Goal: Task Accomplishment & Management: Manage account settings

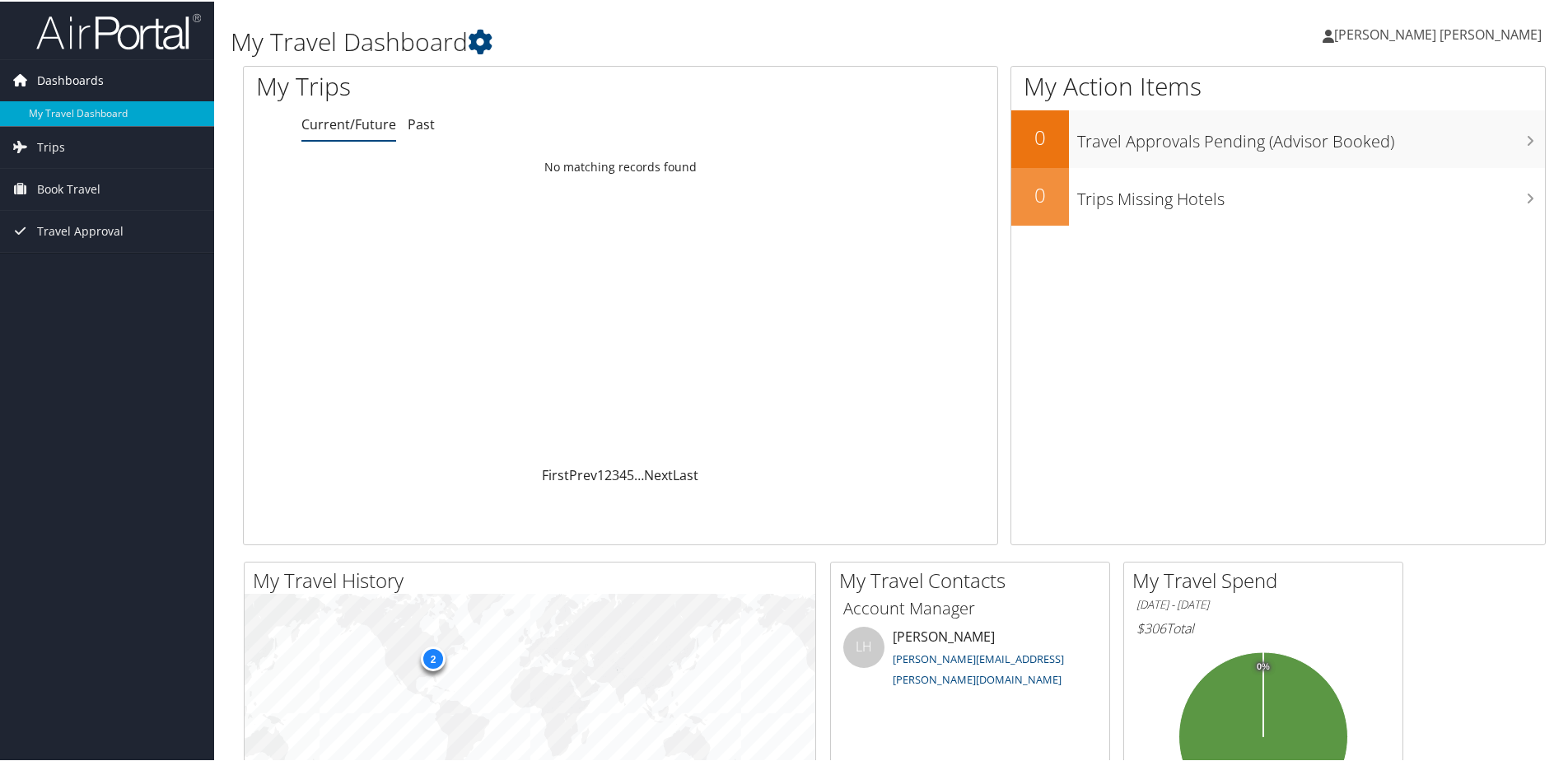
click at [75, 97] on span "Dashboards" at bounding box center [70, 79] width 67 height 41
click at [101, 89] on span "Dashboards" at bounding box center [70, 79] width 67 height 41
click at [102, 111] on link "My Travel Dashboard" at bounding box center [107, 112] width 214 height 25
click at [1414, 42] on link "Marco Antonio Paredes Quinonez" at bounding box center [1441, 33] width 236 height 49
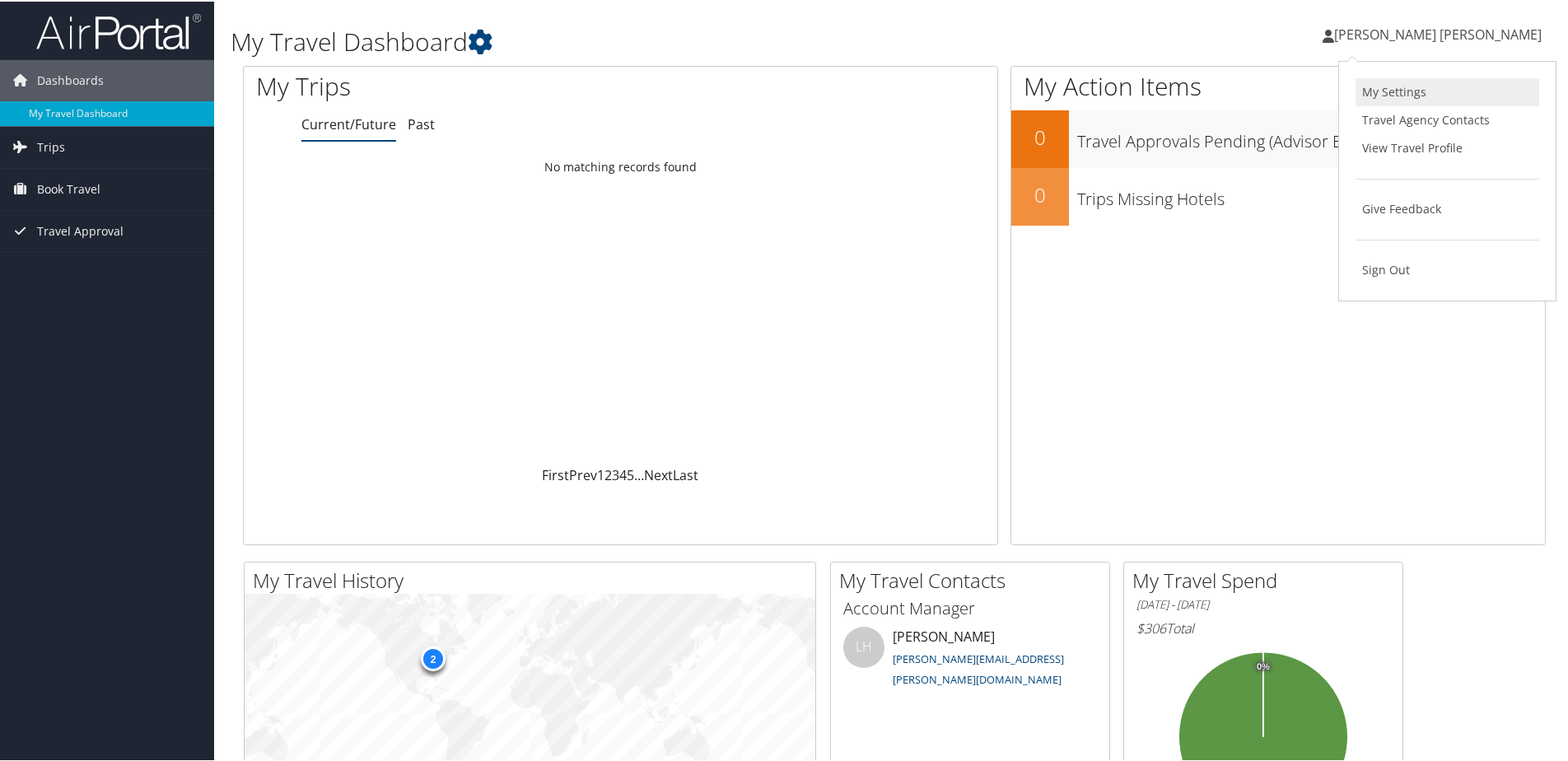
click at [1411, 86] on link "My Settings" at bounding box center [1447, 91] width 184 height 28
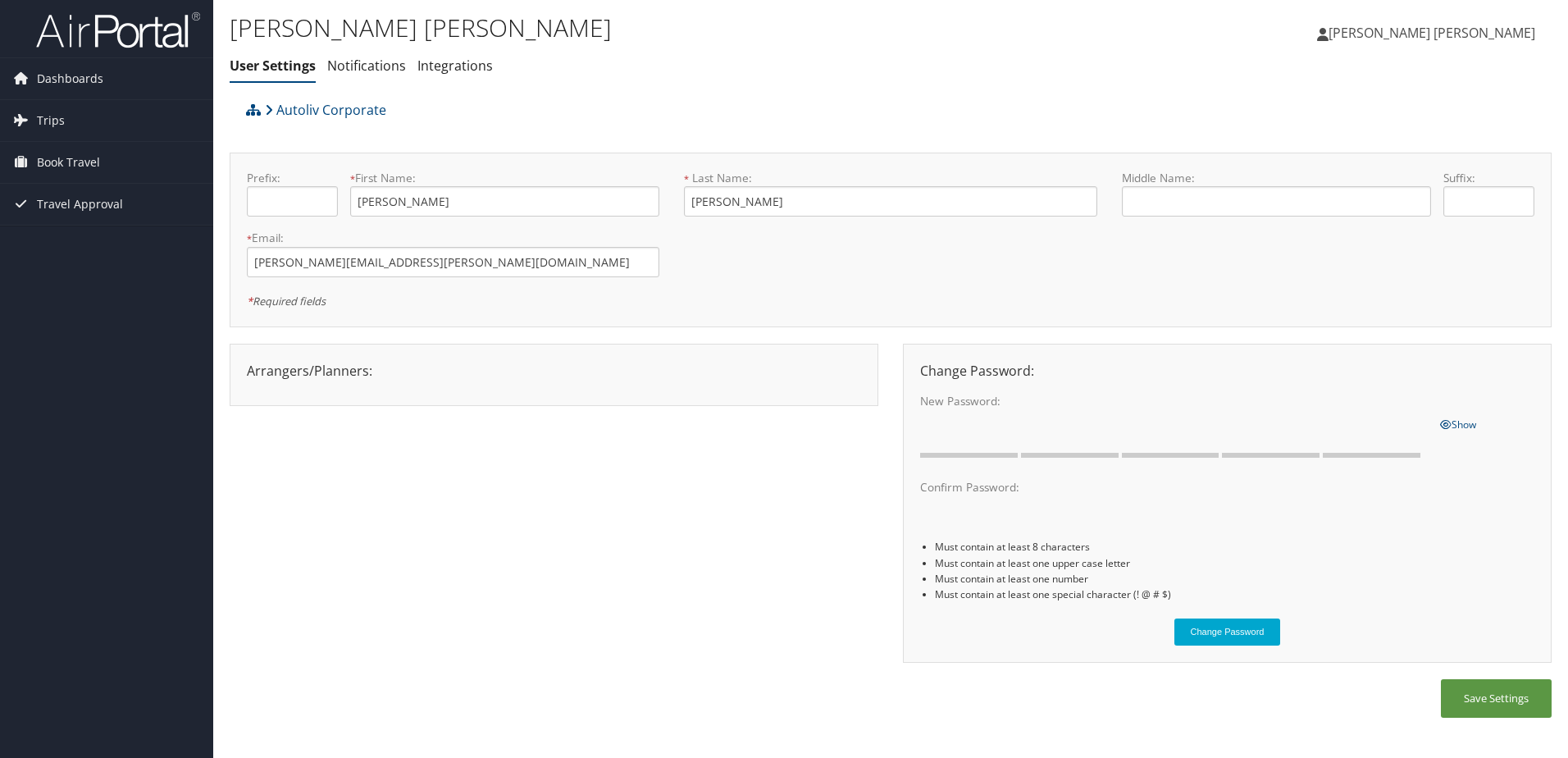
click at [1428, 39] on span "Marco Antonio Paredes Quinonez" at bounding box center [1432, 32] width 207 height 18
click at [1403, 144] on link "View Travel Profile" at bounding box center [1443, 146] width 183 height 28
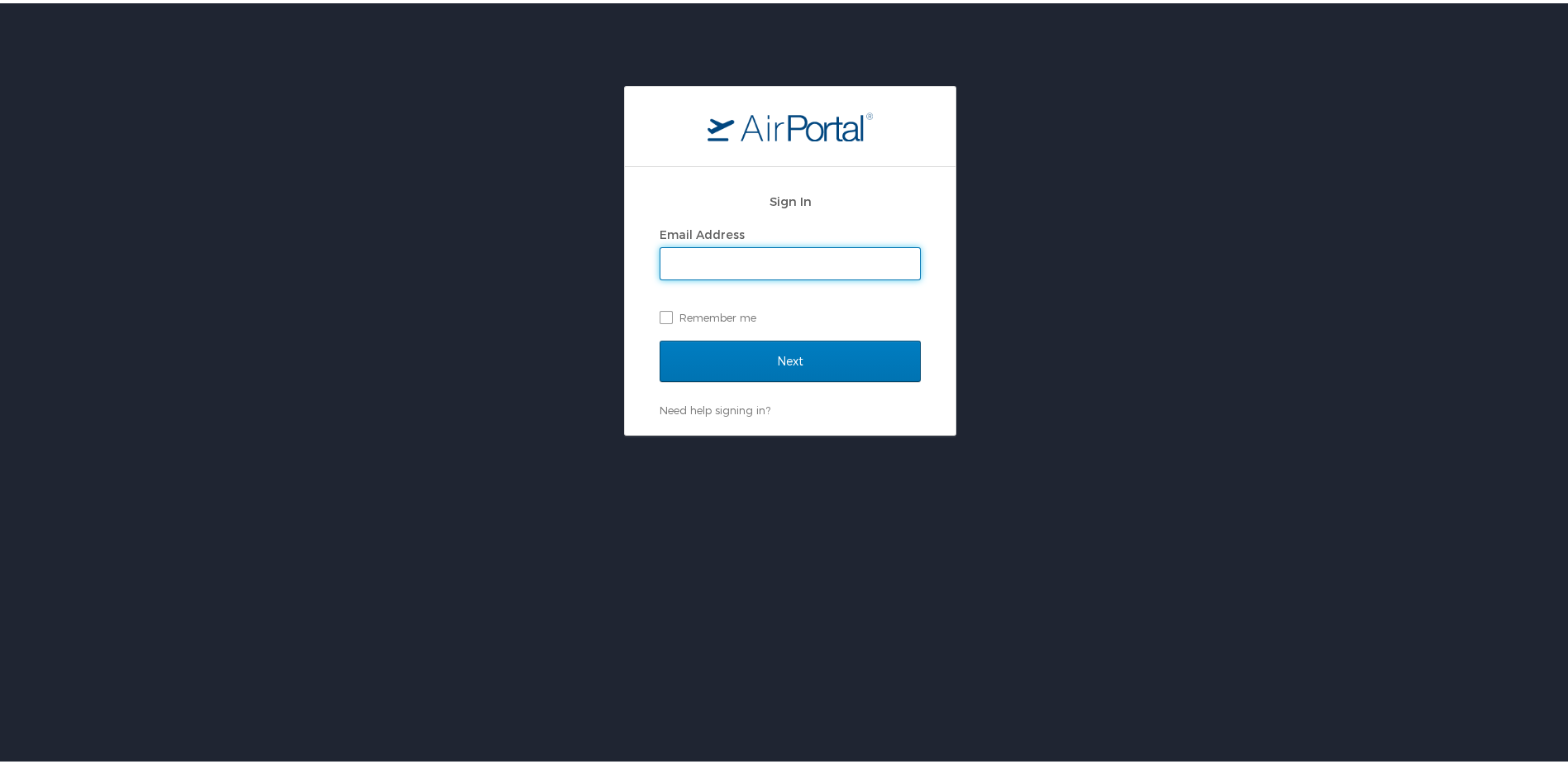
click at [735, 254] on input "Email Address" at bounding box center [791, 260] width 259 height 32
type input "[PERSON_NAME][EMAIL_ADDRESS][PERSON_NAME][DOMAIN_NAME]"
click at [694, 314] on label "Remember me" at bounding box center [791, 314] width 261 height 25
click at [671, 314] on input "Remember me" at bounding box center [665, 313] width 11 height 11
checkbox input "true"
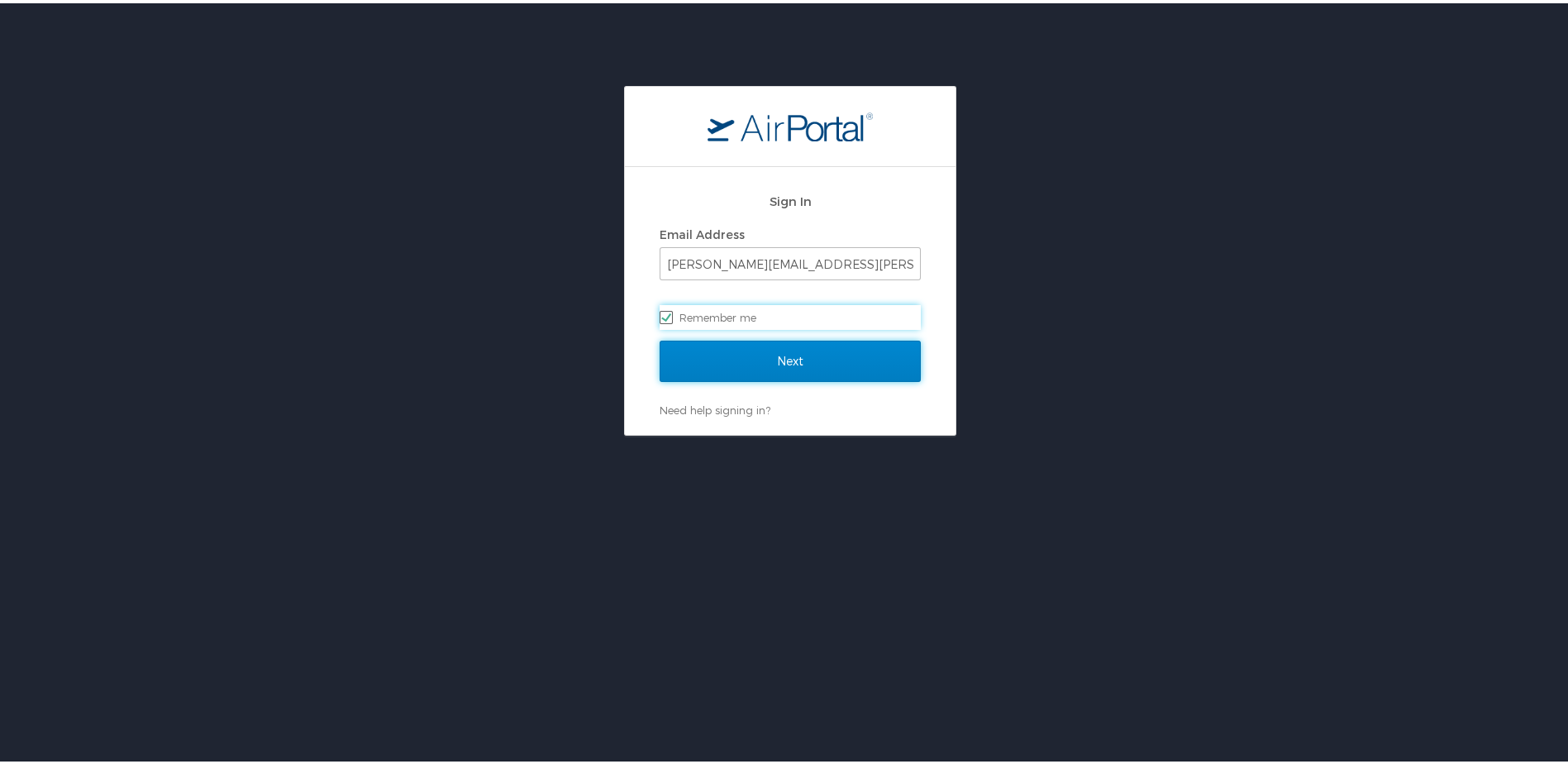
click at [690, 353] on input "Next" at bounding box center [791, 357] width 261 height 41
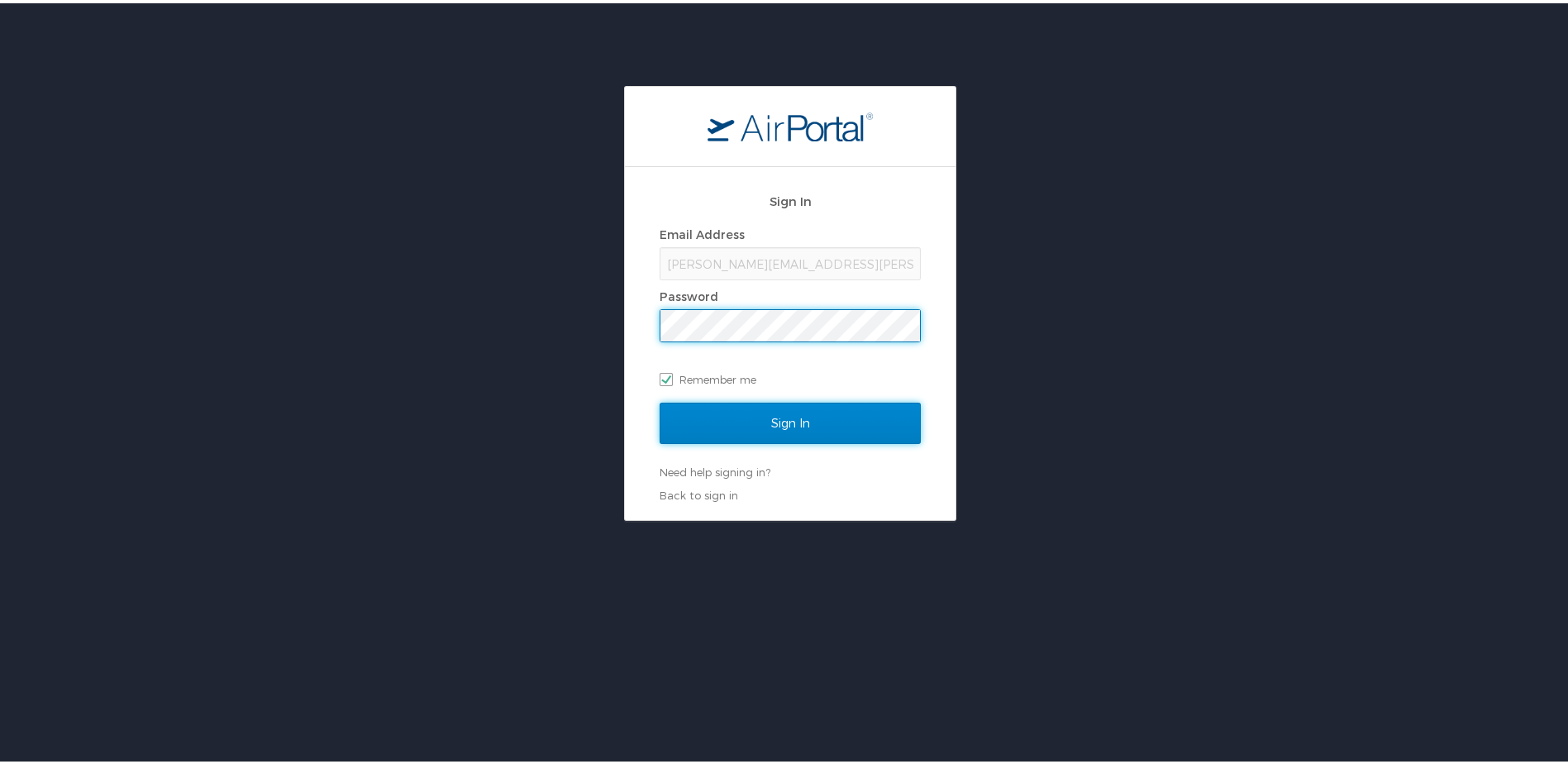
click at [739, 423] on input "Sign In" at bounding box center [791, 420] width 261 height 41
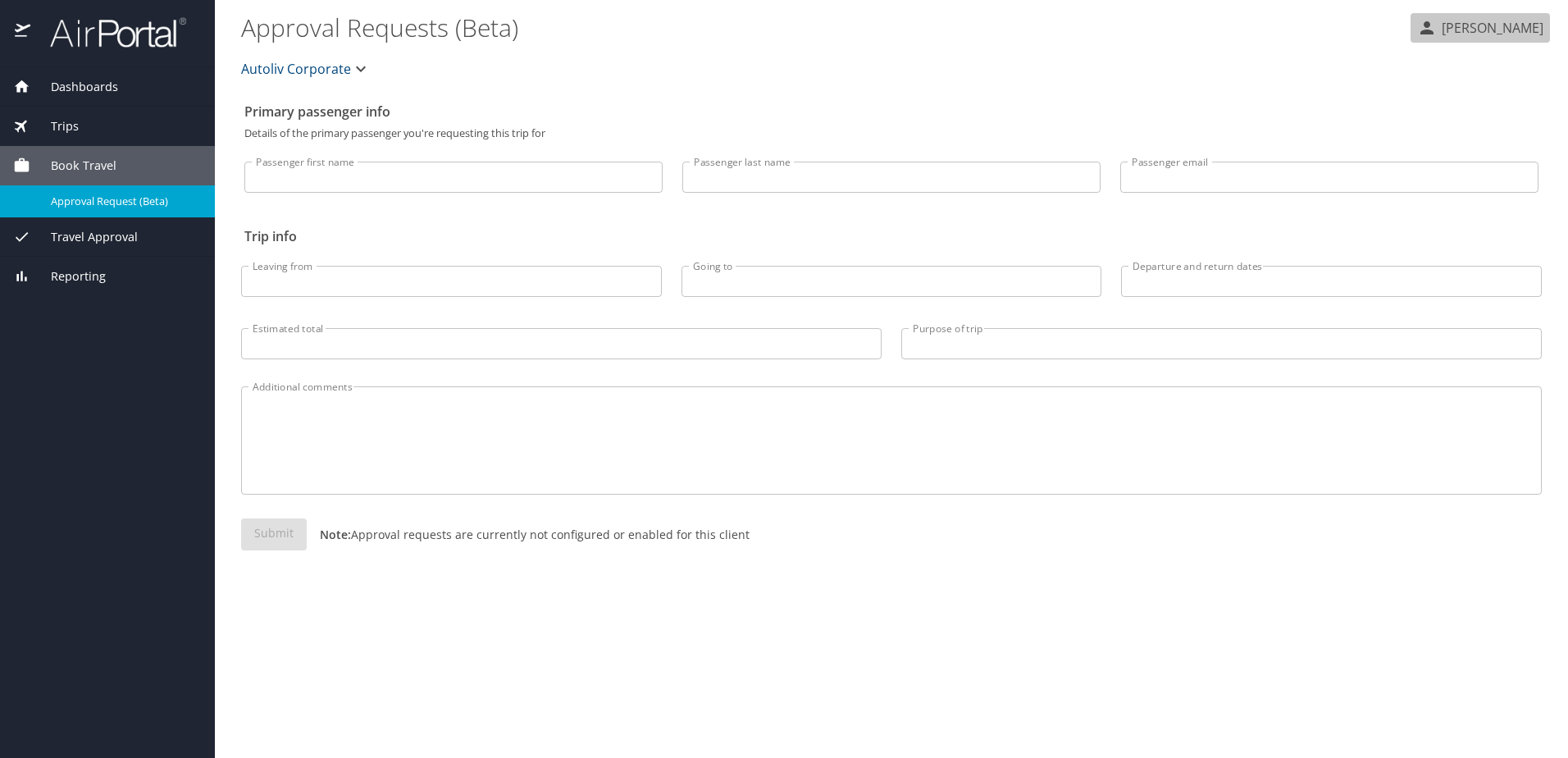
click at [1437, 37] on p "[PERSON_NAME] [PERSON_NAME]" at bounding box center [1490, 28] width 107 height 19
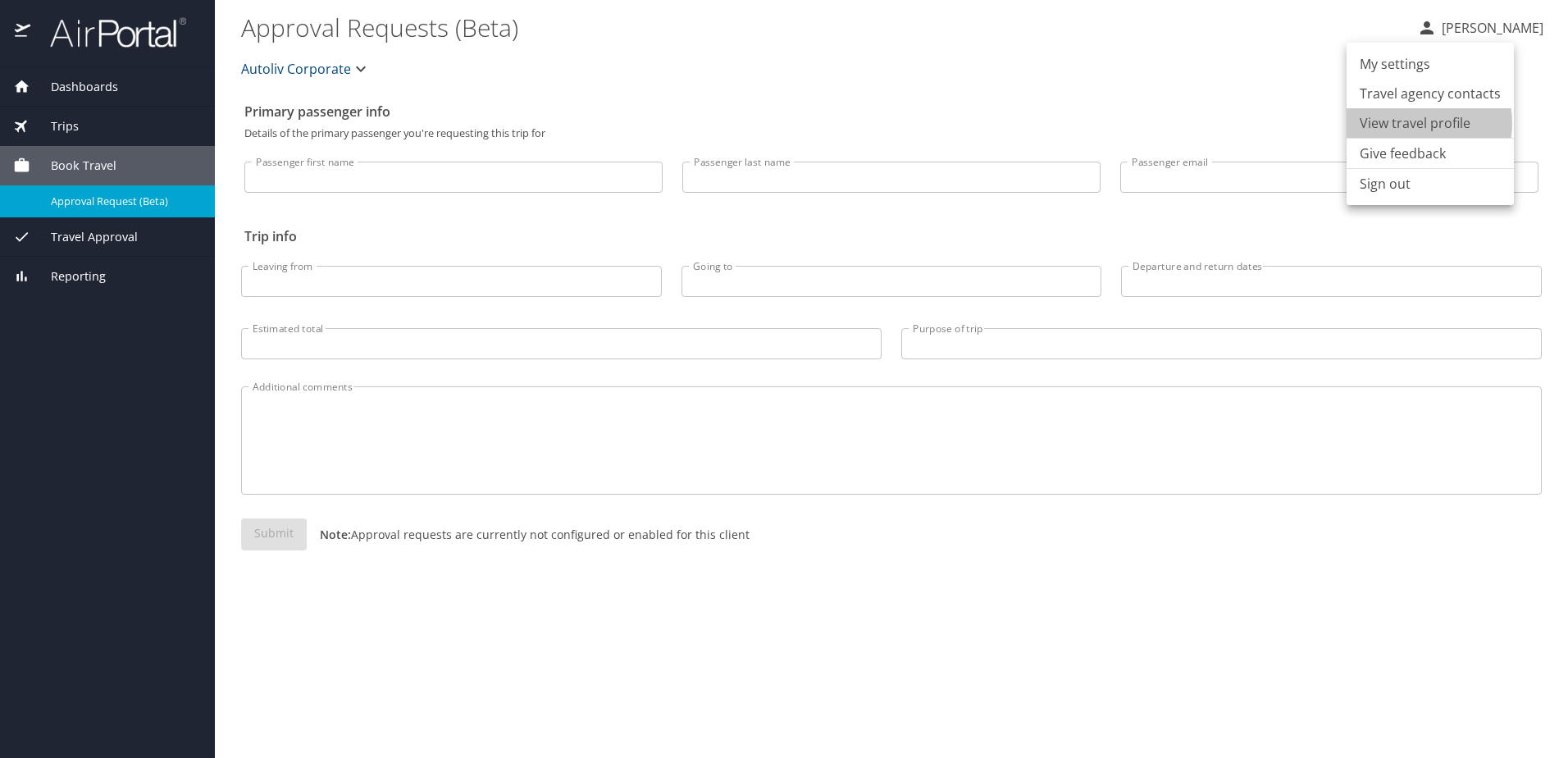
click at [1410, 123] on li "View travel profile" at bounding box center [1430, 123] width 167 height 30
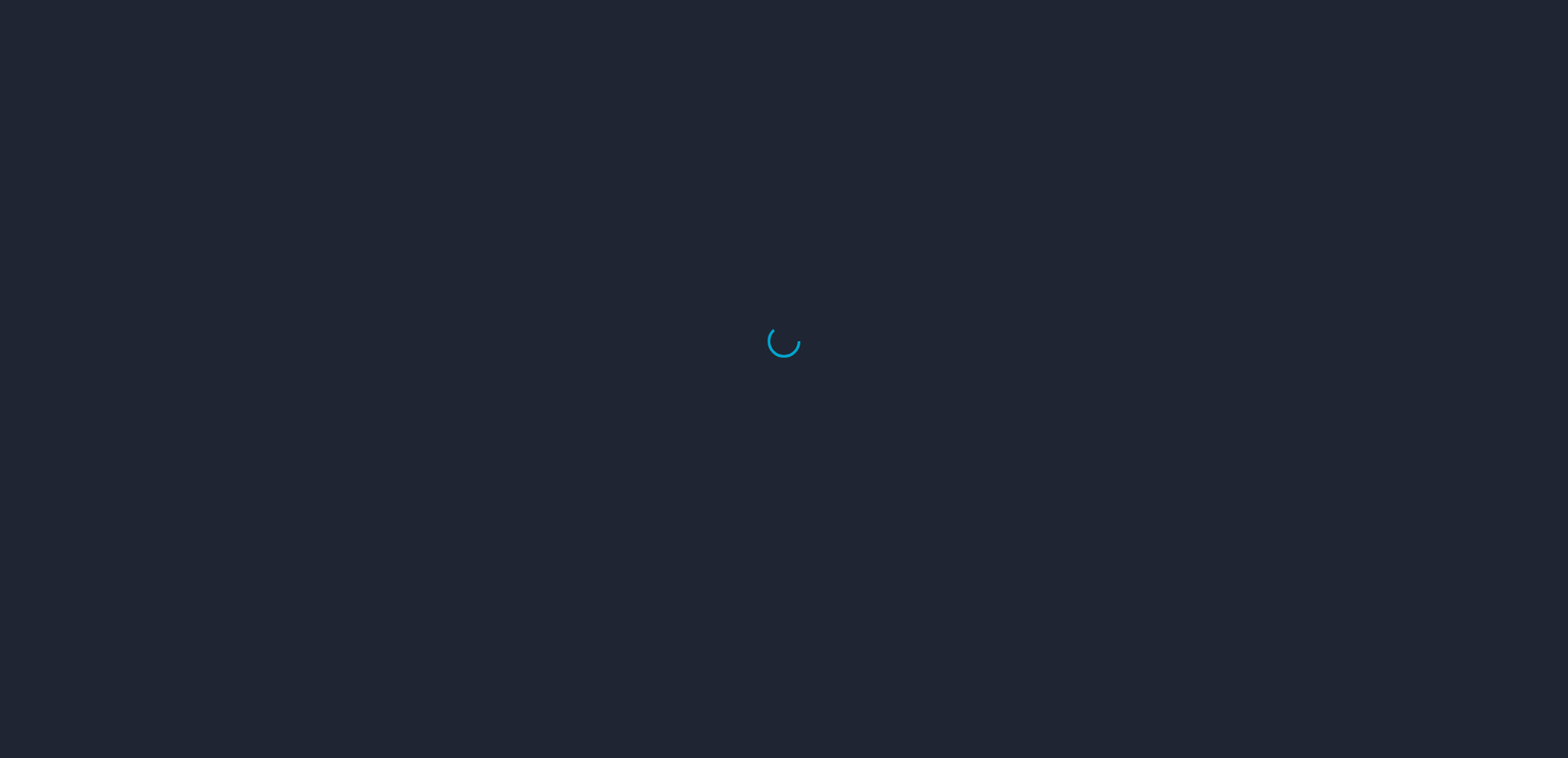
select select "US"
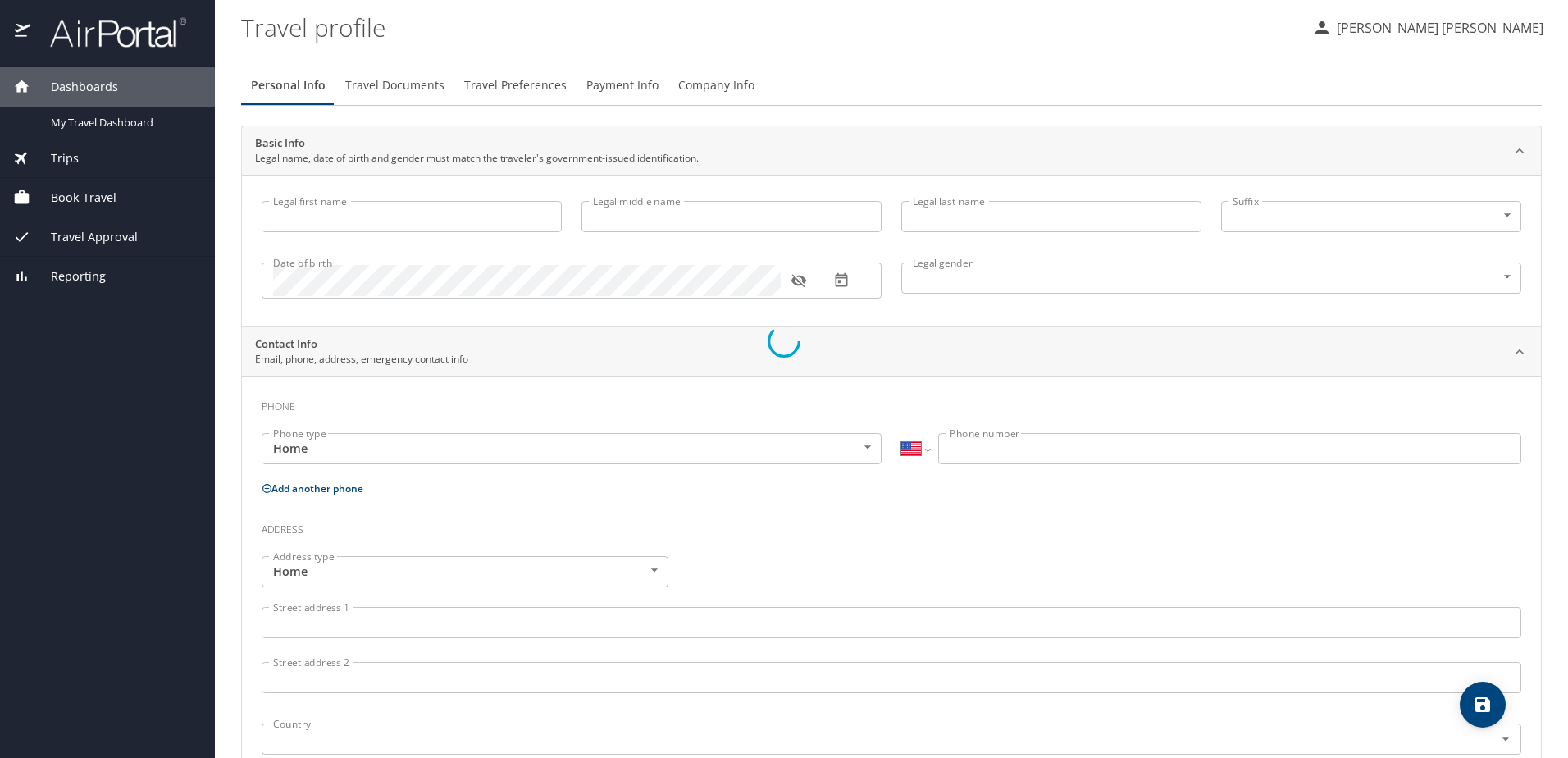
type input "Marco Antonio"
type input "Paredes Quinonez"
type input "Male"
select select "US"
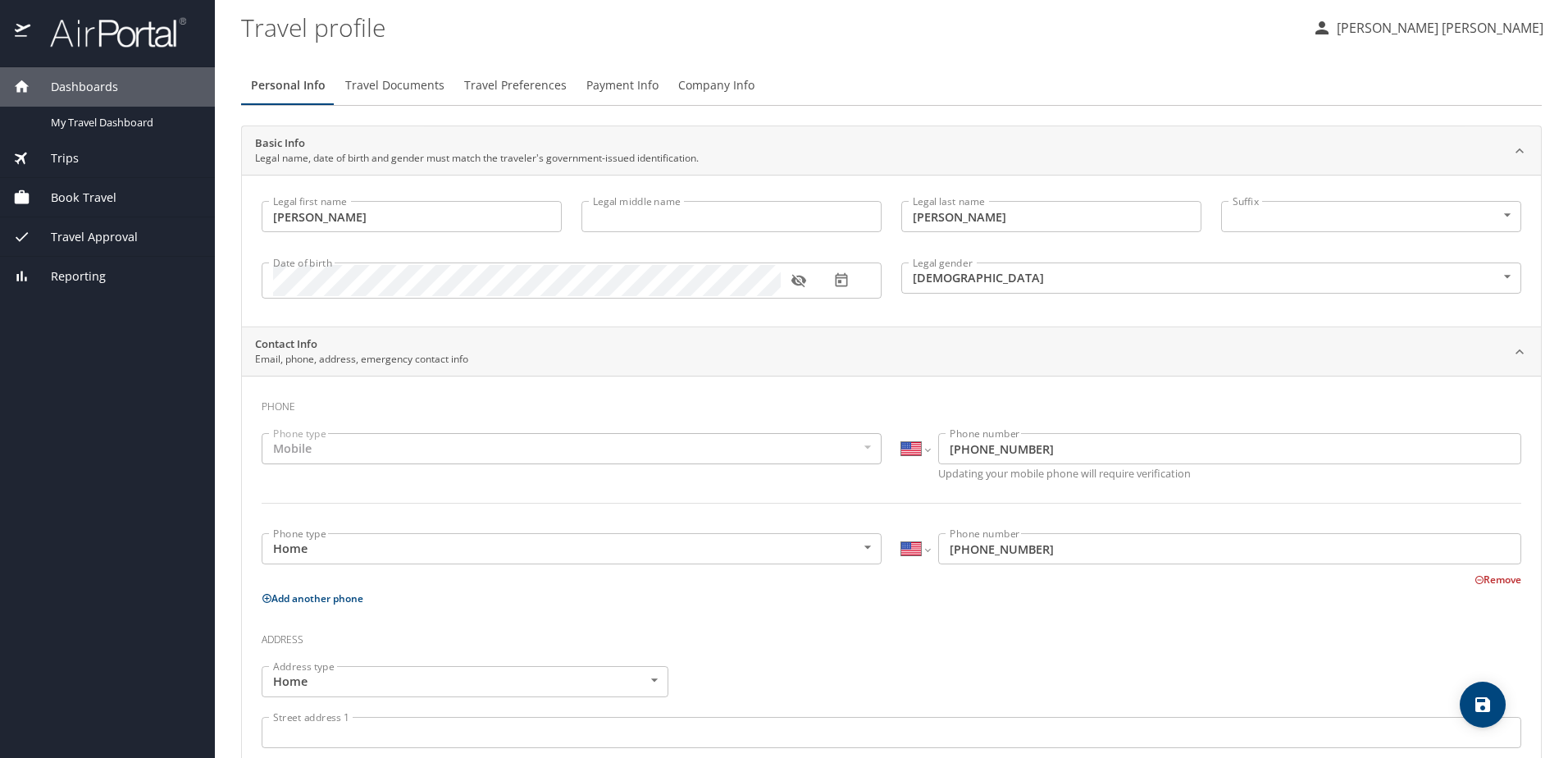
click at [621, 84] on span "Payment Info" at bounding box center [622, 85] width 72 height 20
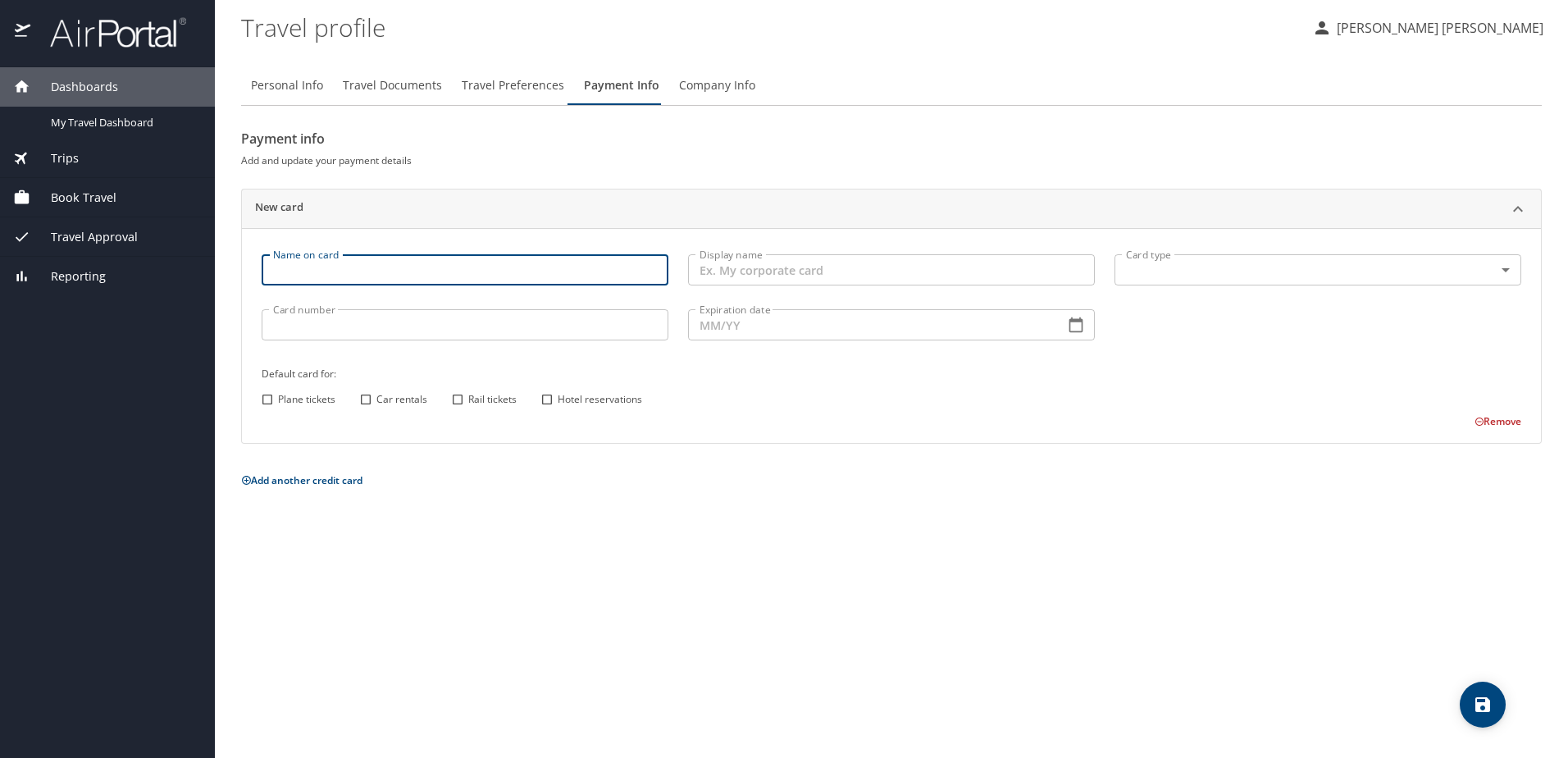
click at [498, 265] on input "Name on card" at bounding box center [465, 270] width 407 height 32
type input "marco paredes"
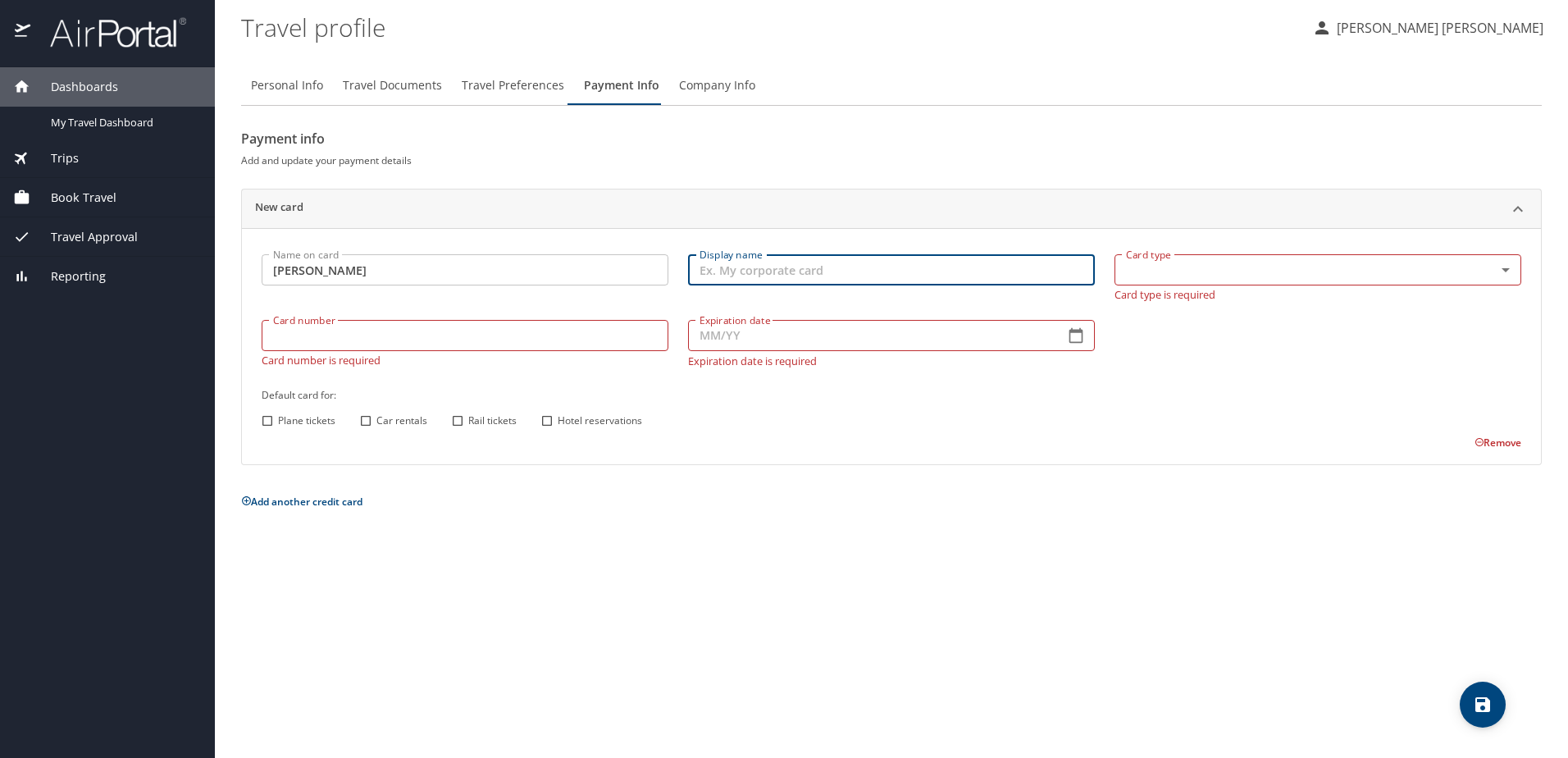
click at [804, 270] on input "Display name" at bounding box center [891, 270] width 407 height 32
type input "corp card"
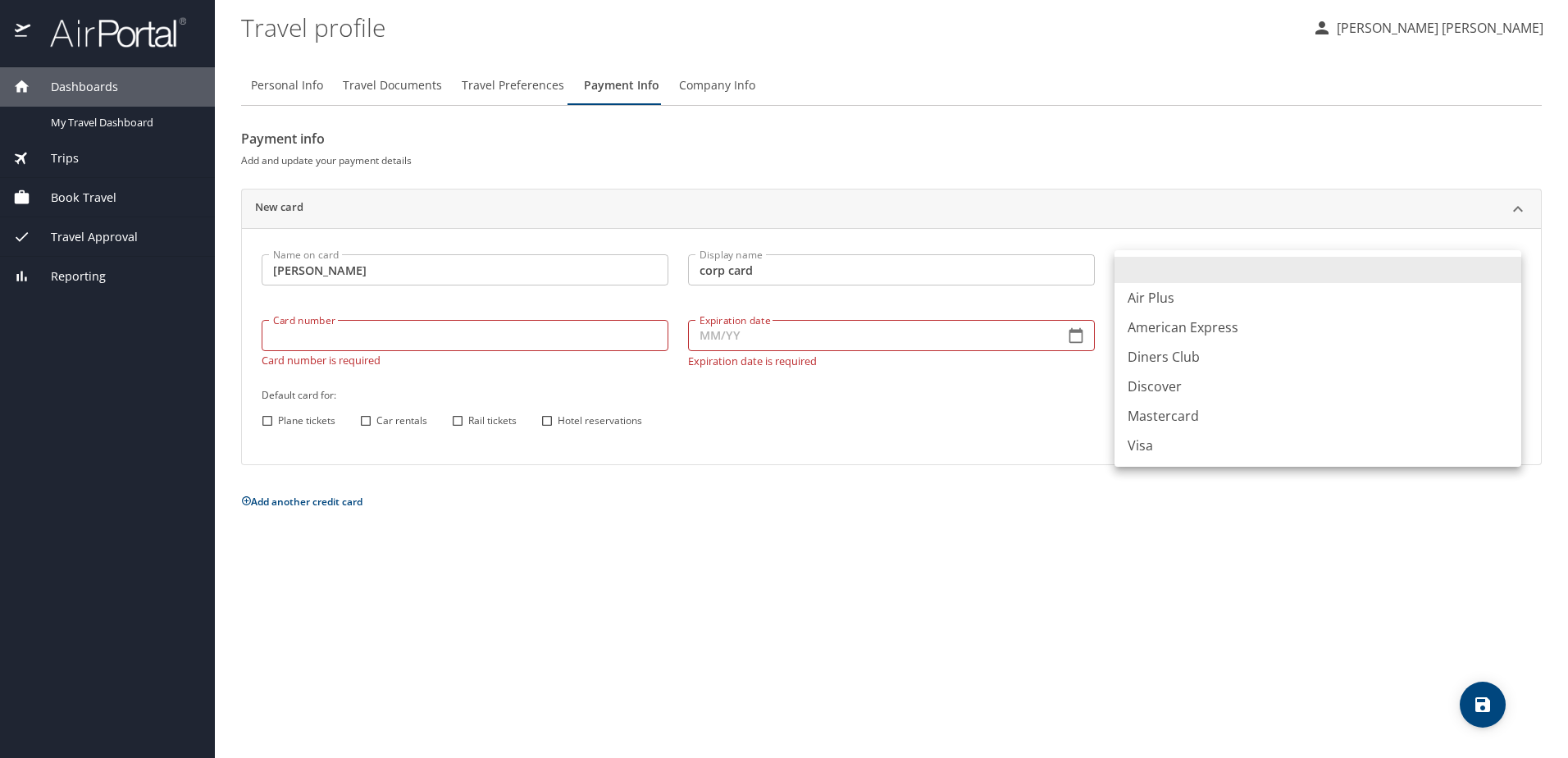
click at [1176, 263] on body "Dashboards My Travel Dashboard Trips Current / Future Trips Past Trips Trips Mi…" at bounding box center [784, 379] width 1568 height 758
click at [1143, 439] on li "Visa" at bounding box center [1318, 446] width 407 height 30
type input "VI"
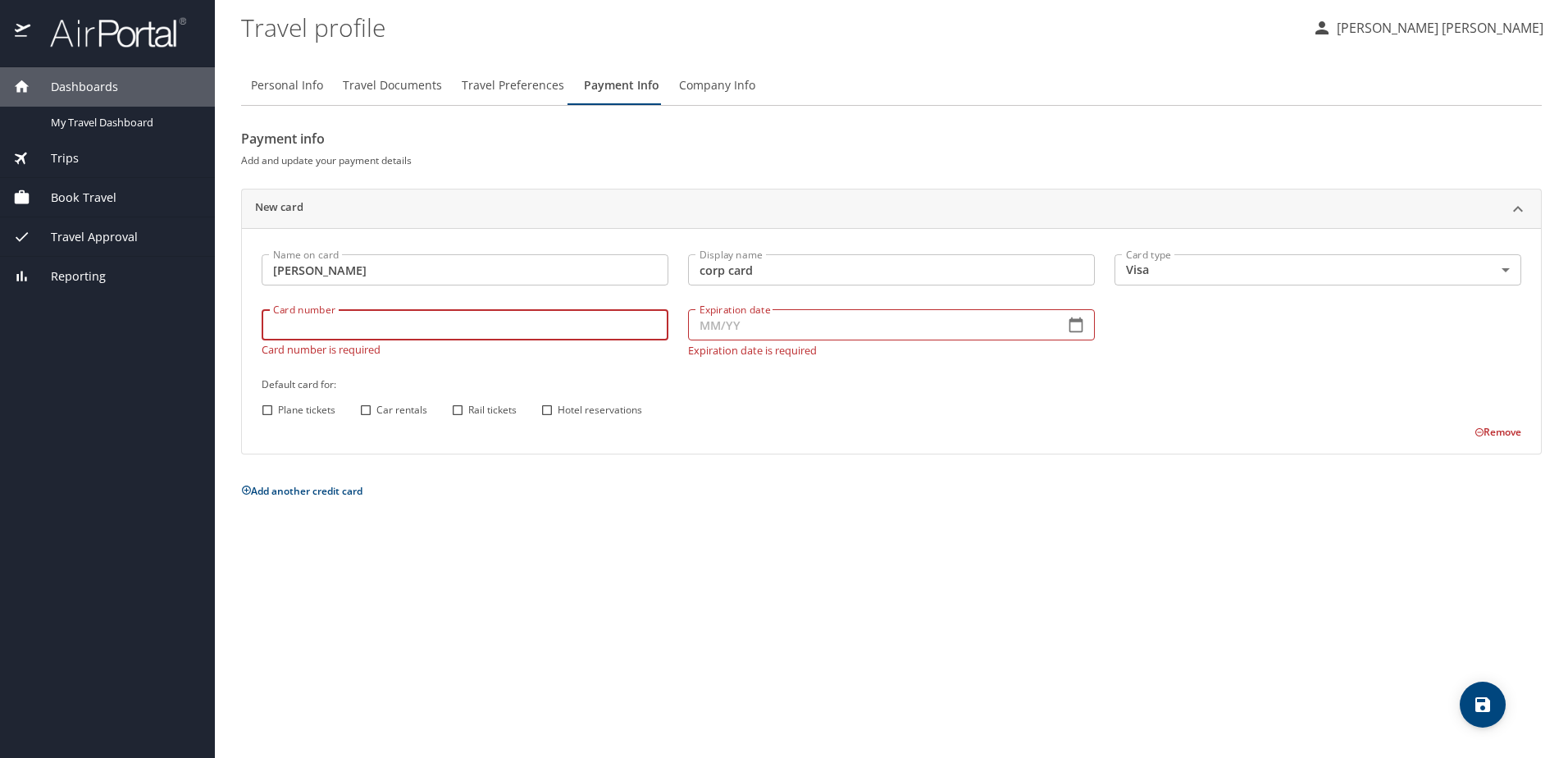
click at [482, 324] on input "Card number" at bounding box center [465, 325] width 407 height 32
type input "4808016019290115"
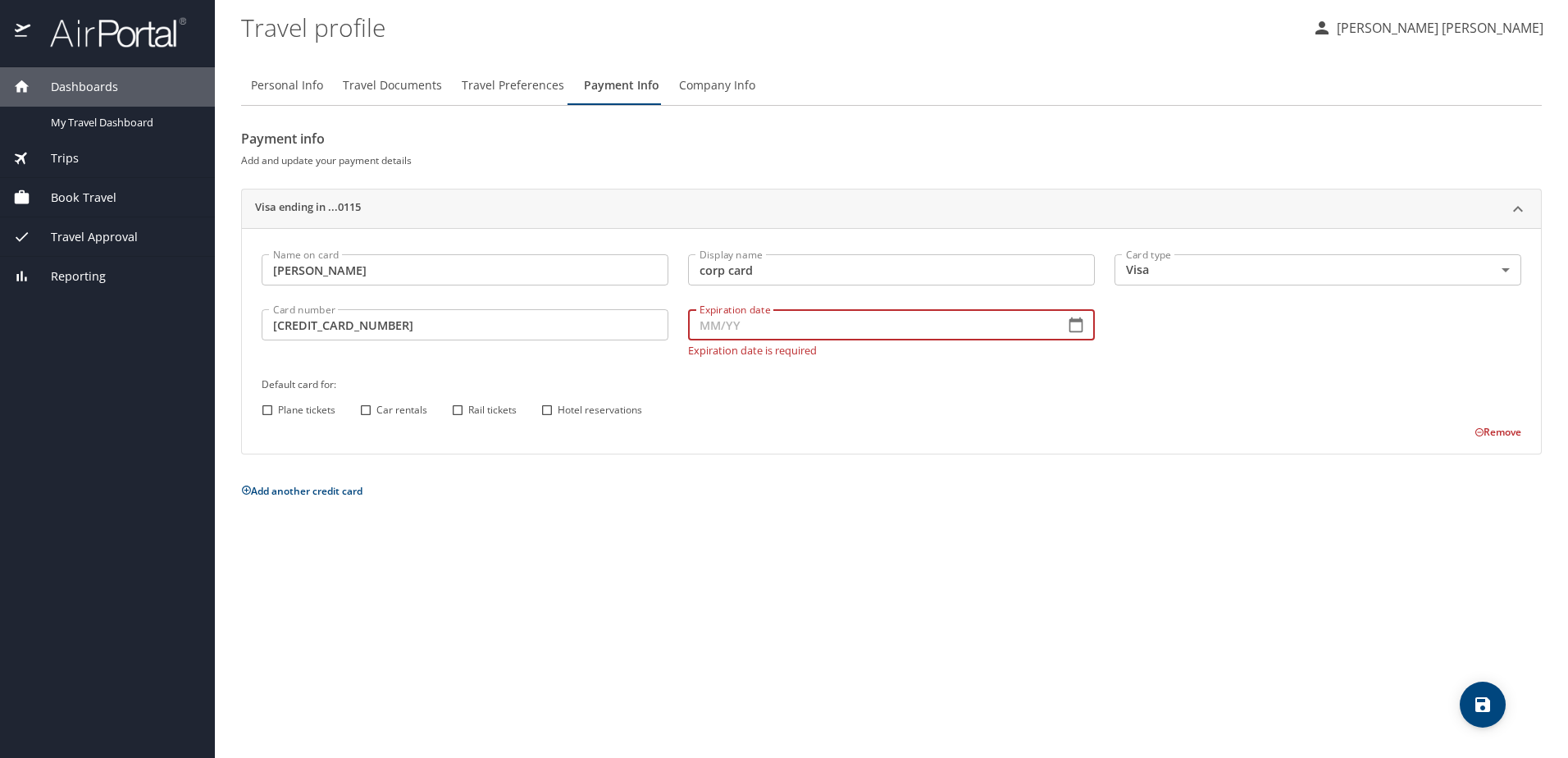
click at [961, 323] on input "Expiration date" at bounding box center [869, 325] width 363 height 32
type input "04/28"
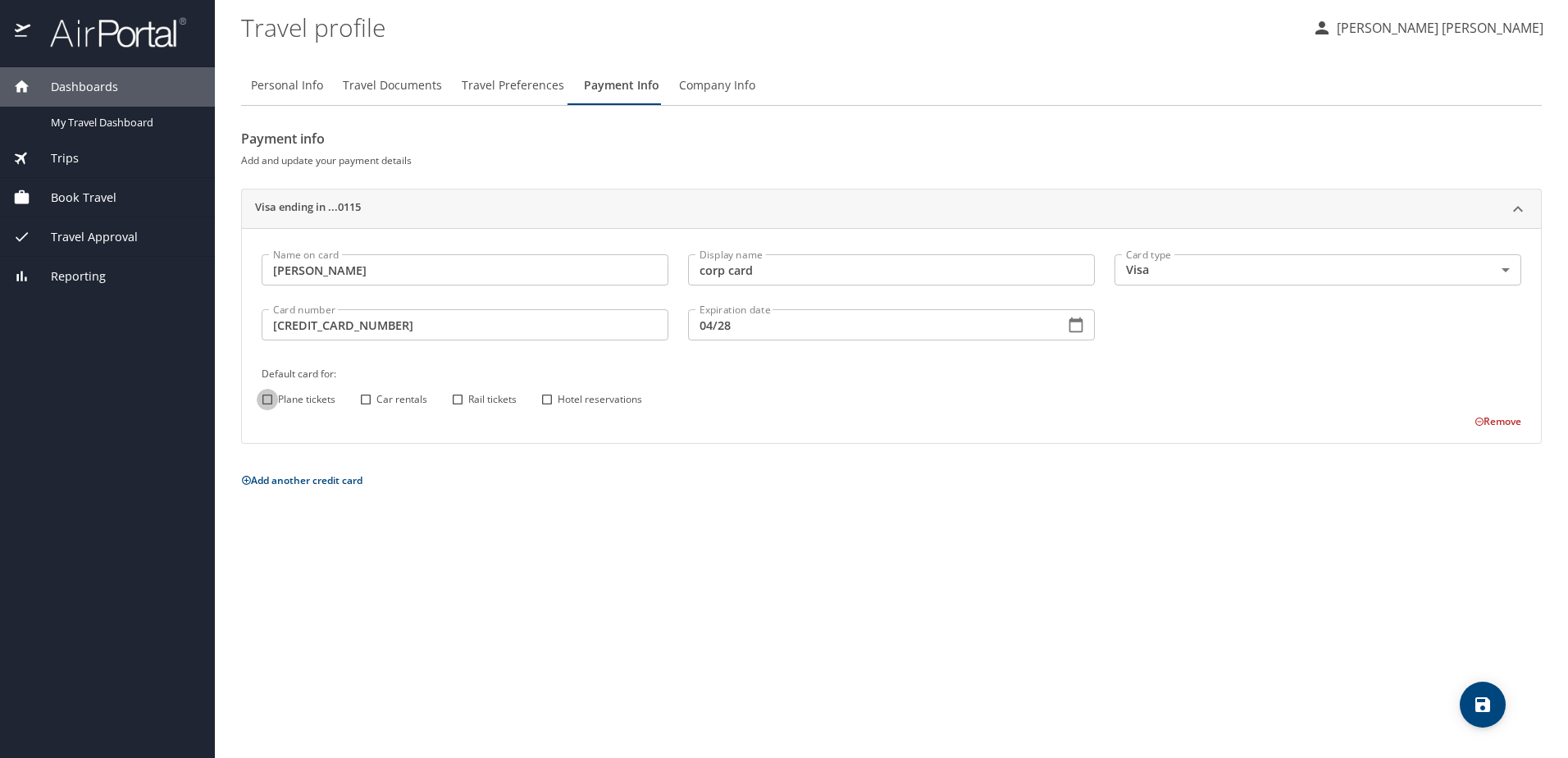
click at [268, 410] on input "Plane tickets" at bounding box center [267, 399] width 21 height 21
checkbox input "true"
click at [361, 401] on input "Car rentals" at bounding box center [366, 399] width 21 height 21
checkbox input "true"
click at [457, 400] on input "Rail tickets" at bounding box center [458, 399] width 21 height 21
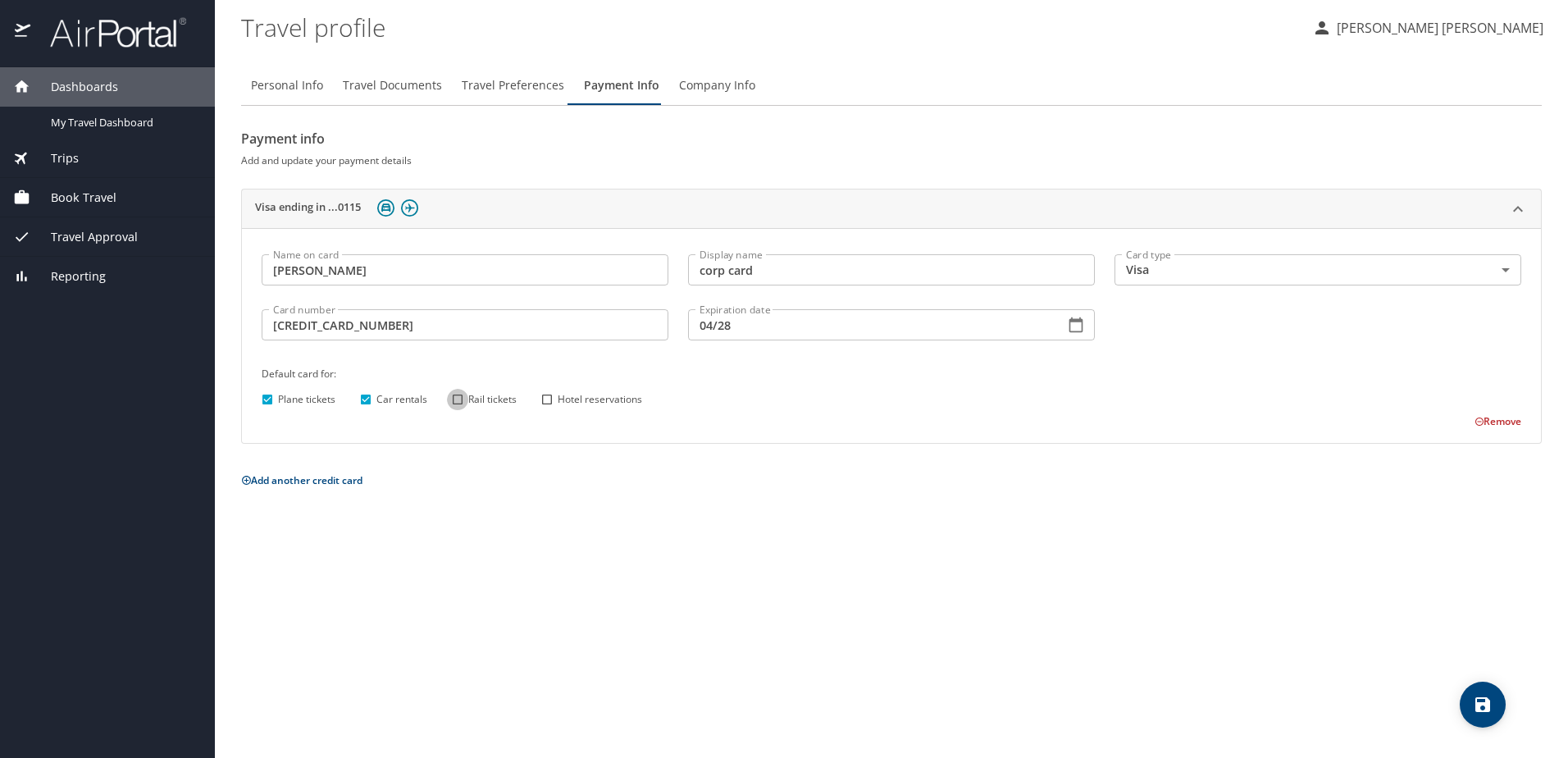
checkbox input "true"
click at [548, 403] on input "Hotel reservations" at bounding box center [547, 399] width 21 height 21
checkbox input "true"
click at [538, 507] on div "Personal Info Travel Documents Travel Preferences Payment Info Company Info Pay…" at bounding box center [891, 405] width 1301 height 705
click at [1496, 702] on span "save" at bounding box center [1483, 705] width 46 height 19
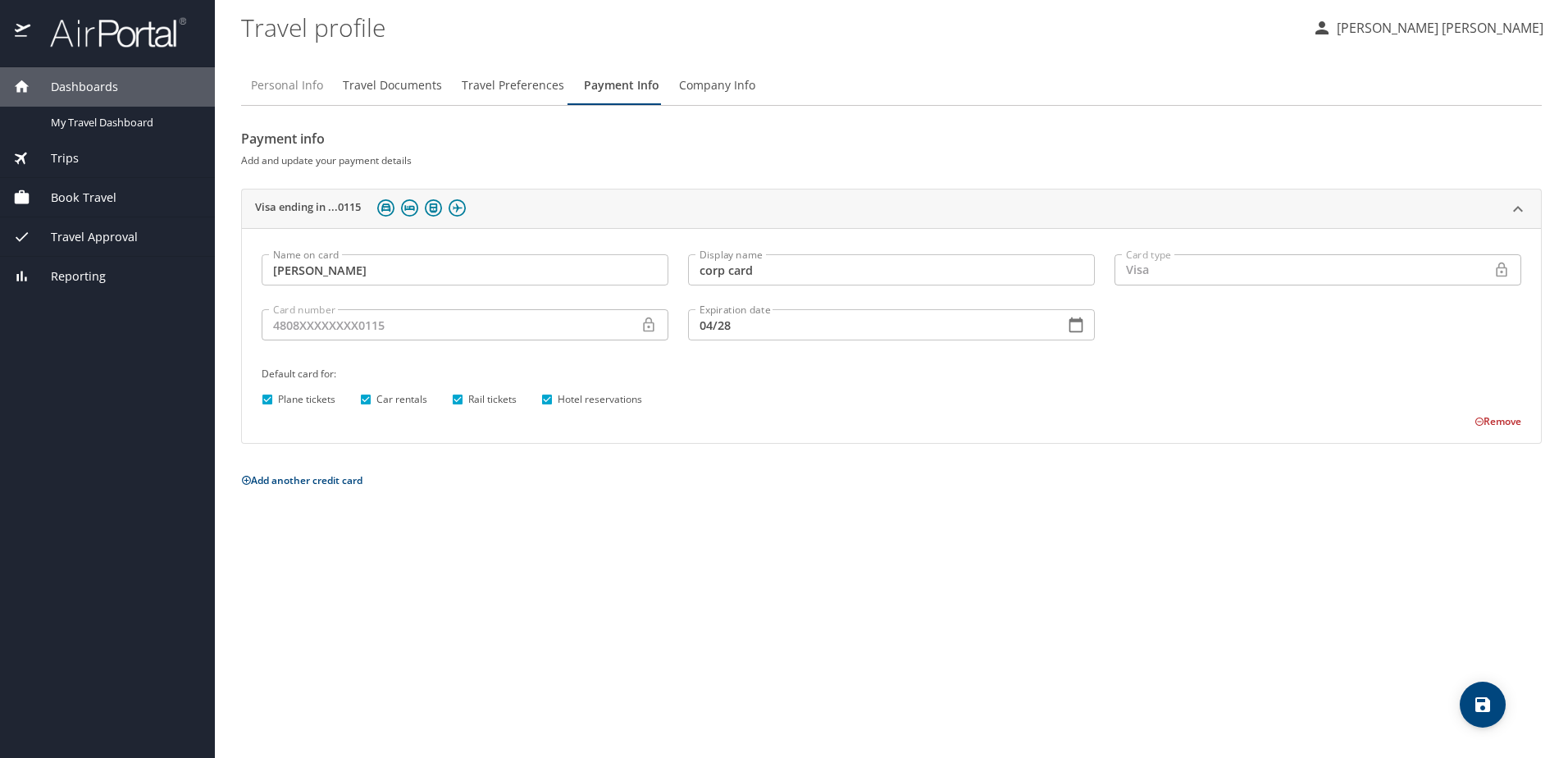
click at [259, 90] on span "Personal Info" at bounding box center [287, 85] width 72 height 20
select select "US"
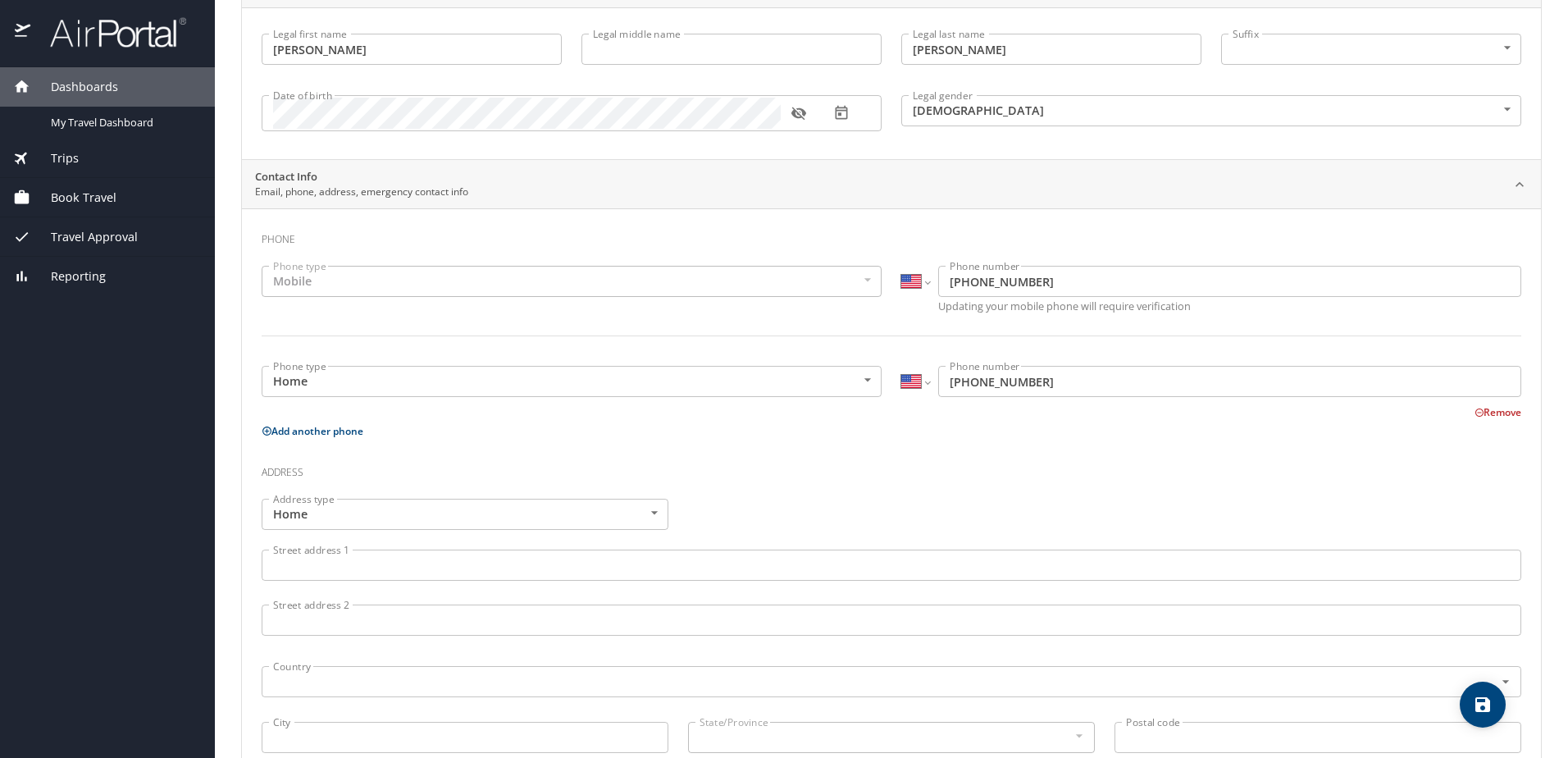
scroll to position [396, 0]
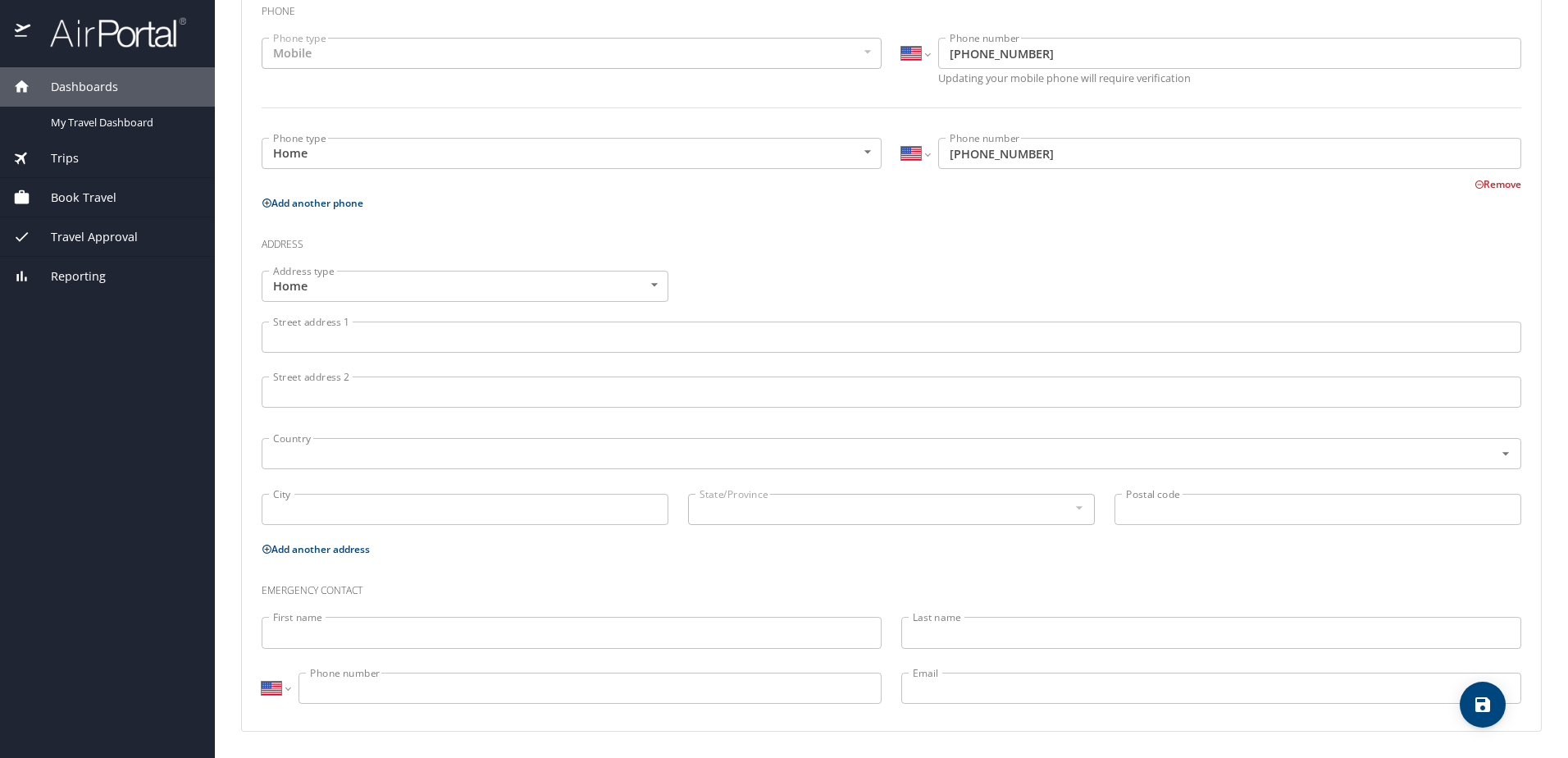
click at [646, 287] on body "Dashboards My Travel Dashboard Trips Current / Future Trips Past Trips Trips Mi…" at bounding box center [784, 379] width 1568 height 758
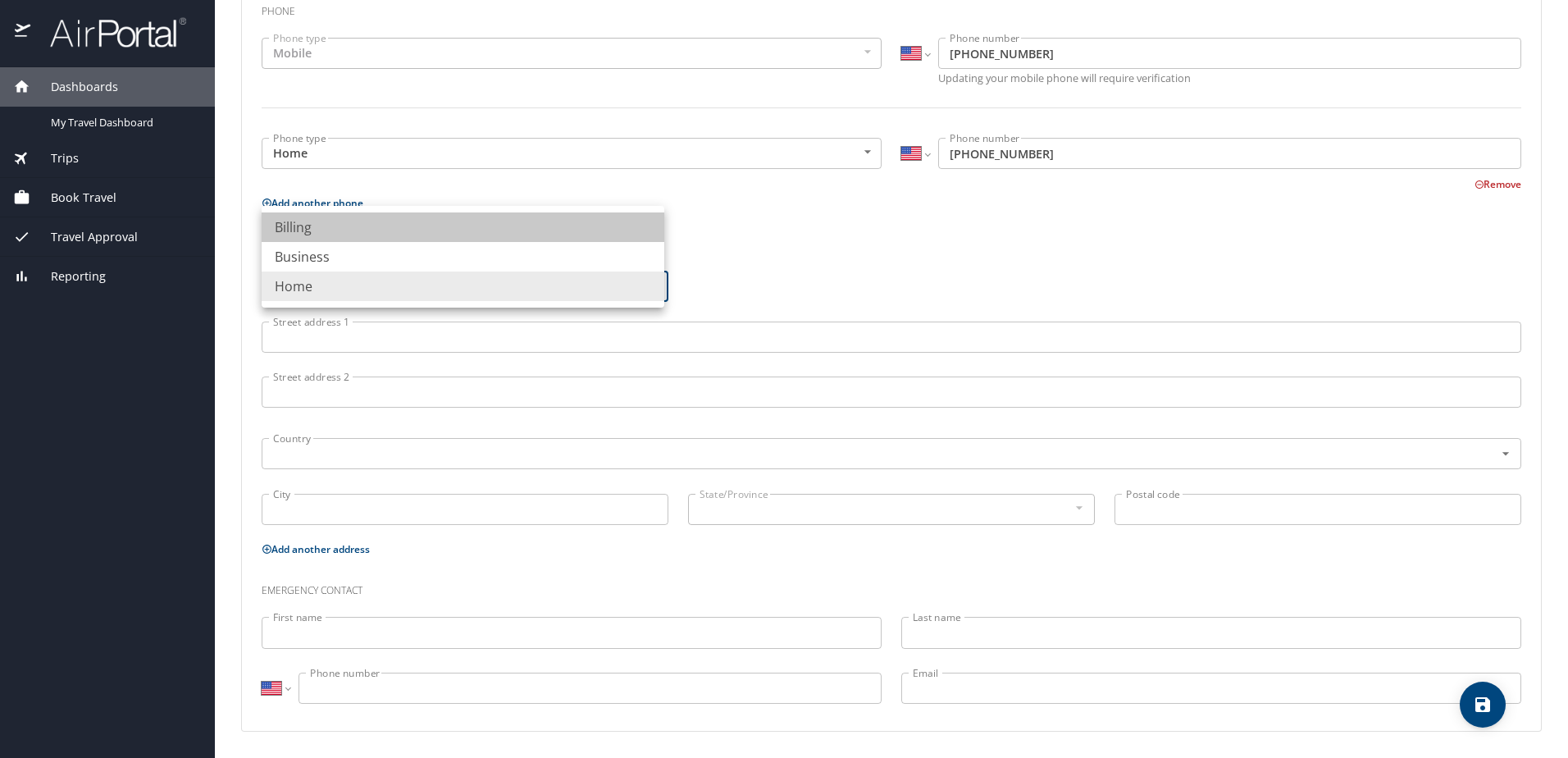
click at [623, 227] on li "Billing" at bounding box center [463, 228] width 403 height 30
type input "Billing"
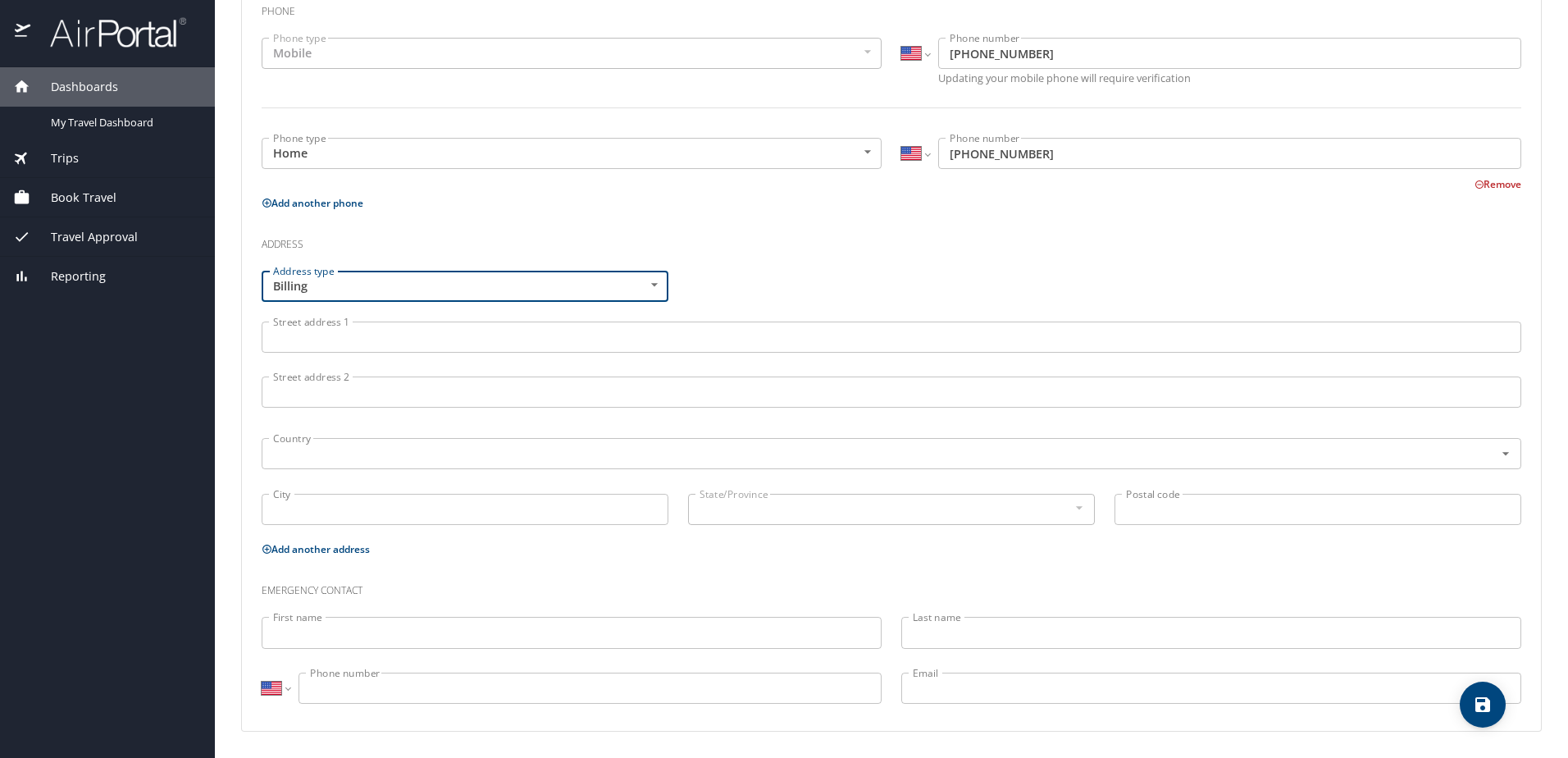
click at [532, 339] on input "Street address 1" at bounding box center [891, 337] width 1260 height 32
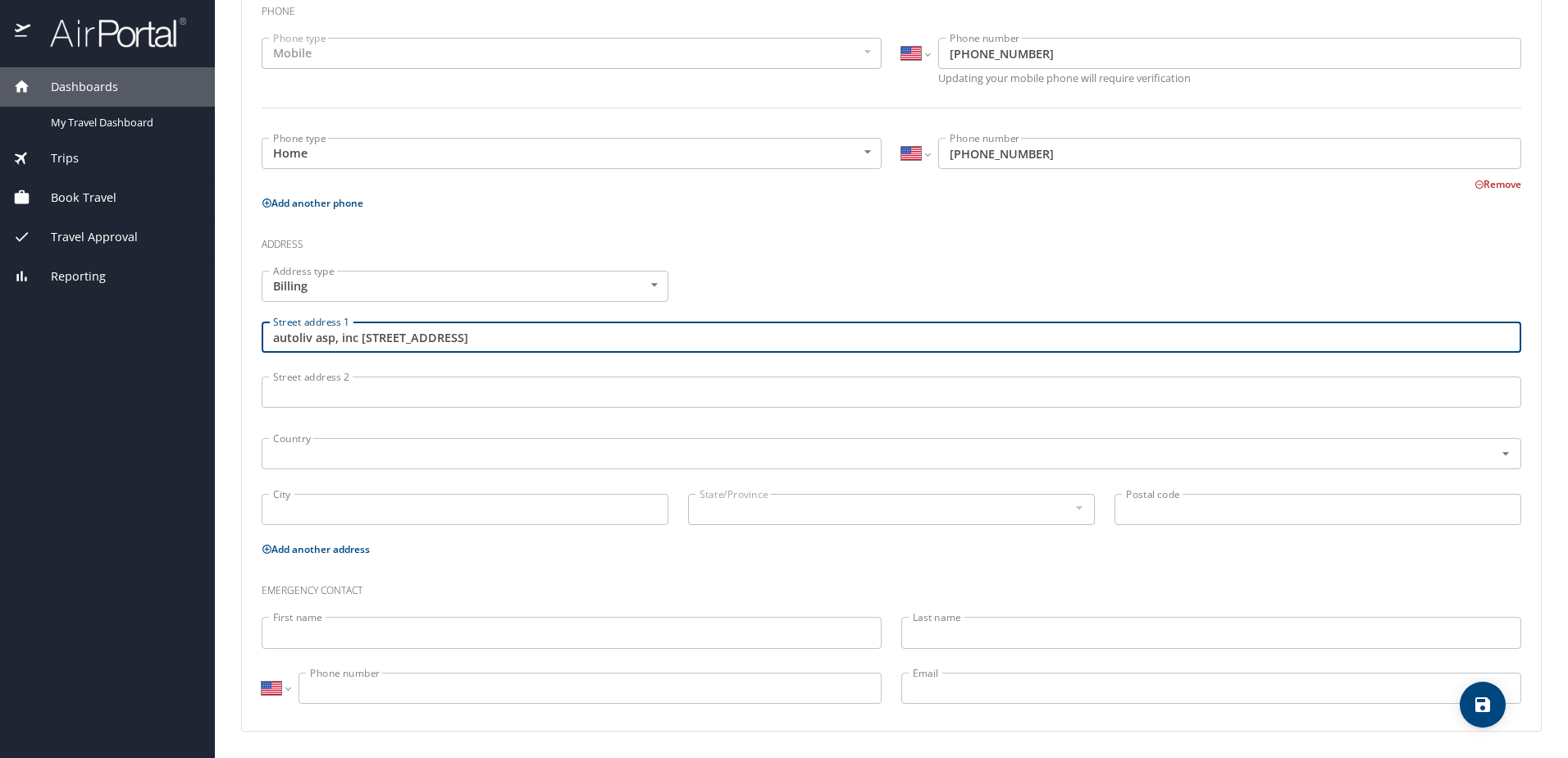
type input "autoliv asp, inc 3350 Airport Road"
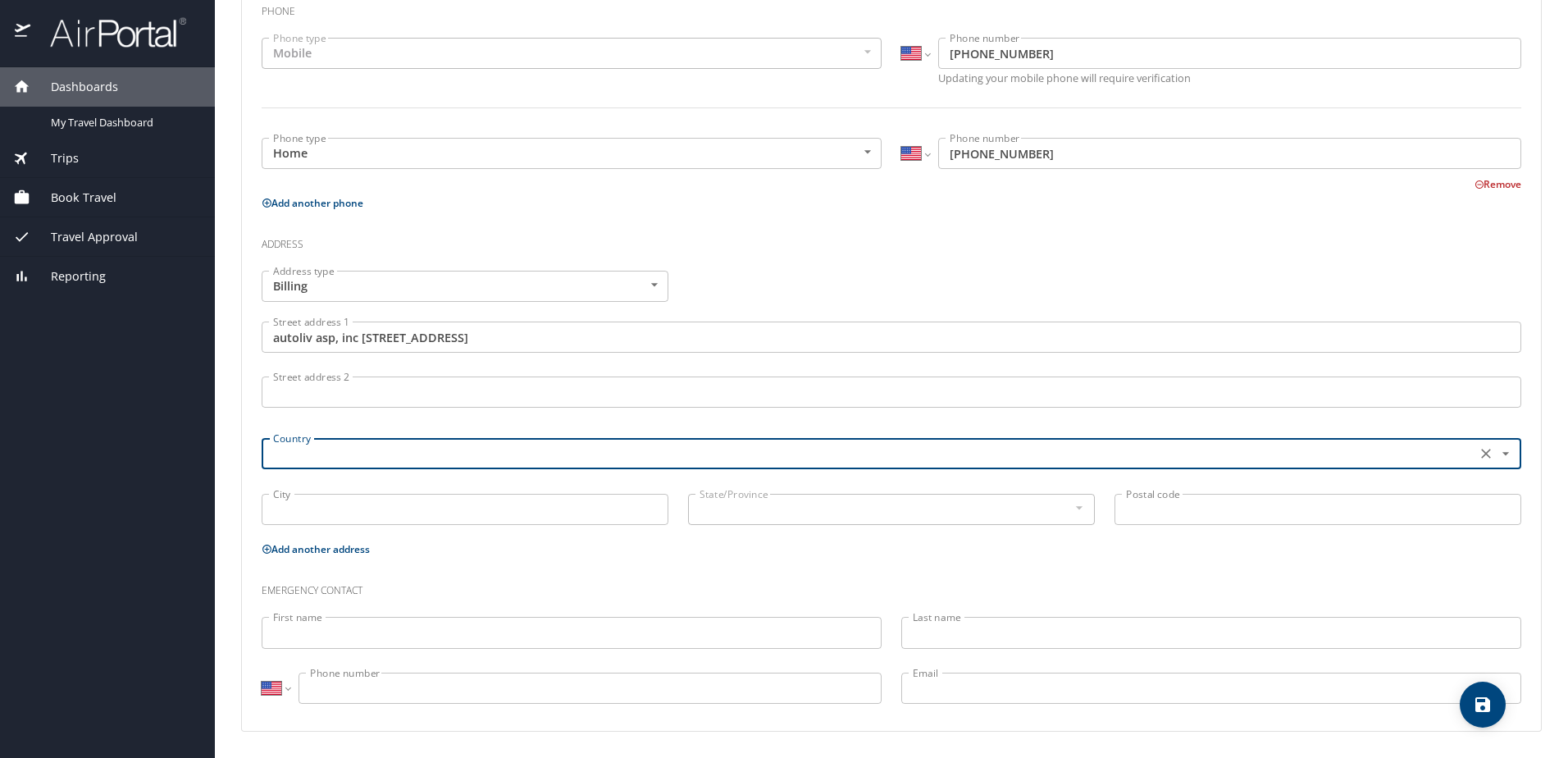
type input "O"
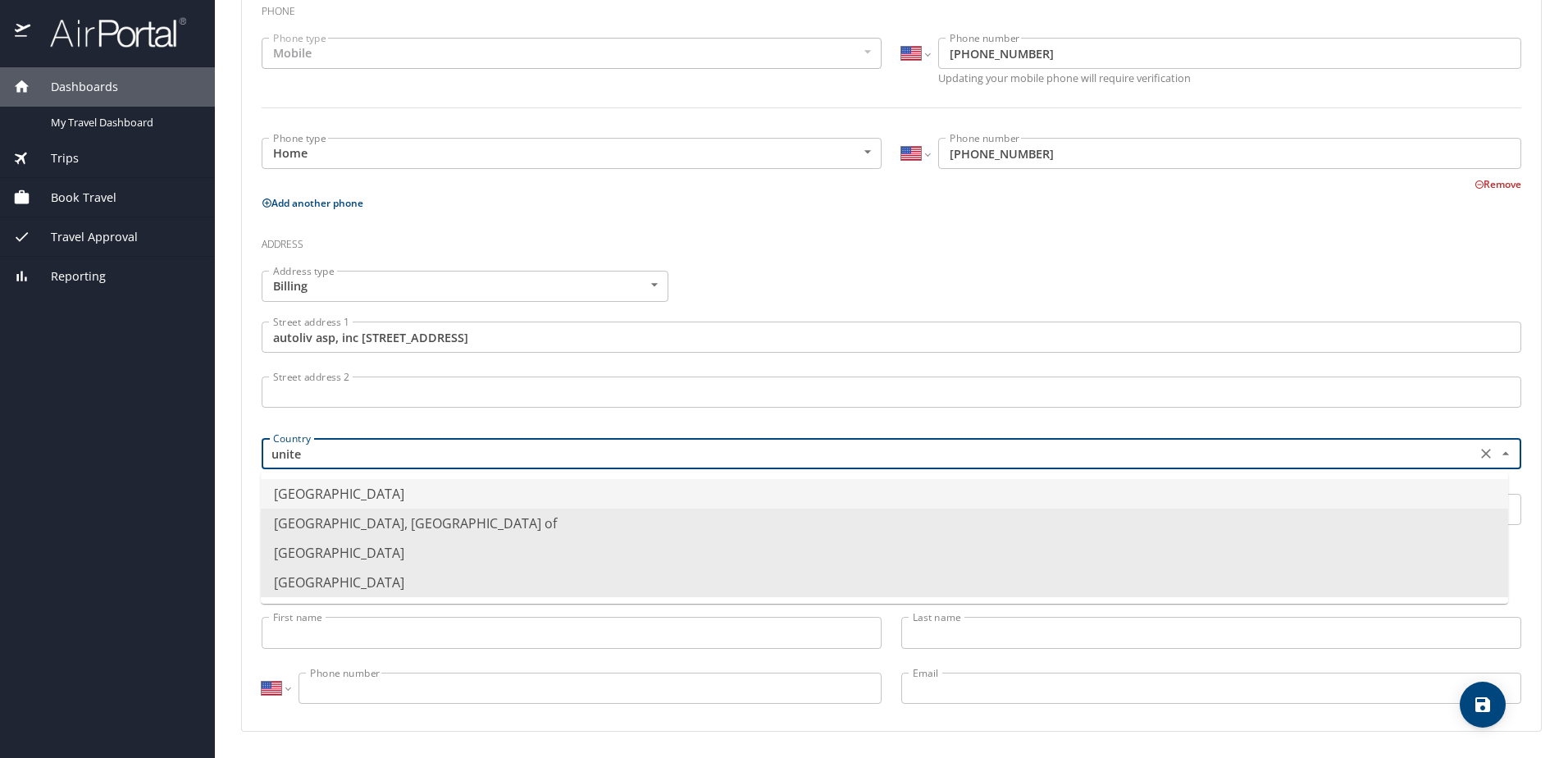
click at [513, 498] on li "United States of America" at bounding box center [884, 494] width 1248 height 30
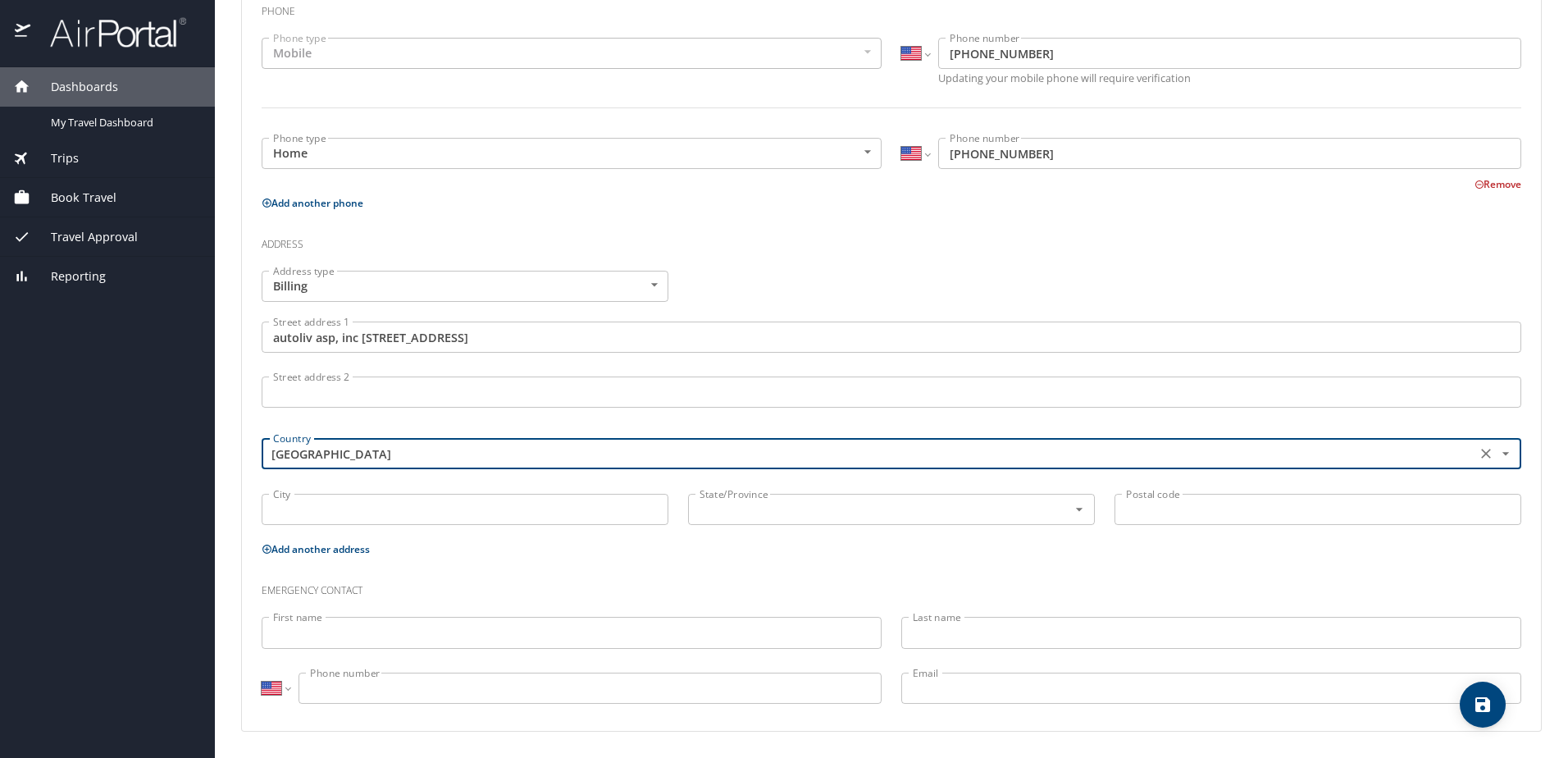
type input "United States of America"
click at [463, 493] on div "City City" at bounding box center [465, 511] width 426 height 55
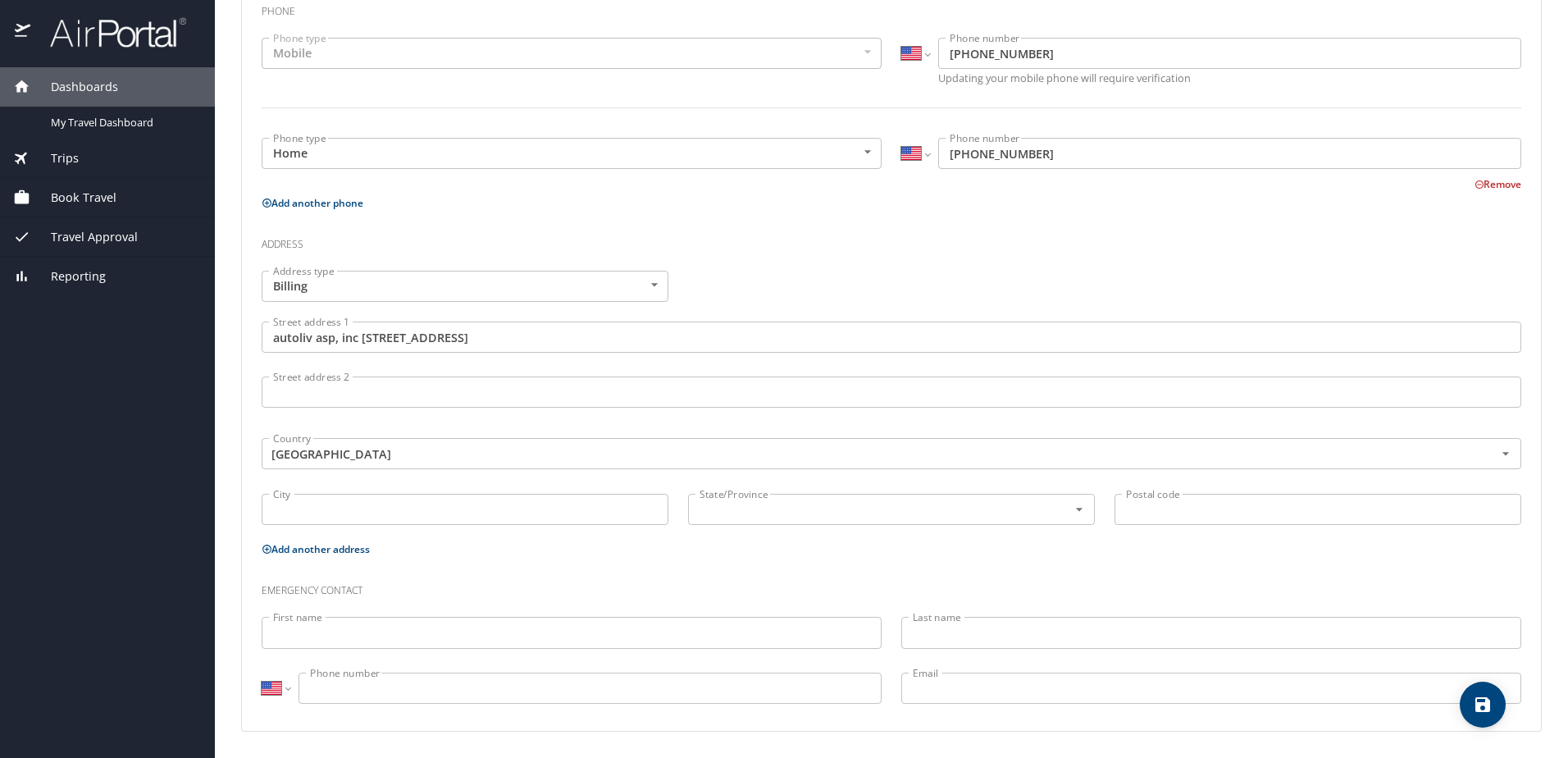
click at [453, 503] on input "City" at bounding box center [465, 509] width 407 height 32
type input "Ogden"
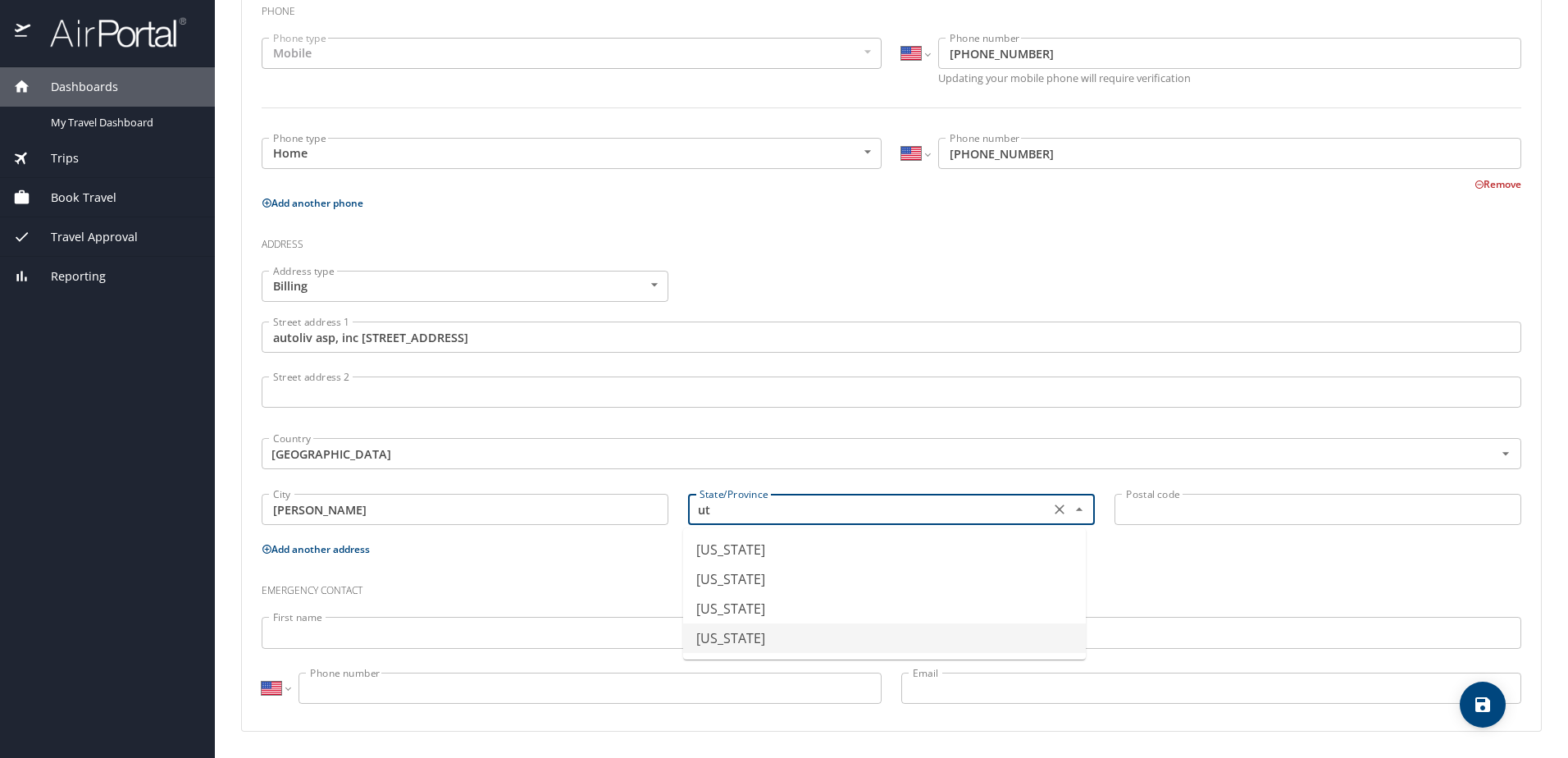
click at [738, 635] on li "Utah" at bounding box center [884, 638] width 403 height 30
type input "Utah"
click at [1197, 507] on input "Postal code" at bounding box center [1318, 509] width 407 height 32
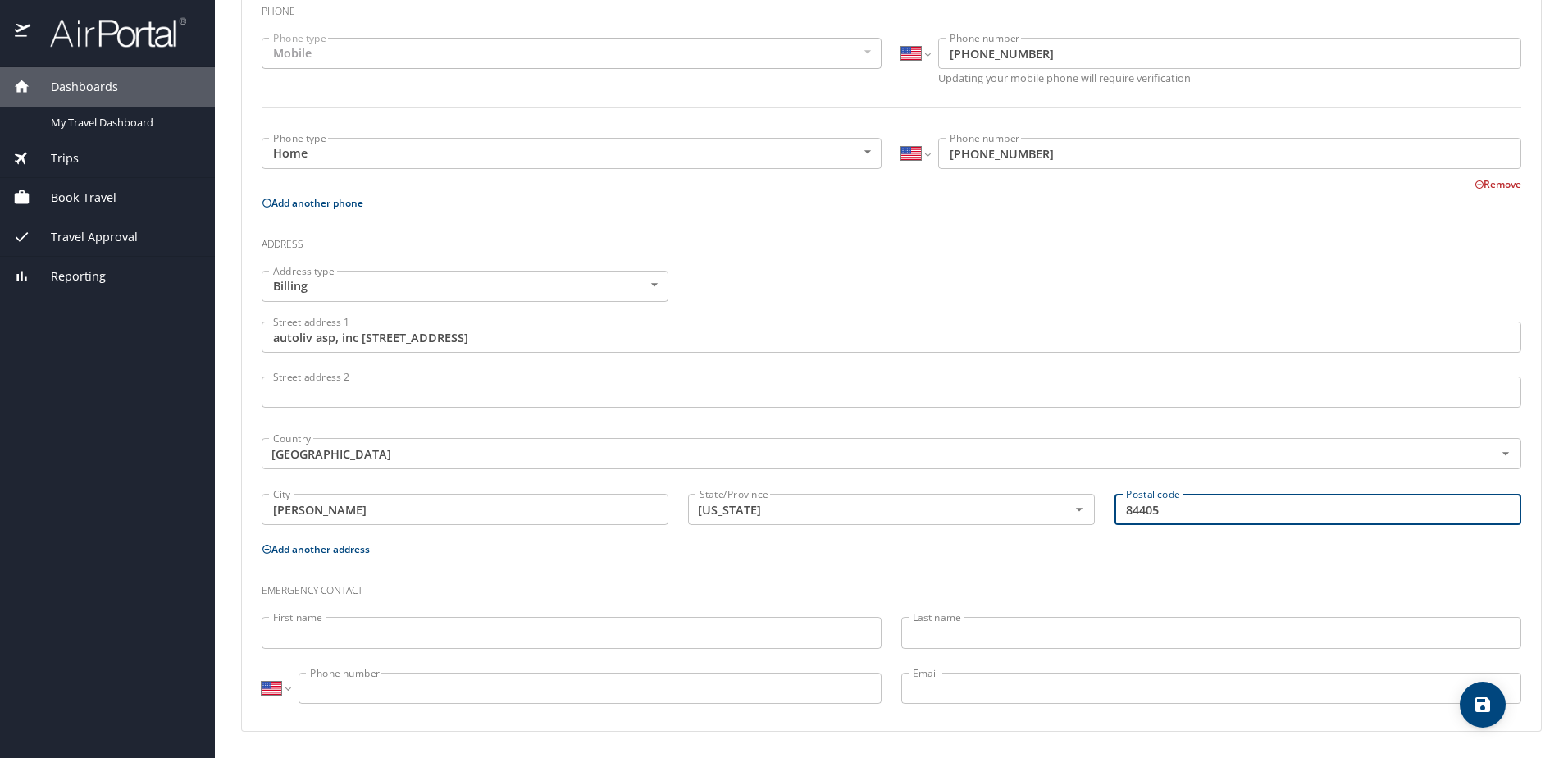
type input "84405"
click at [1487, 707] on icon "save" at bounding box center [1482, 704] width 15 height 15
select select "US"
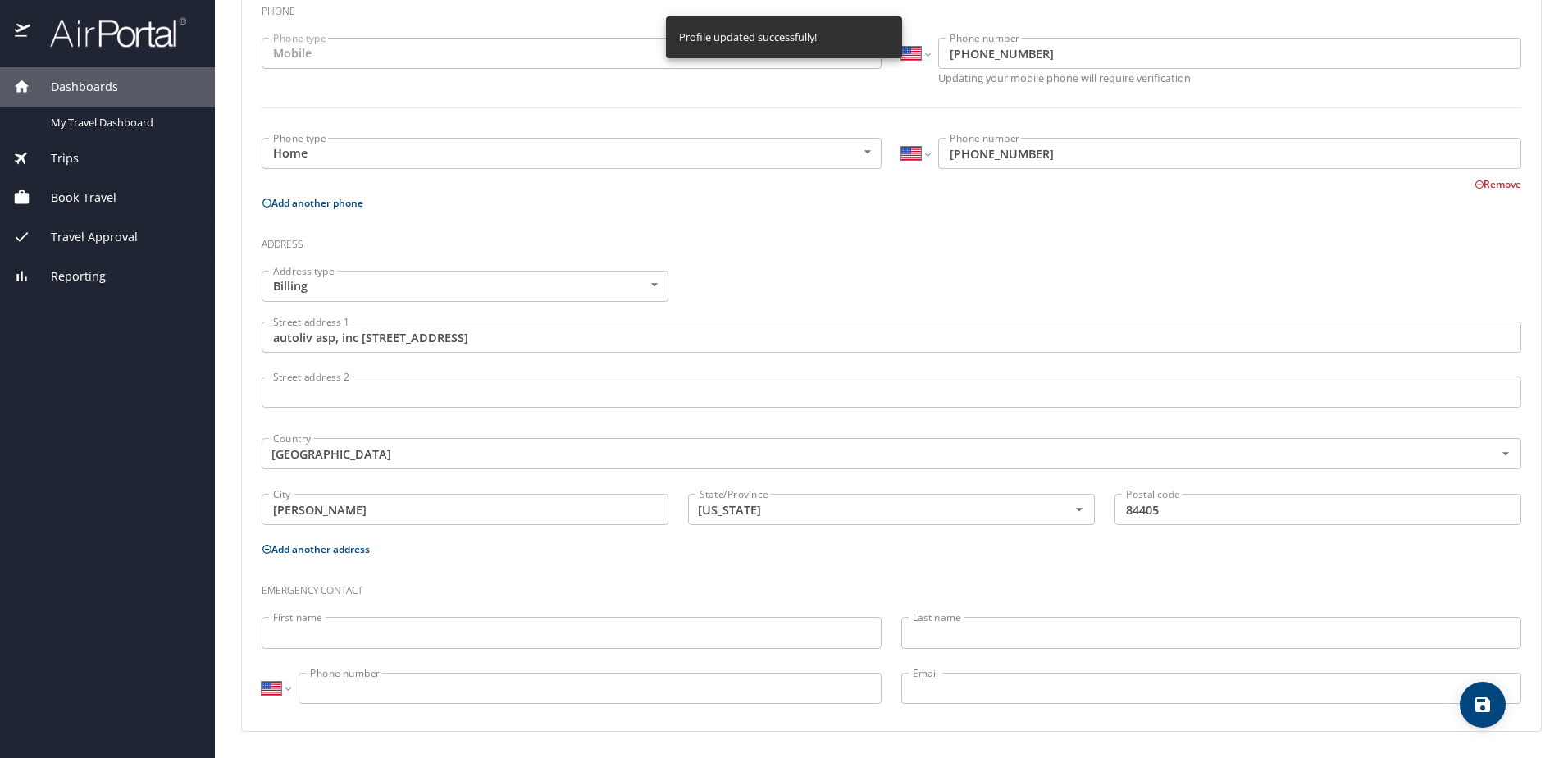
select select "US"
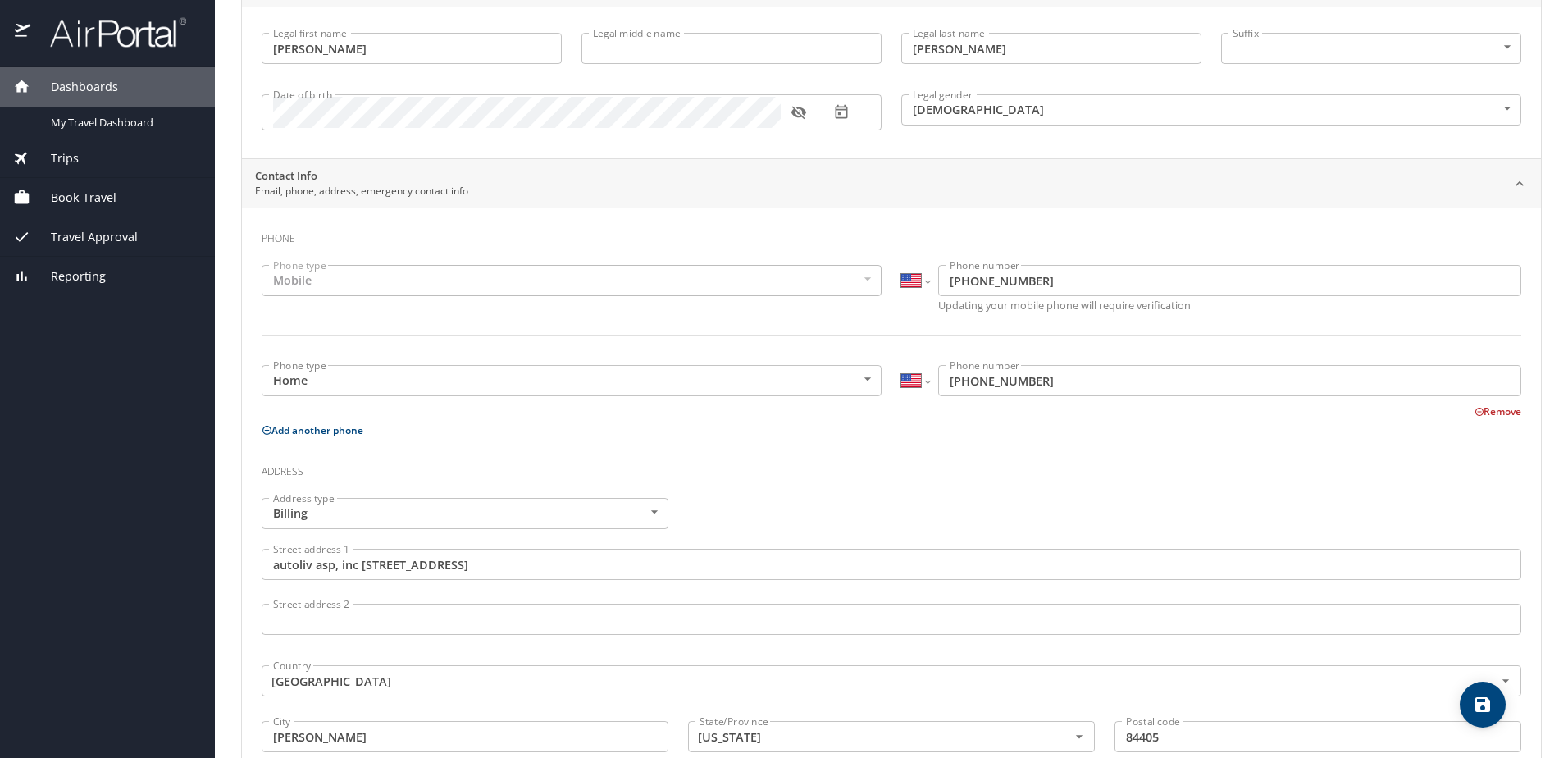
scroll to position [0, 0]
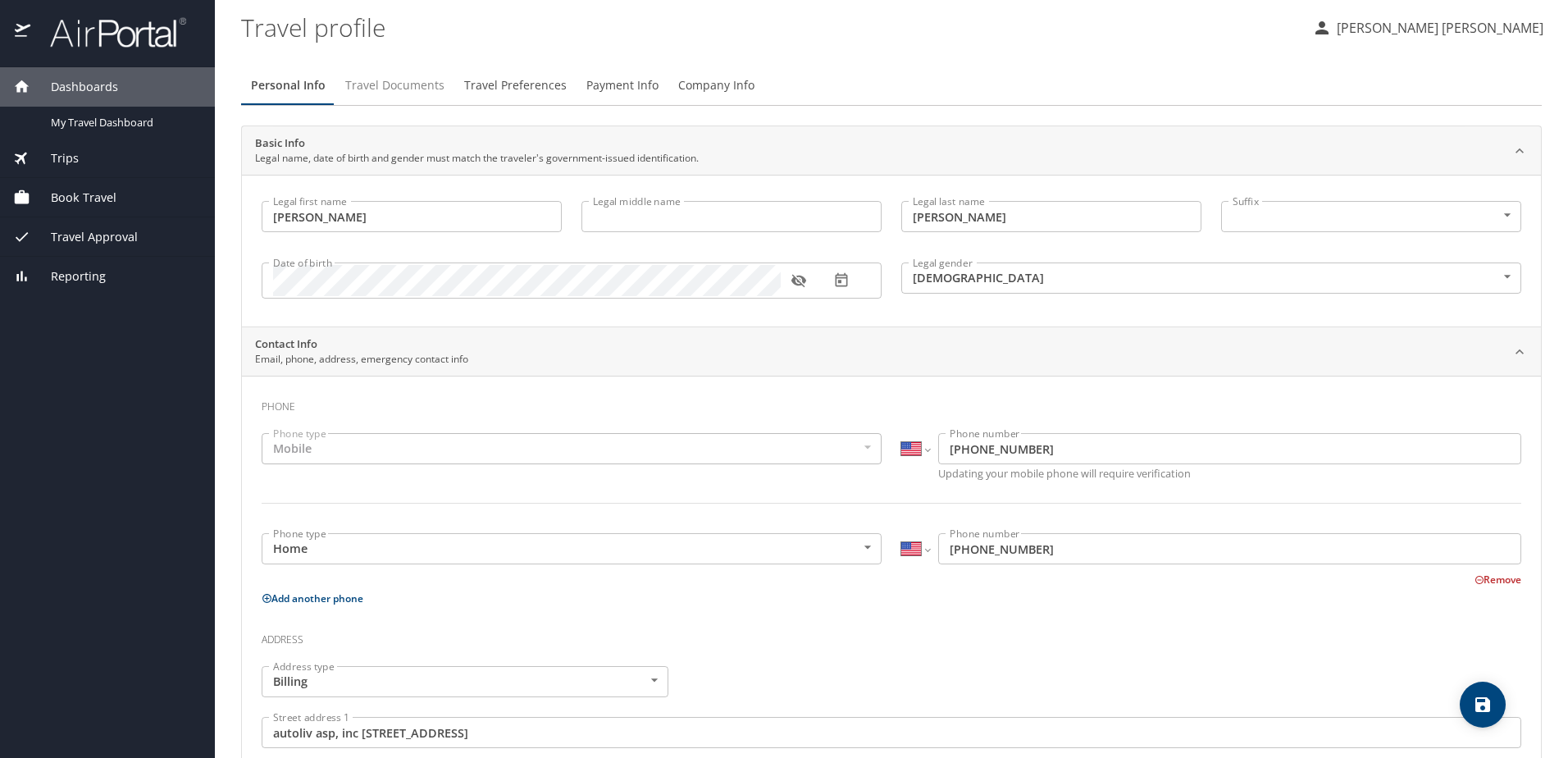
click at [395, 97] on button "Travel Documents" at bounding box center [395, 85] width 119 height 39
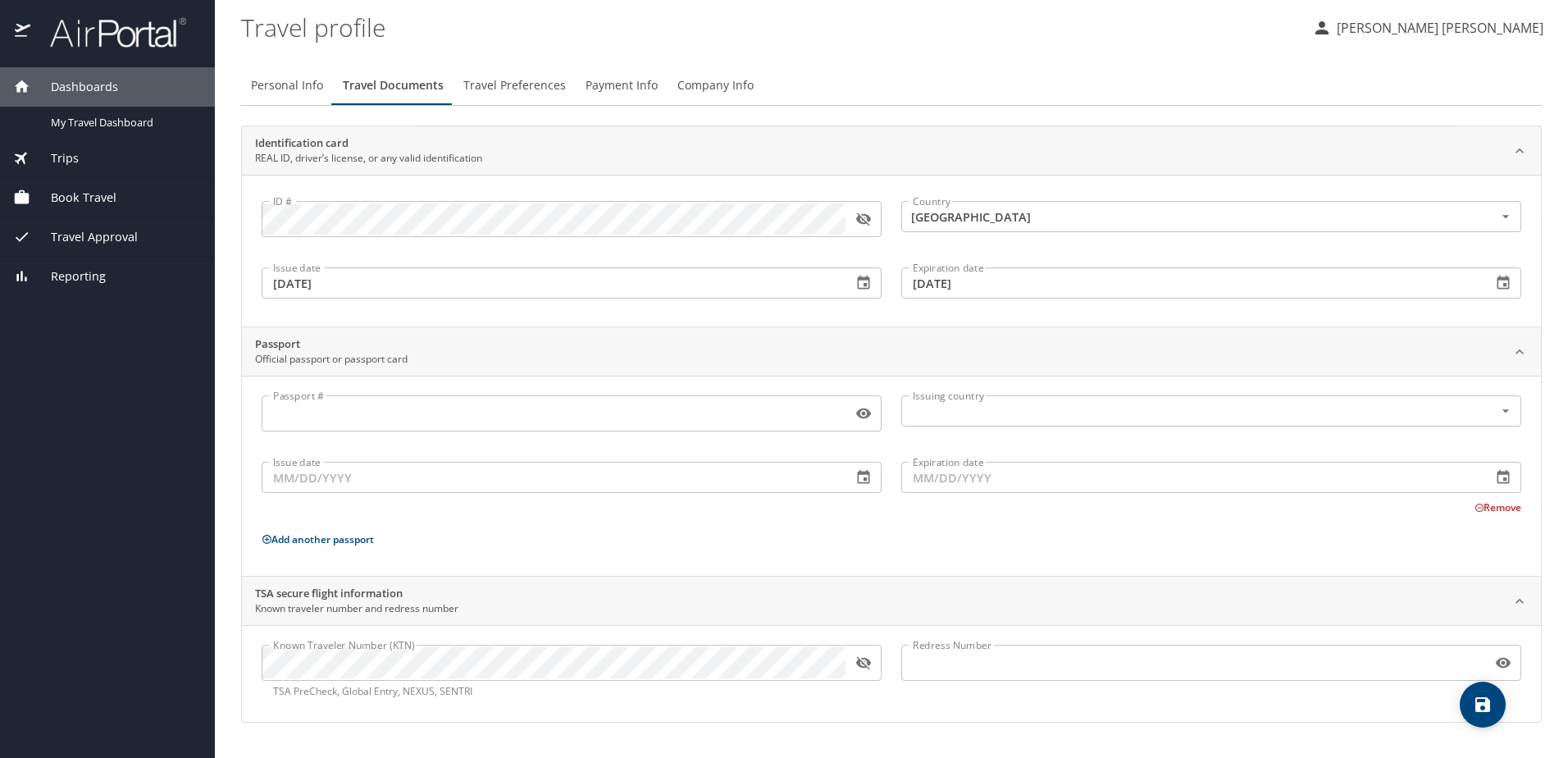
click at [497, 80] on span "Travel Preferences" at bounding box center [514, 85] width 102 height 20
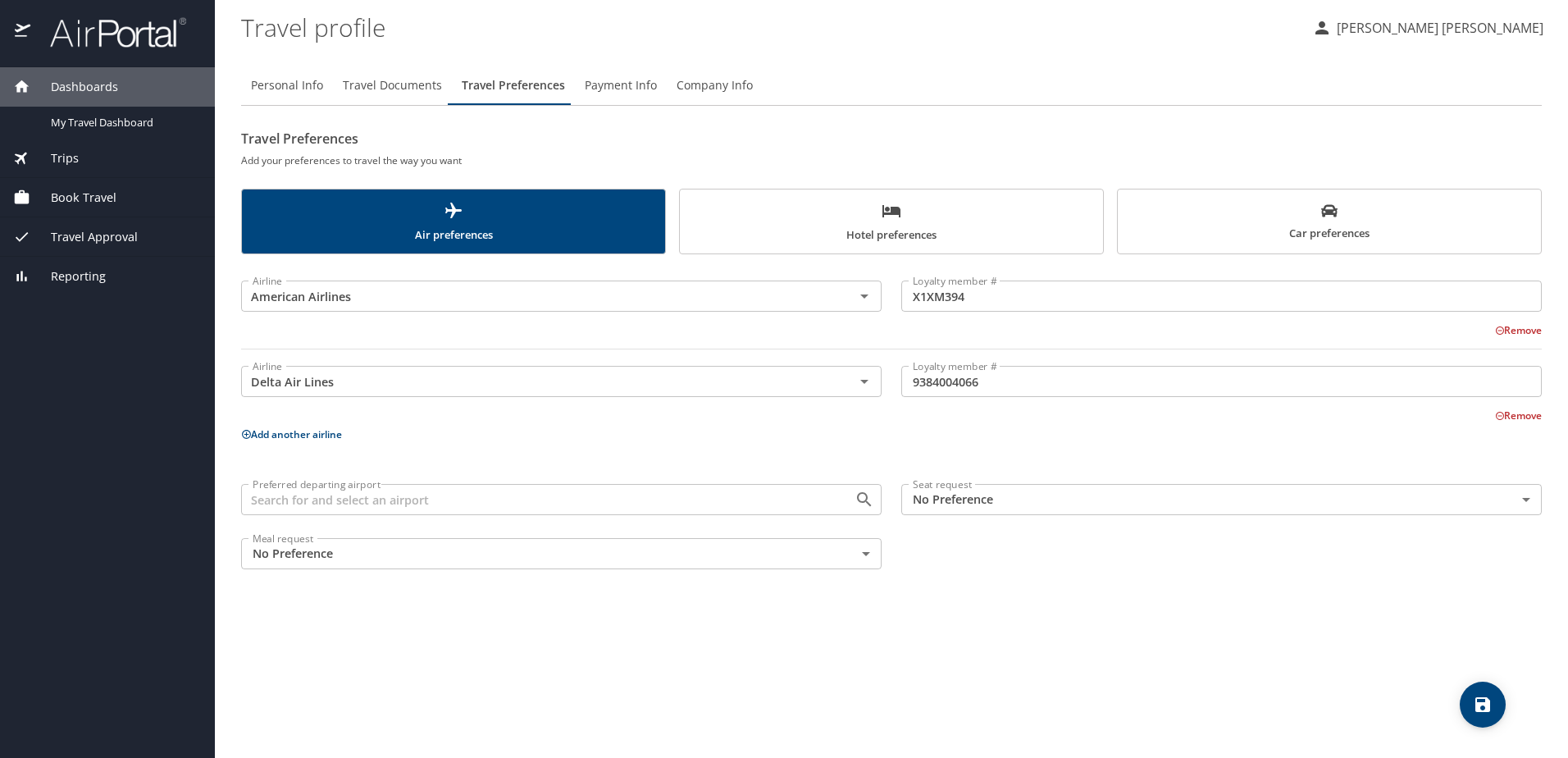
click at [887, 216] on icon "scrollable force tabs example" at bounding box center [891, 211] width 19 height 19
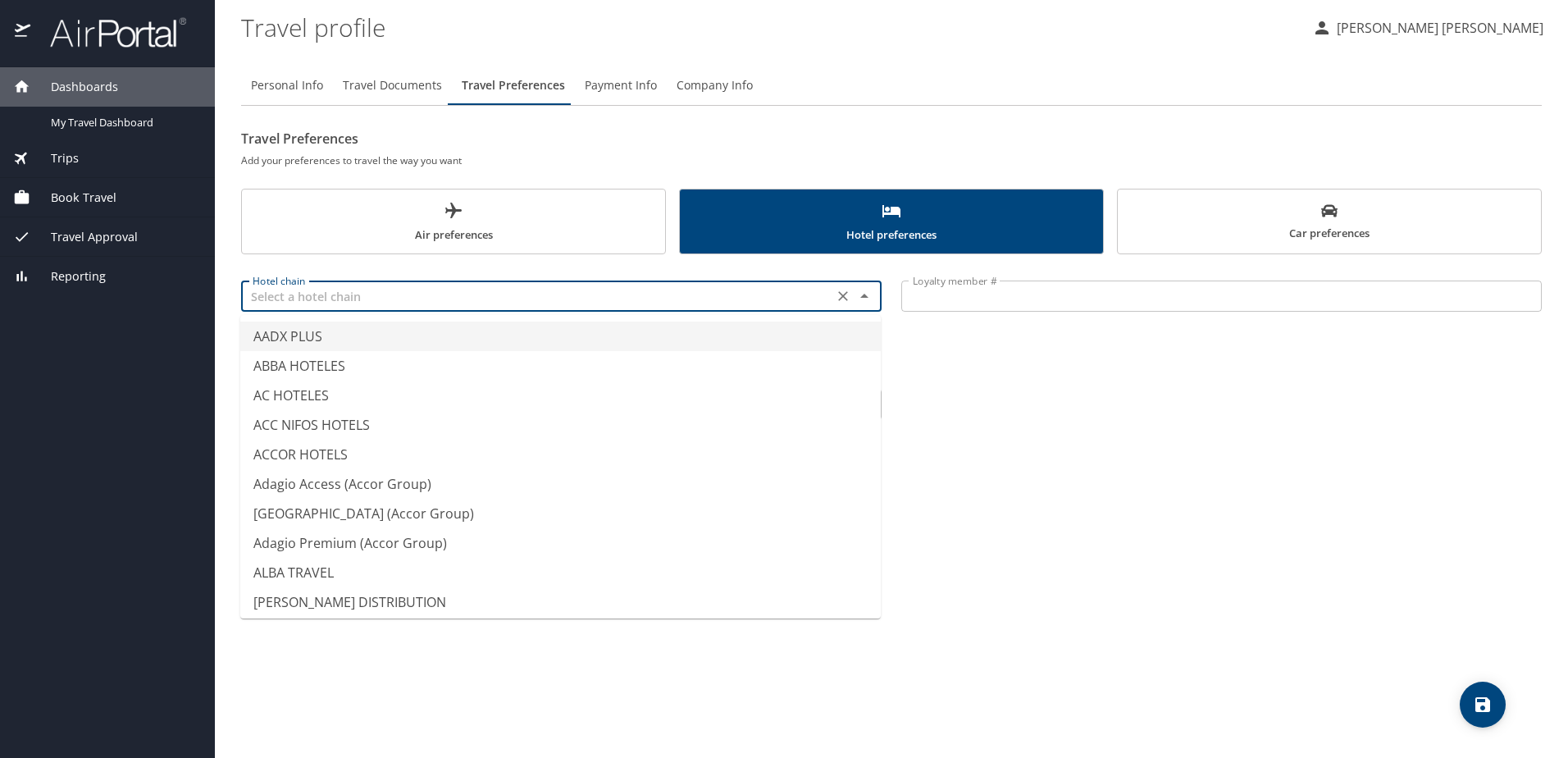
click at [510, 298] on input "text" at bounding box center [537, 296] width 582 height 21
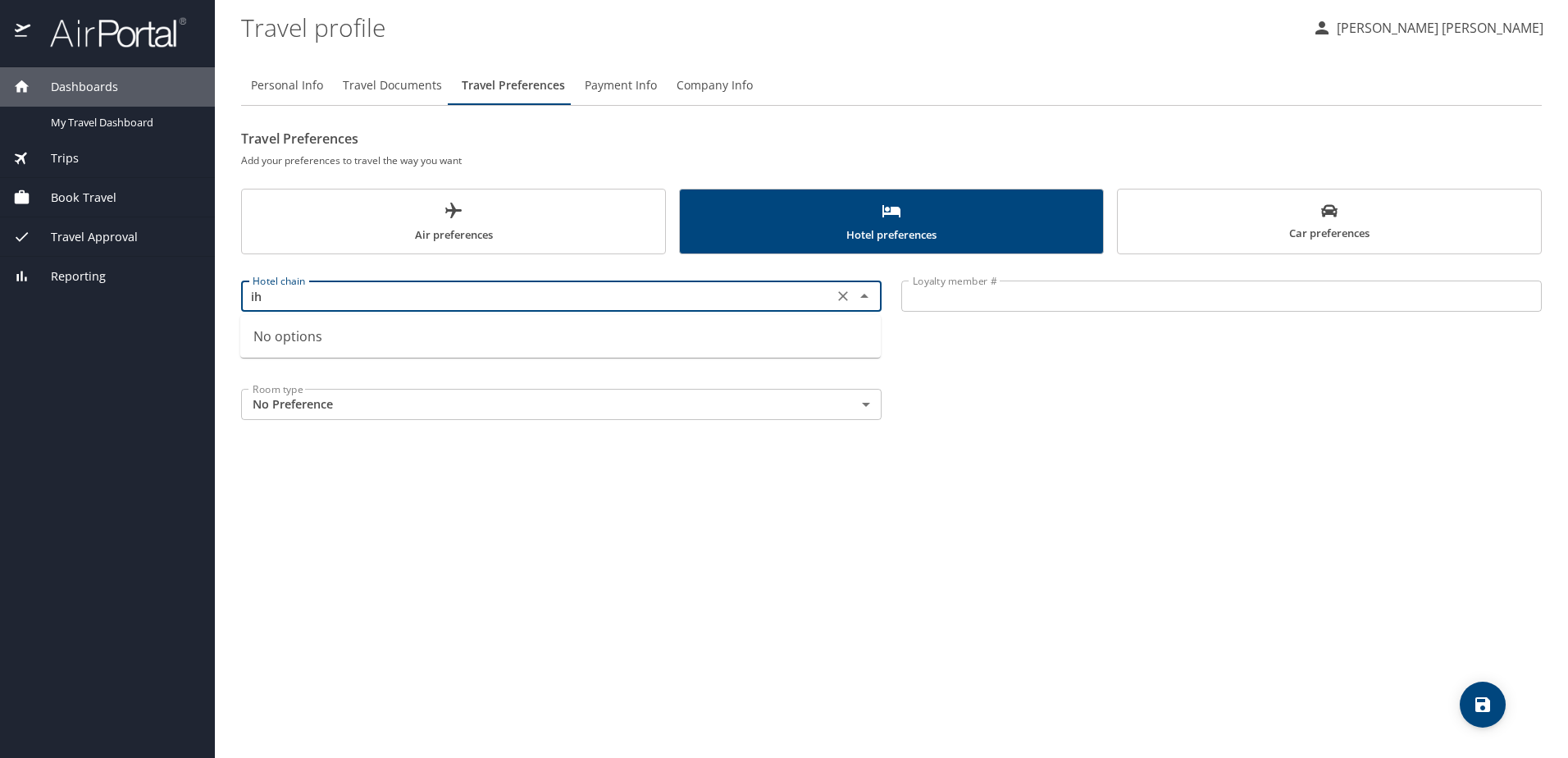
type input "i"
click at [396, 333] on li "HOLIDAY INN" at bounding box center [561, 336] width 641 height 30
type input "HOLIDAY INN"
click at [994, 293] on input "Loyalty member #" at bounding box center [1222, 296] width 641 height 32
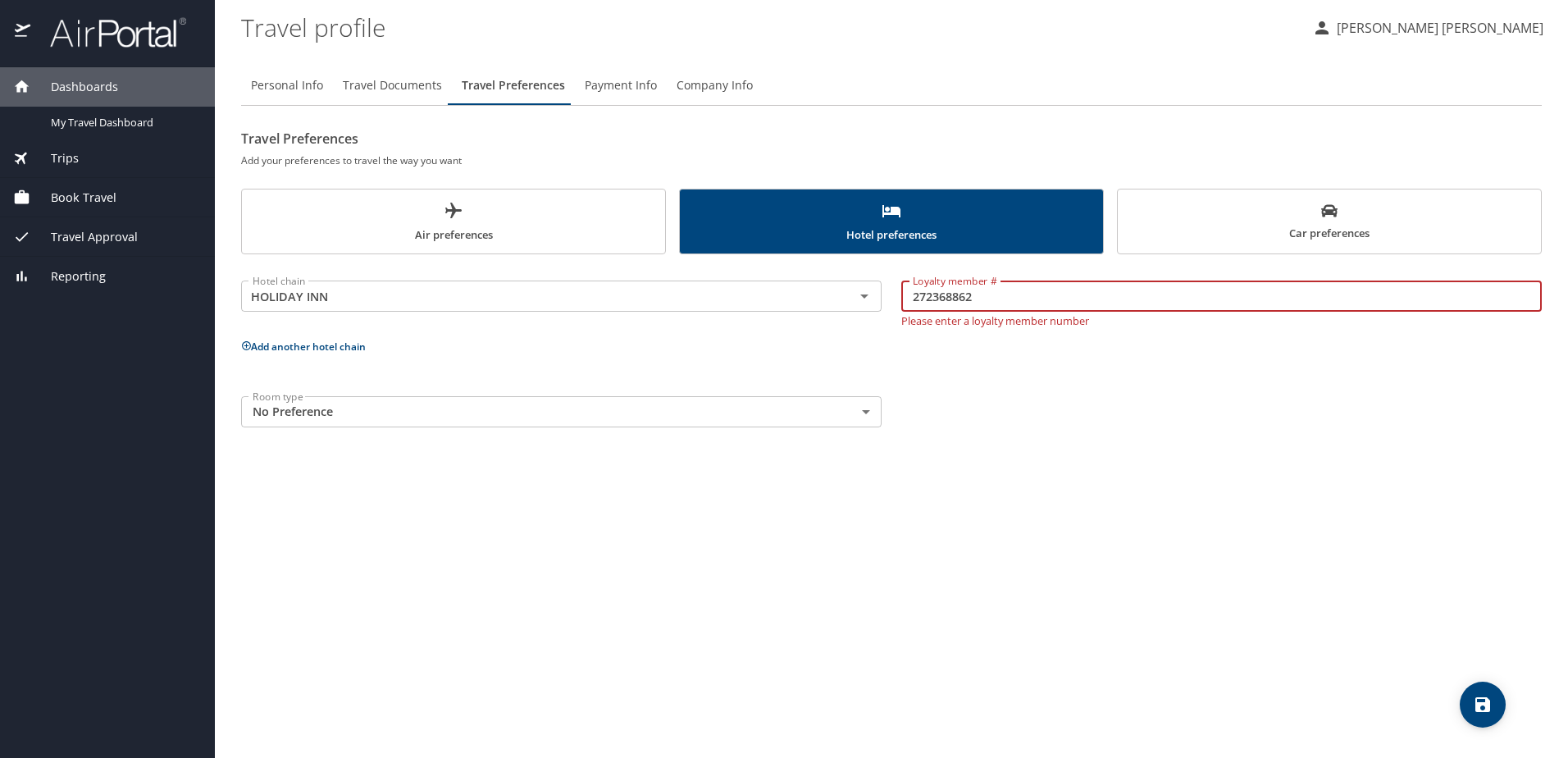
type input "272368862"
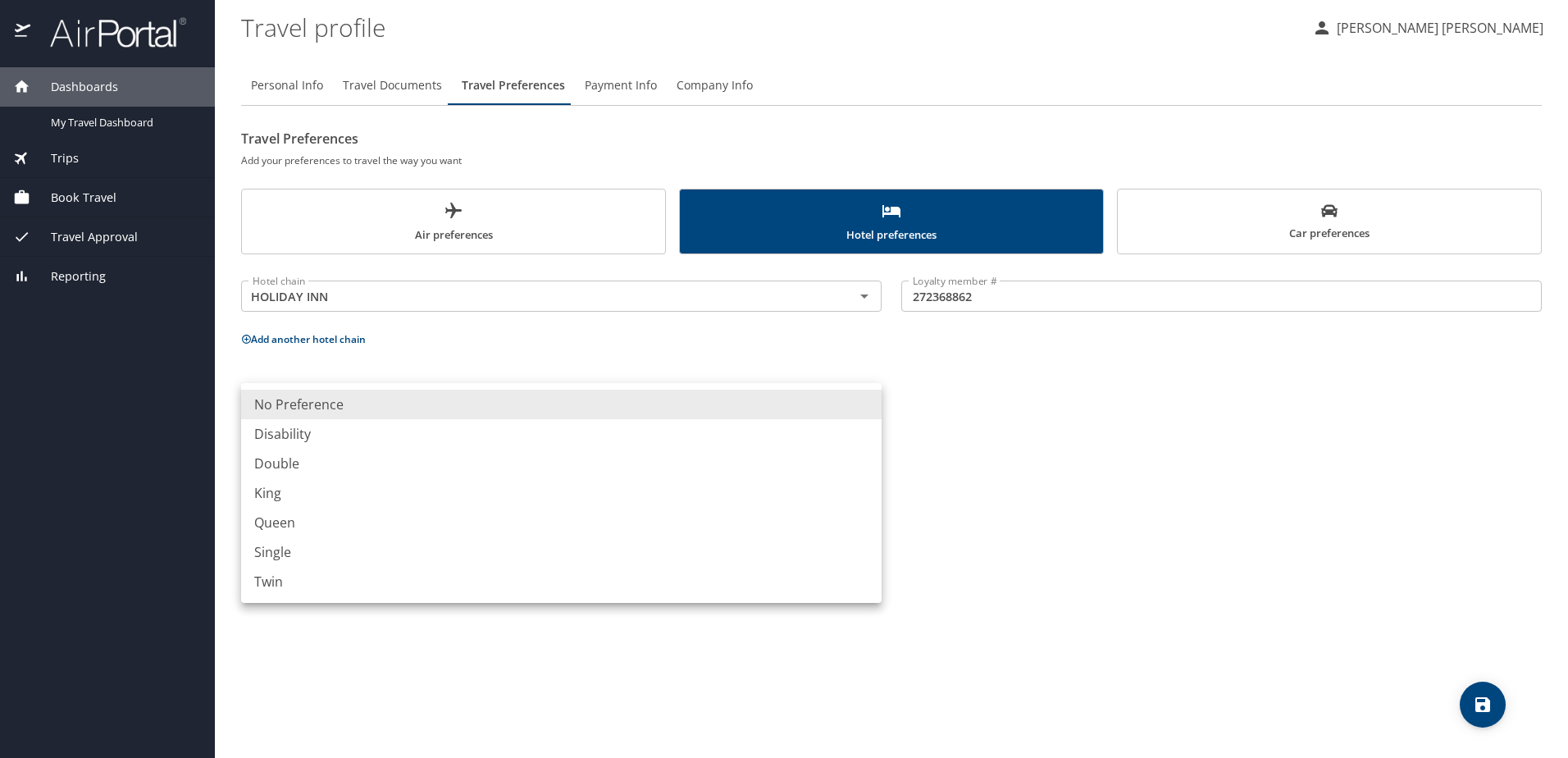
click at [512, 414] on body "Dashboards My Travel Dashboard Trips Current / Future Trips Past Trips Trips Mi…" at bounding box center [784, 379] width 1568 height 758
click at [302, 461] on li "Double" at bounding box center [561, 463] width 641 height 30
type input "Double"
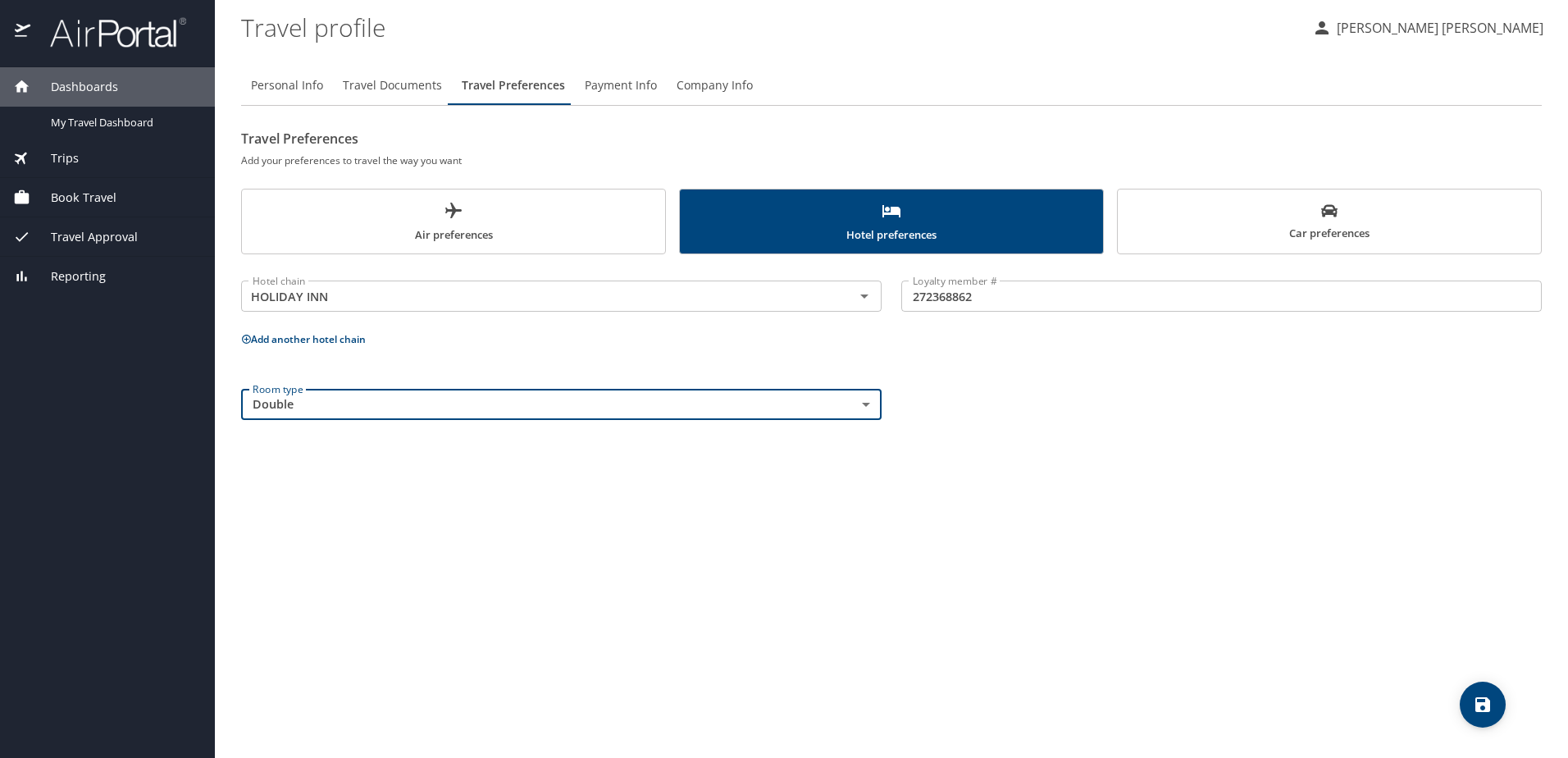
click at [337, 340] on button "Add another hotel chain" at bounding box center [303, 339] width 124 height 14
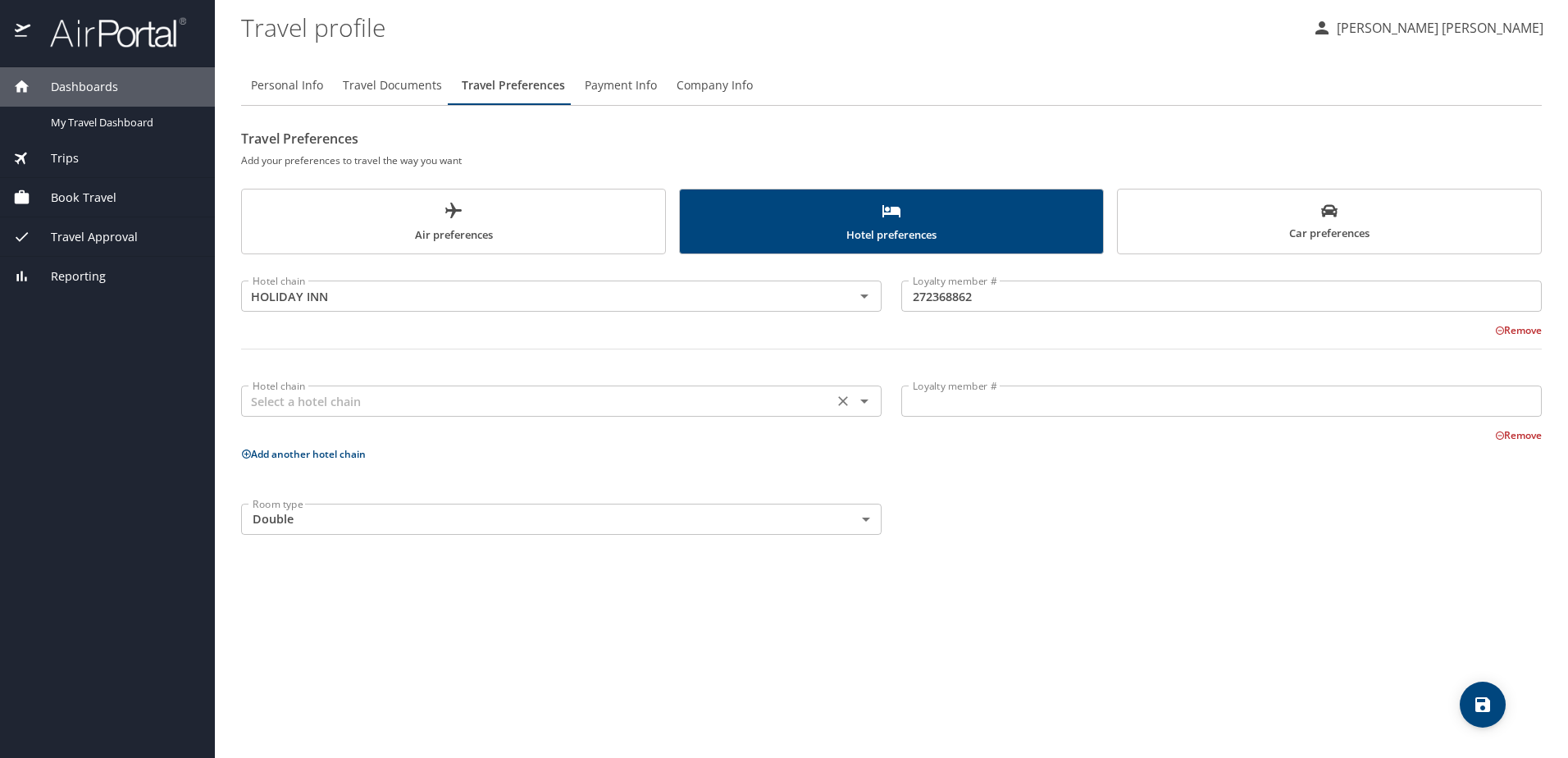
click at [295, 405] on input "text" at bounding box center [537, 401] width 582 height 21
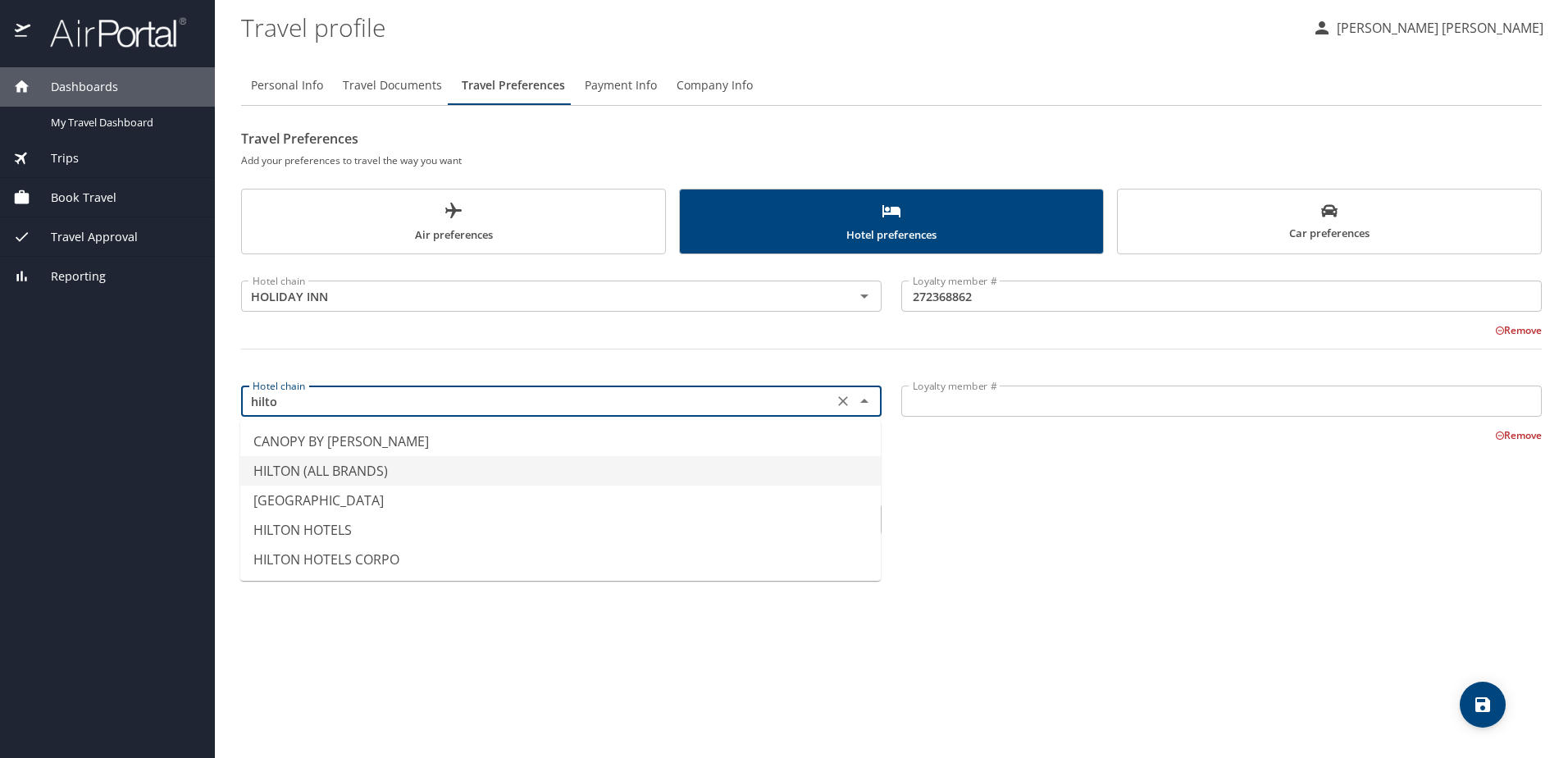
click at [322, 464] on li "HILTON (ALL BRANDS)" at bounding box center [561, 471] width 641 height 30
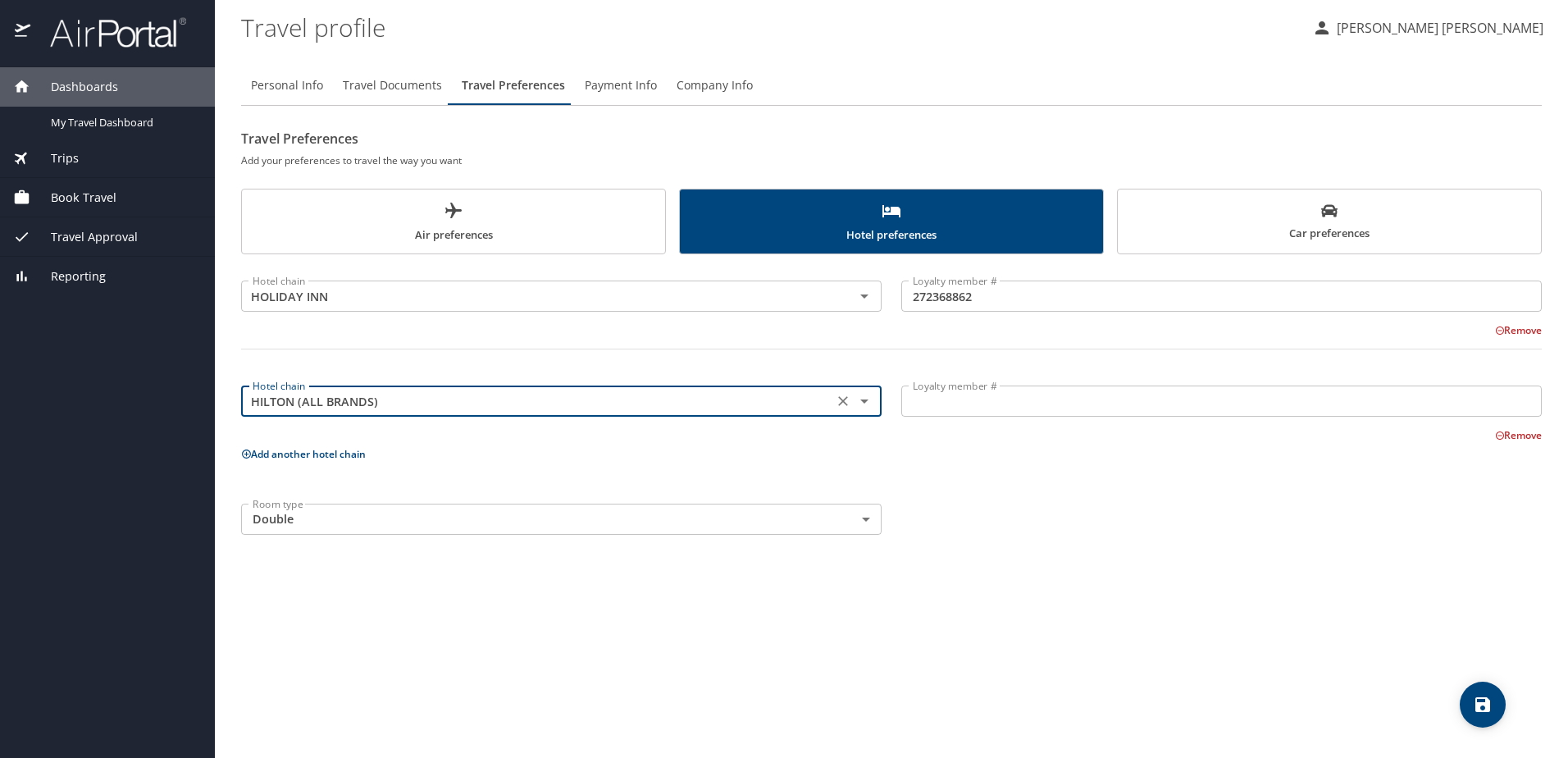
type input "HILTON (ALL BRANDS)"
click at [935, 404] on input "Loyalty member #" at bounding box center [1222, 401] width 641 height 32
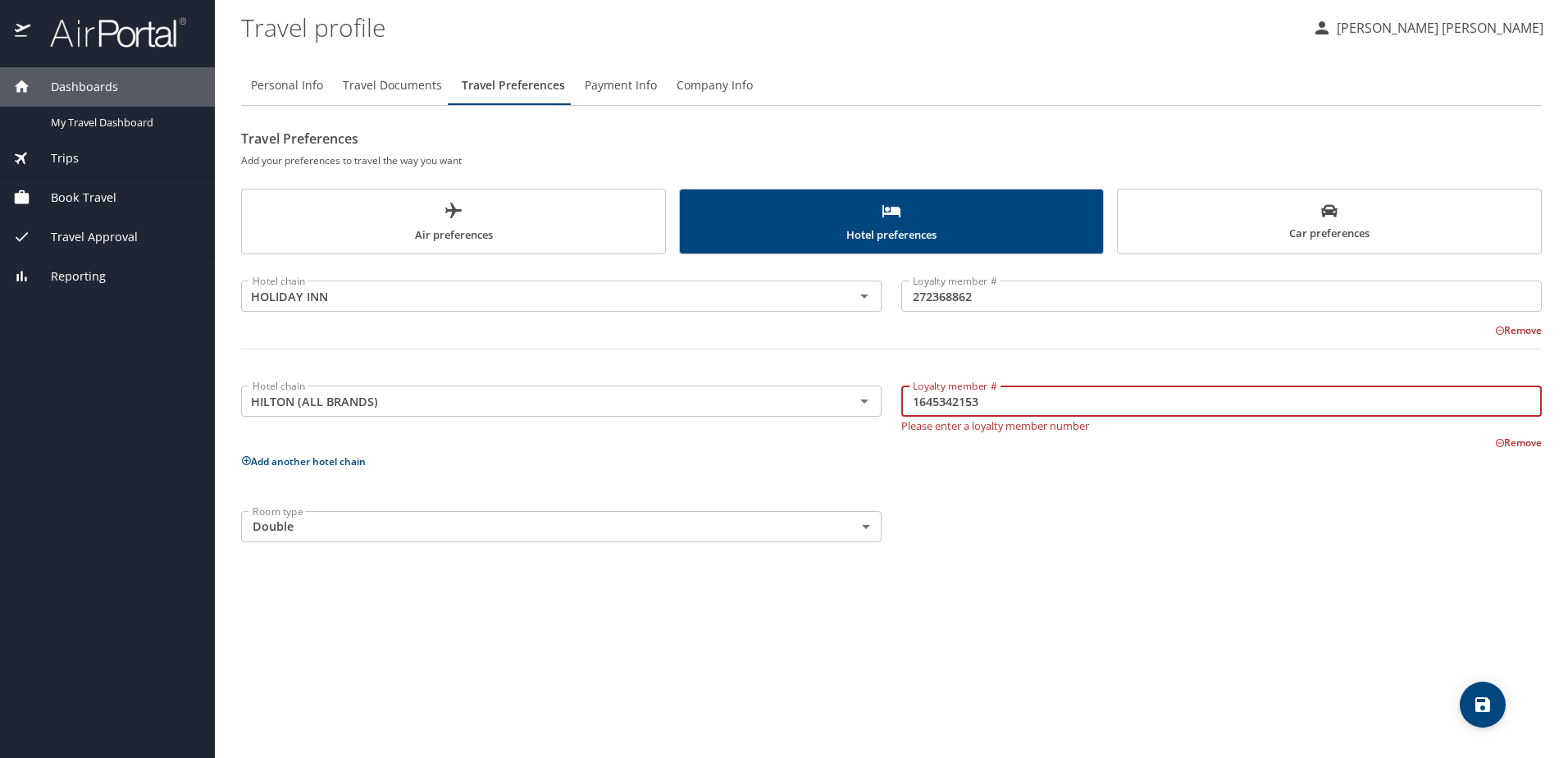
type input "1645342153"
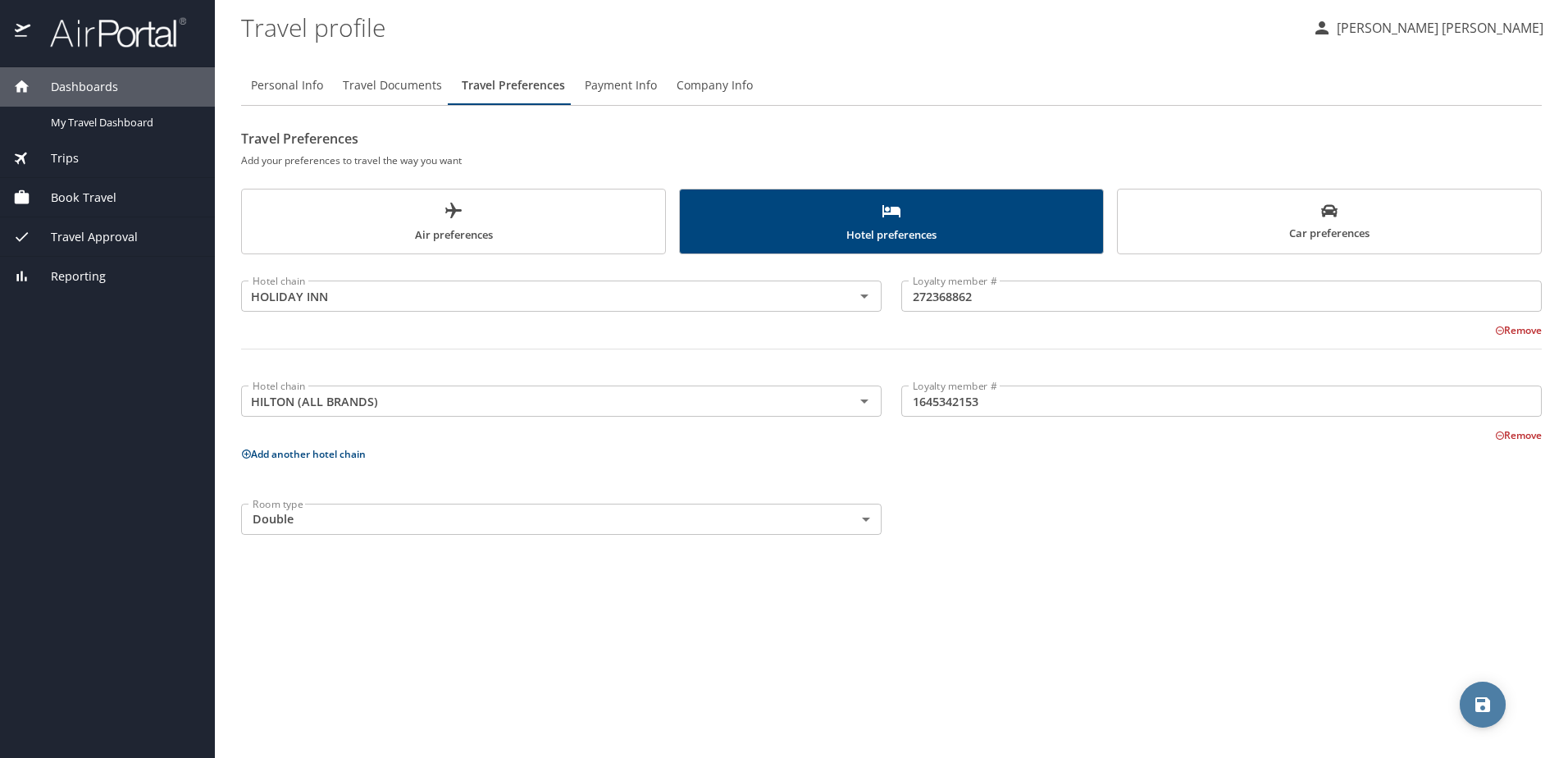
click at [1476, 698] on icon "save" at bounding box center [1482, 704] width 15 height 15
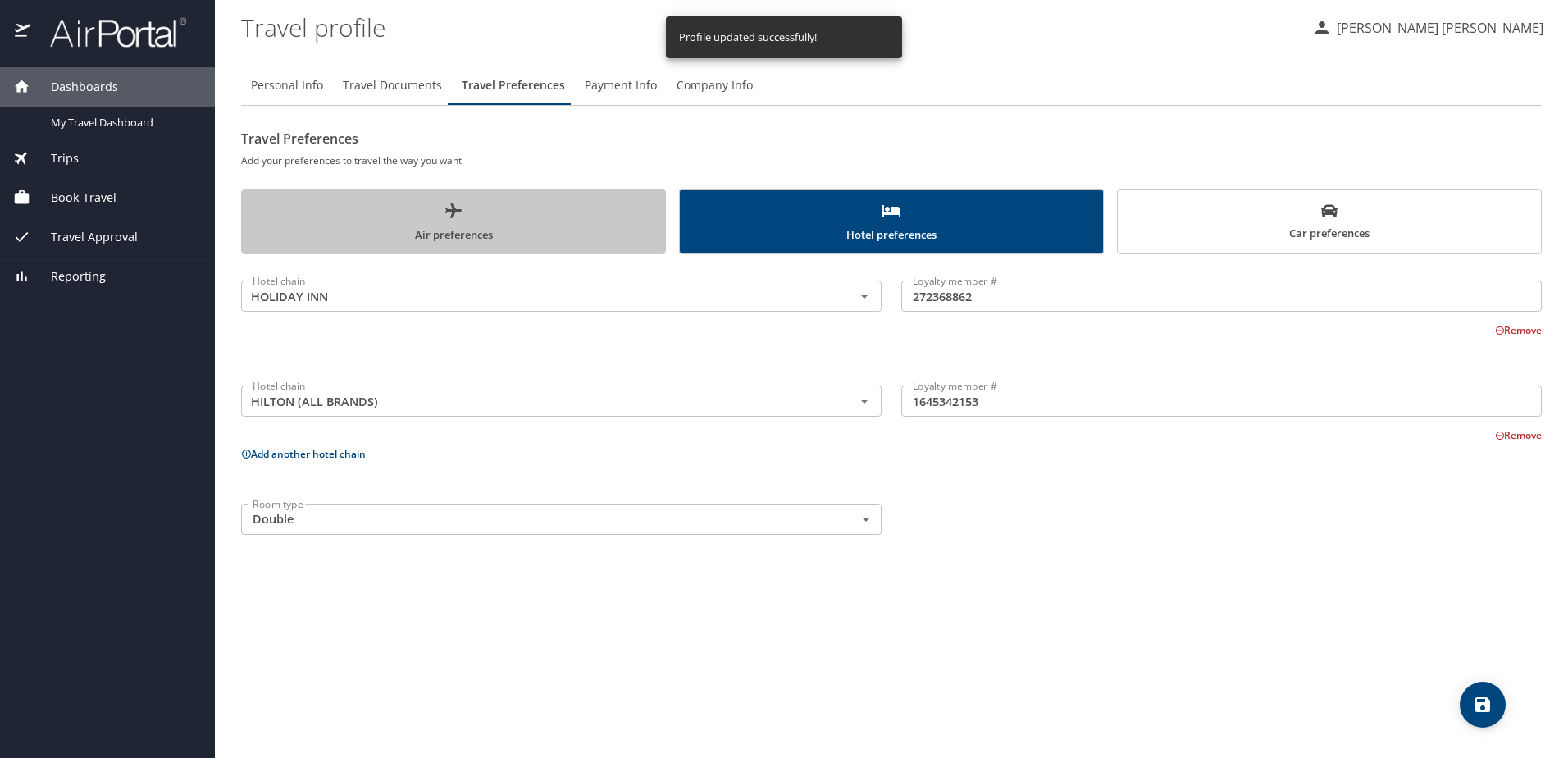
click at [505, 222] on span "Air preferences" at bounding box center [454, 223] width 404 height 44
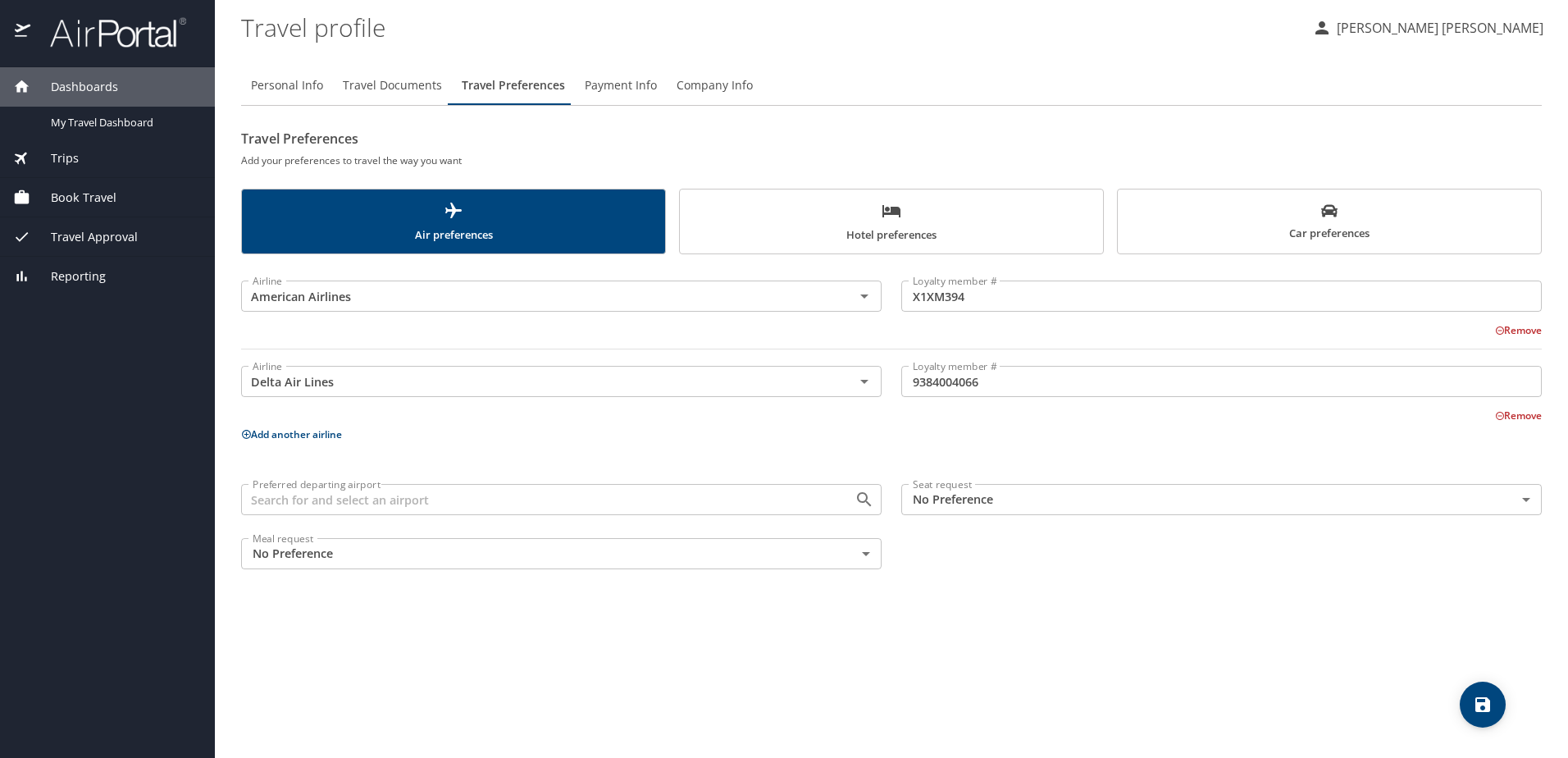
click at [939, 218] on span "Hotel preferences" at bounding box center [891, 223] width 404 height 44
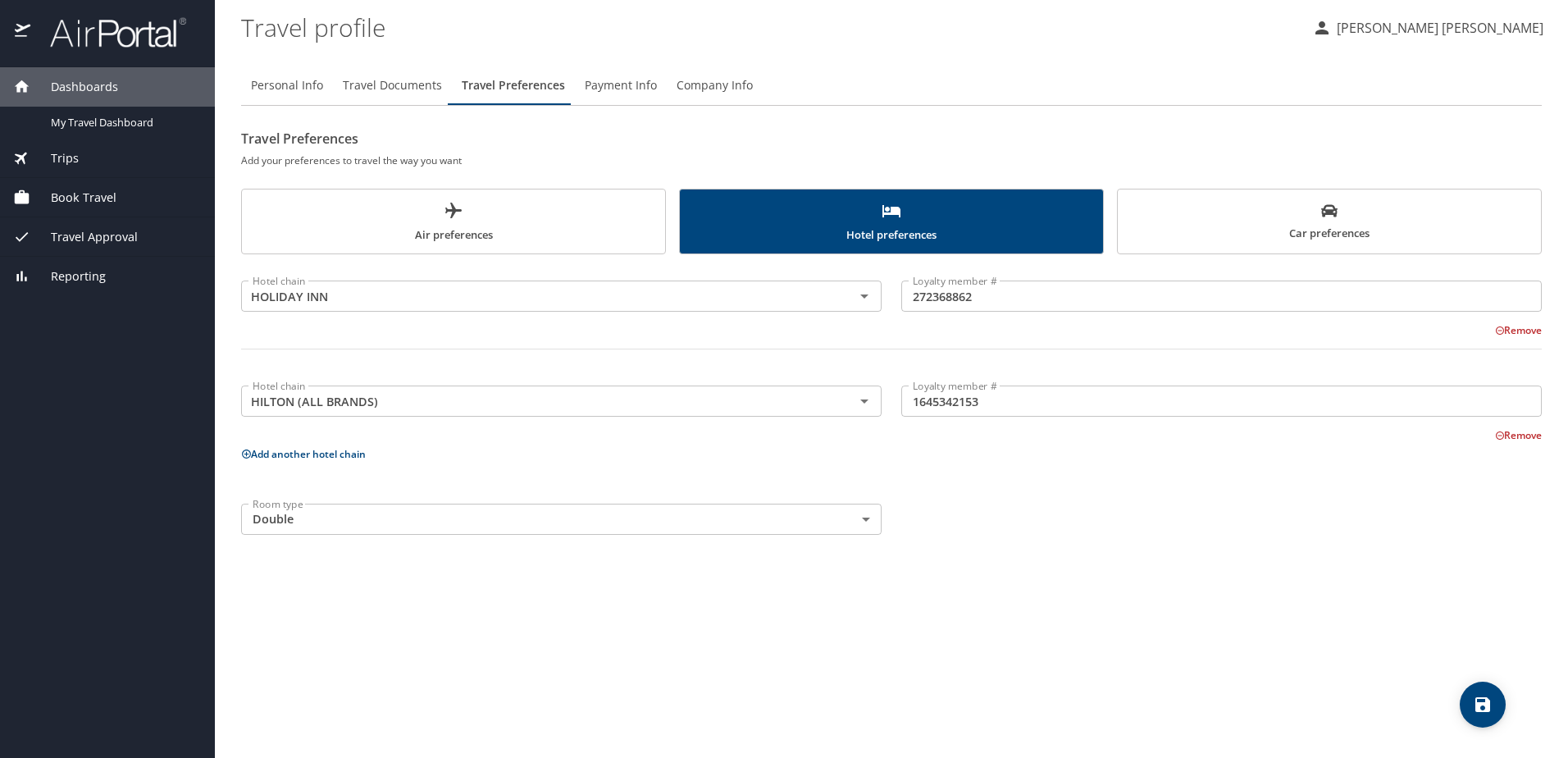
click at [1308, 228] on span "Car preferences" at bounding box center [1329, 222] width 404 height 40
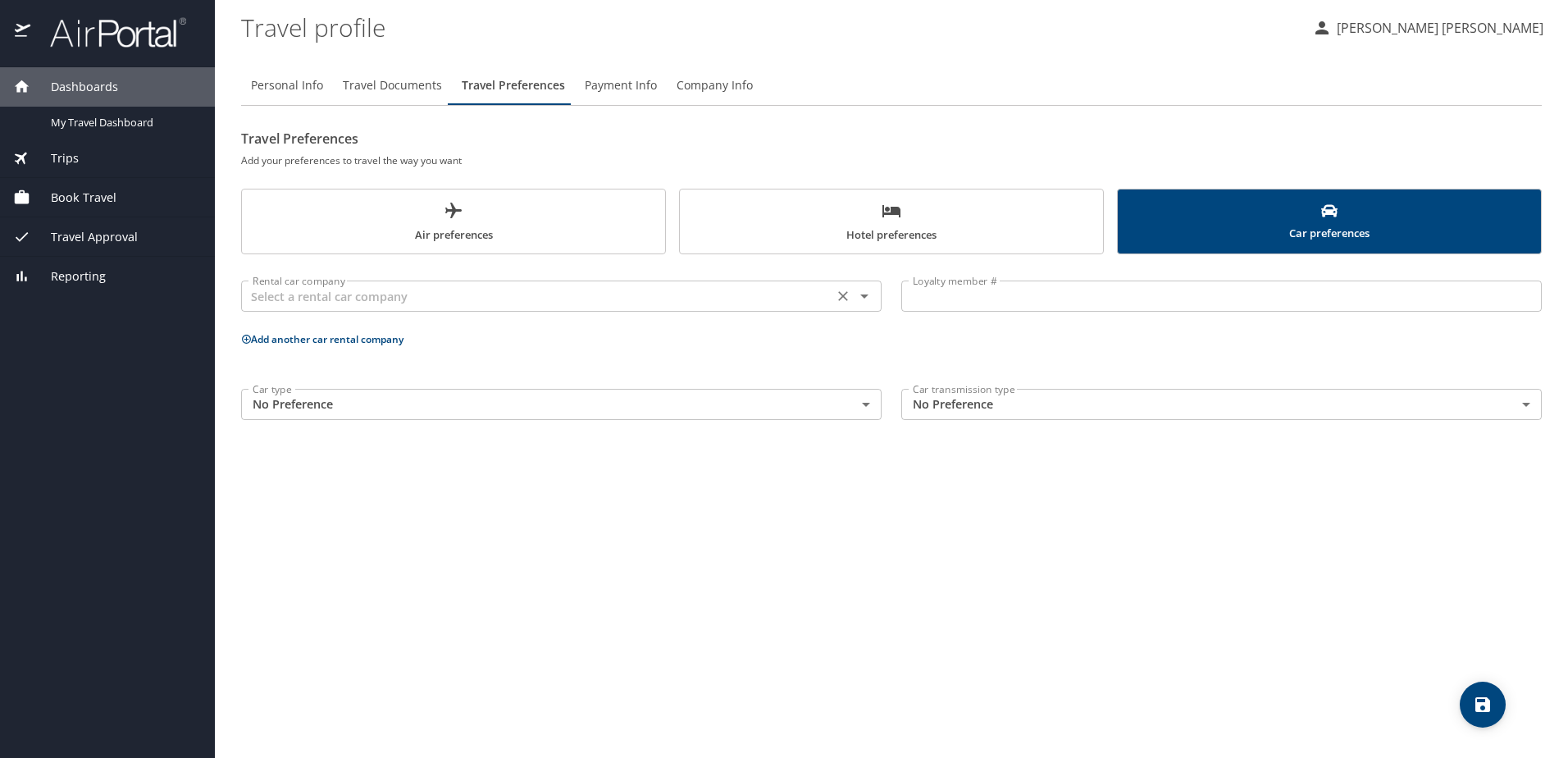
click at [372, 299] on input "text" at bounding box center [537, 296] width 582 height 21
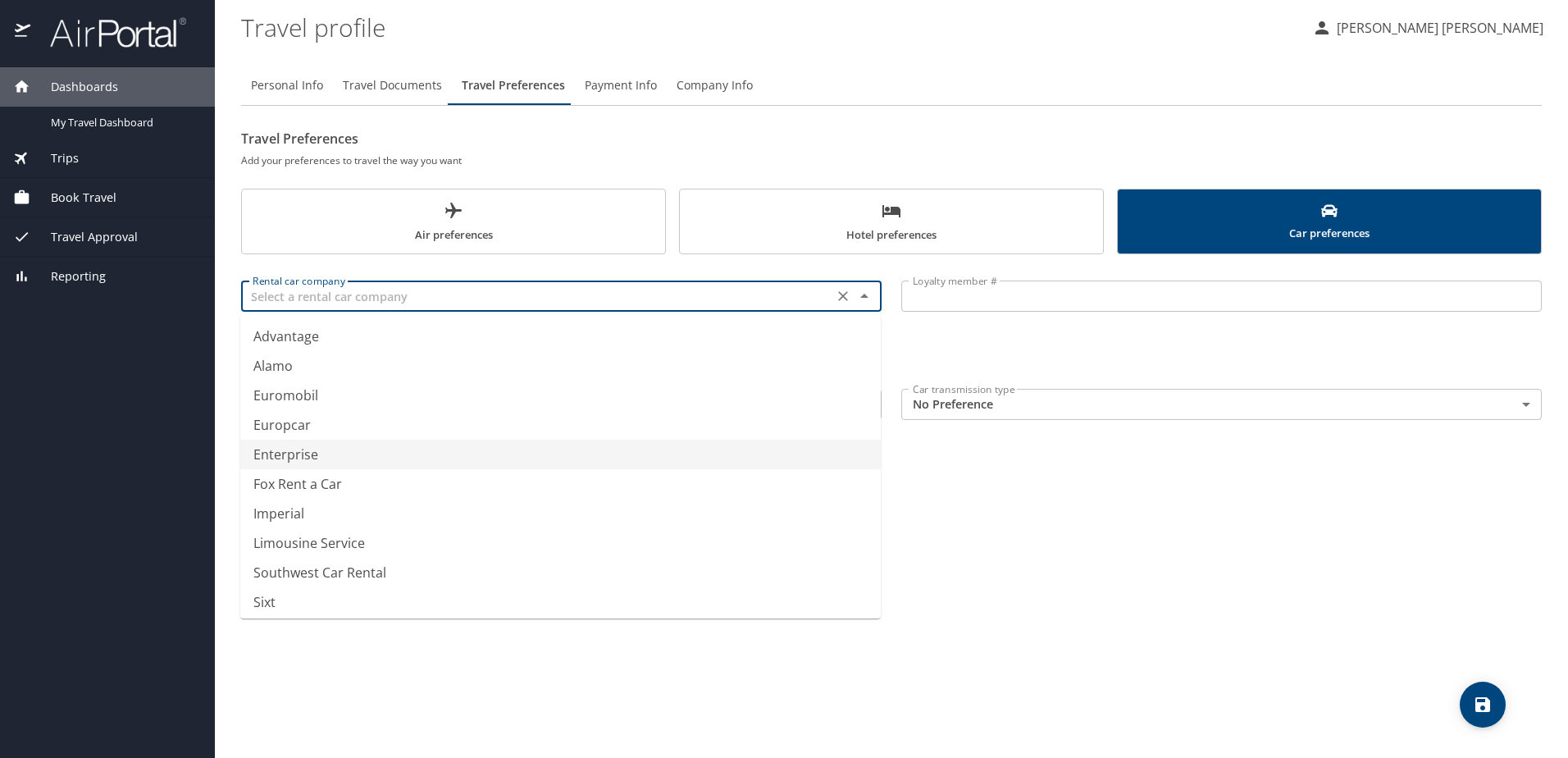
click at [308, 452] on li "Enterprise" at bounding box center [561, 454] width 641 height 30
type input "Enterprise"
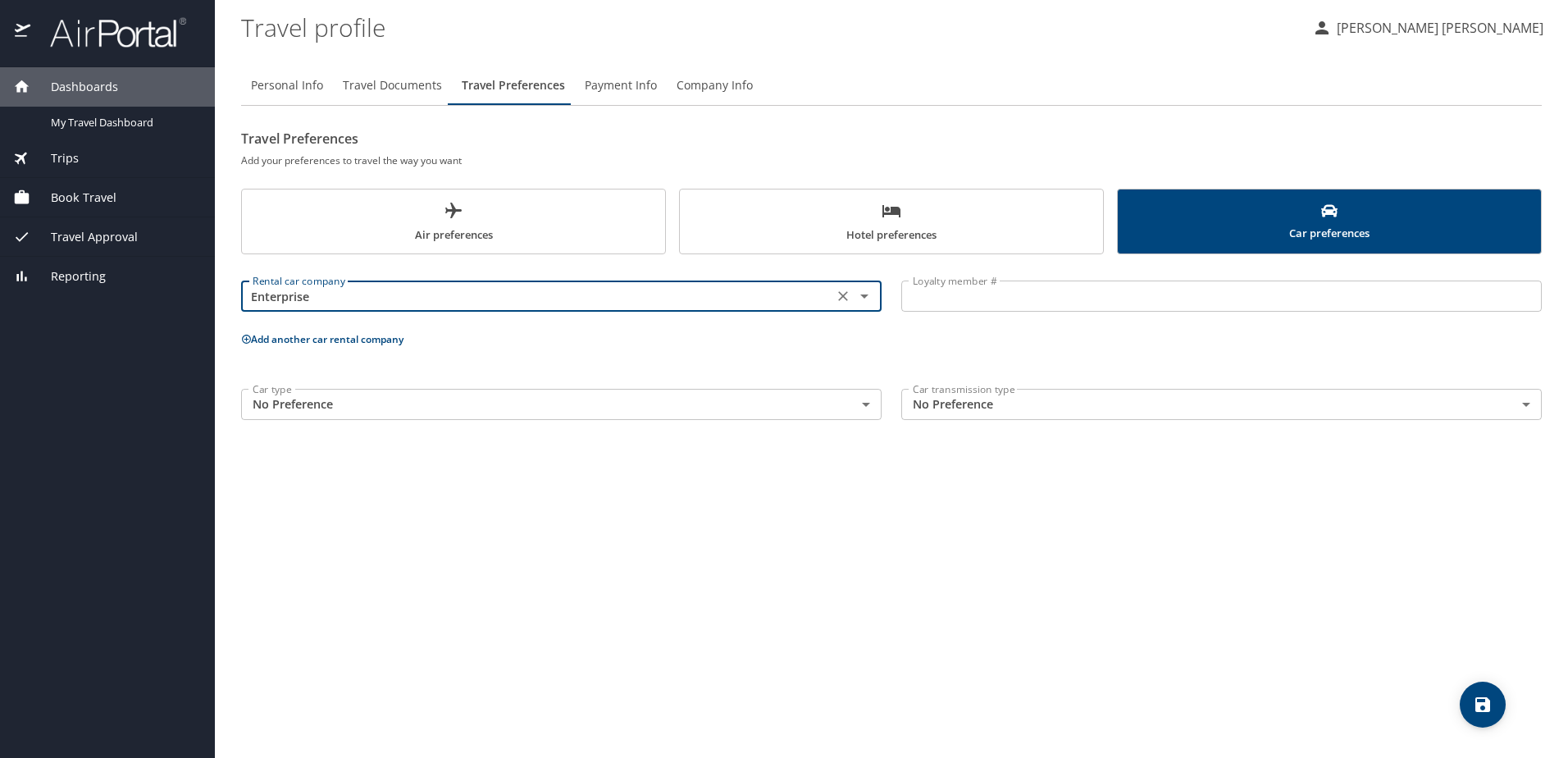
click at [736, 306] on input "Enterprise" at bounding box center [537, 296] width 582 height 21
click at [614, 333] on li "National" at bounding box center [561, 336] width 641 height 30
type input "National"
click at [927, 290] on input "Loyalty member #" at bounding box center [1222, 296] width 641 height 32
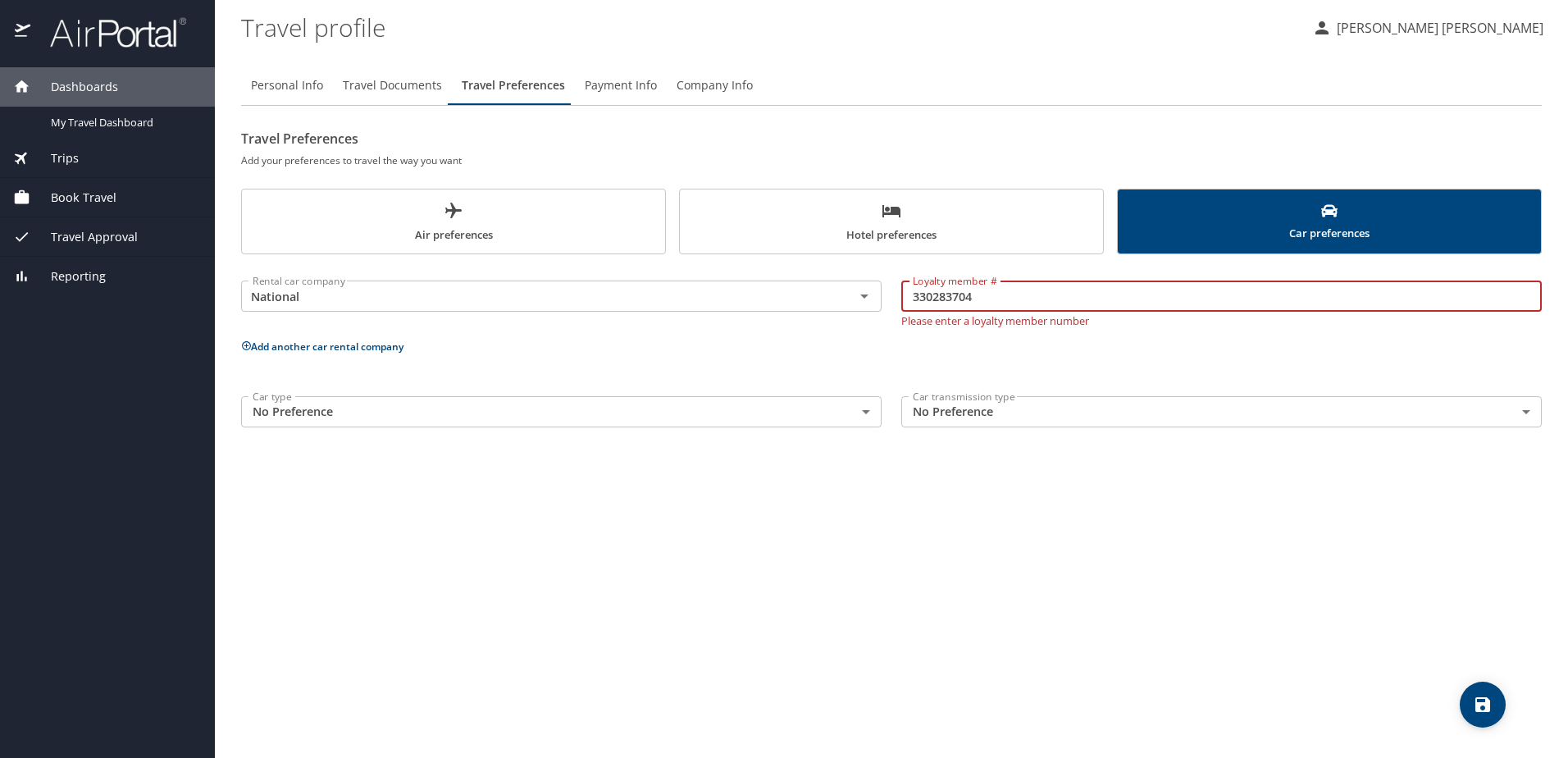
type input "330283704"
click at [336, 344] on button "Add another car rental company" at bounding box center [322, 347] width 163 height 14
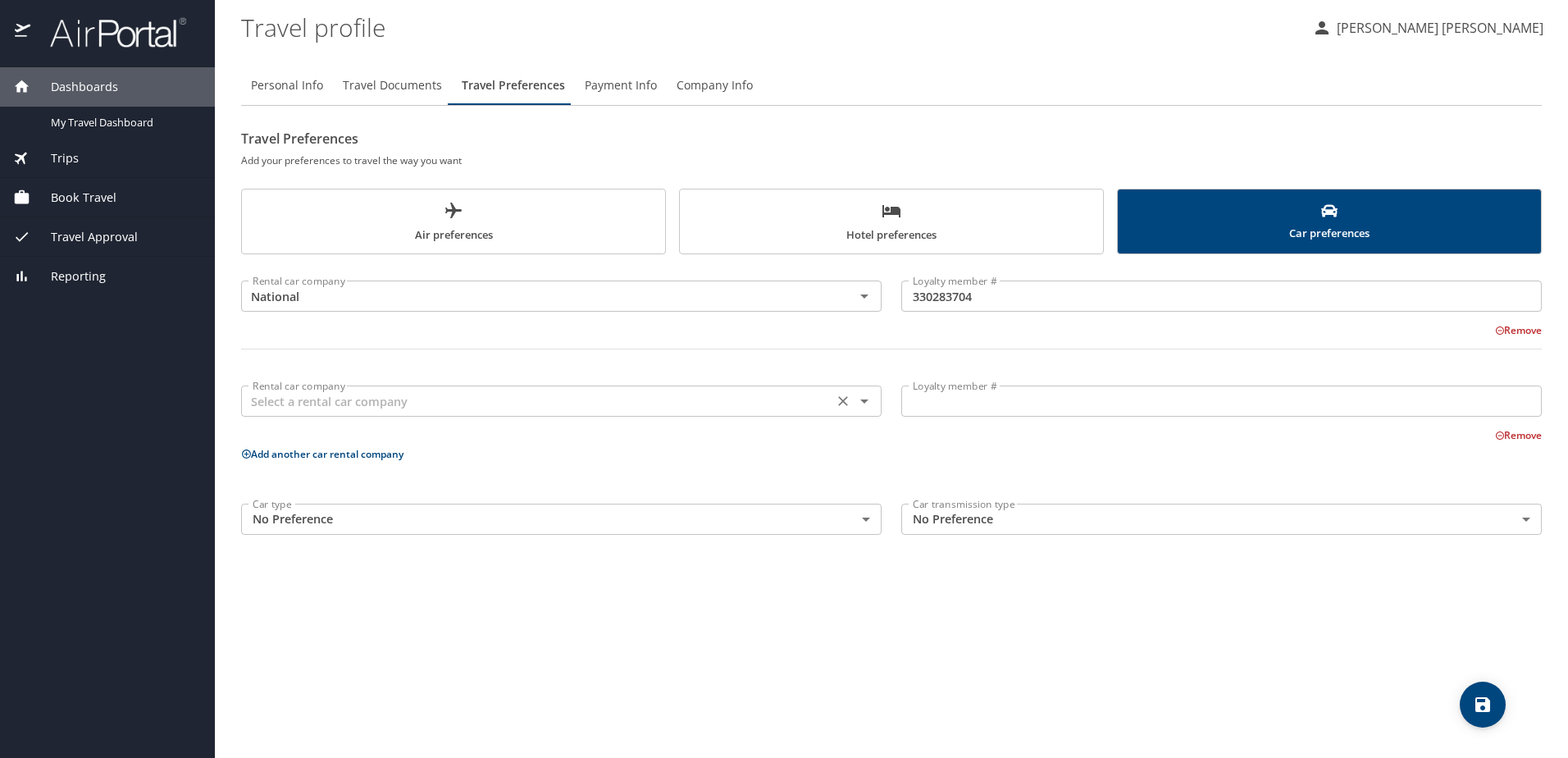
click at [748, 414] on div "Rental car company" at bounding box center [561, 401] width 641 height 32
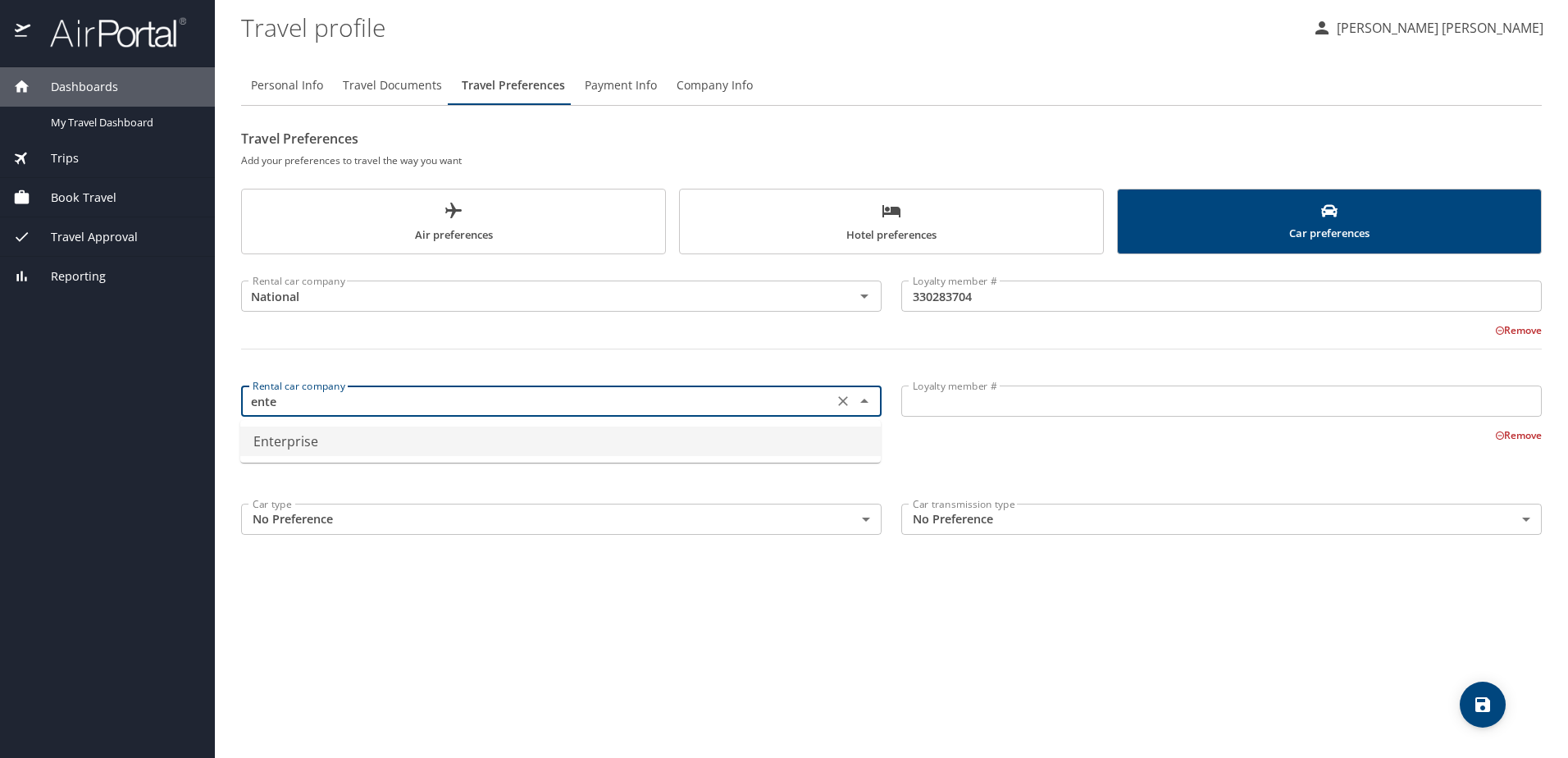
click at [672, 444] on li "Enterprise" at bounding box center [561, 441] width 641 height 30
type input "Enterprise"
click at [966, 389] on input "Loyalty member #" at bounding box center [1222, 401] width 641 height 32
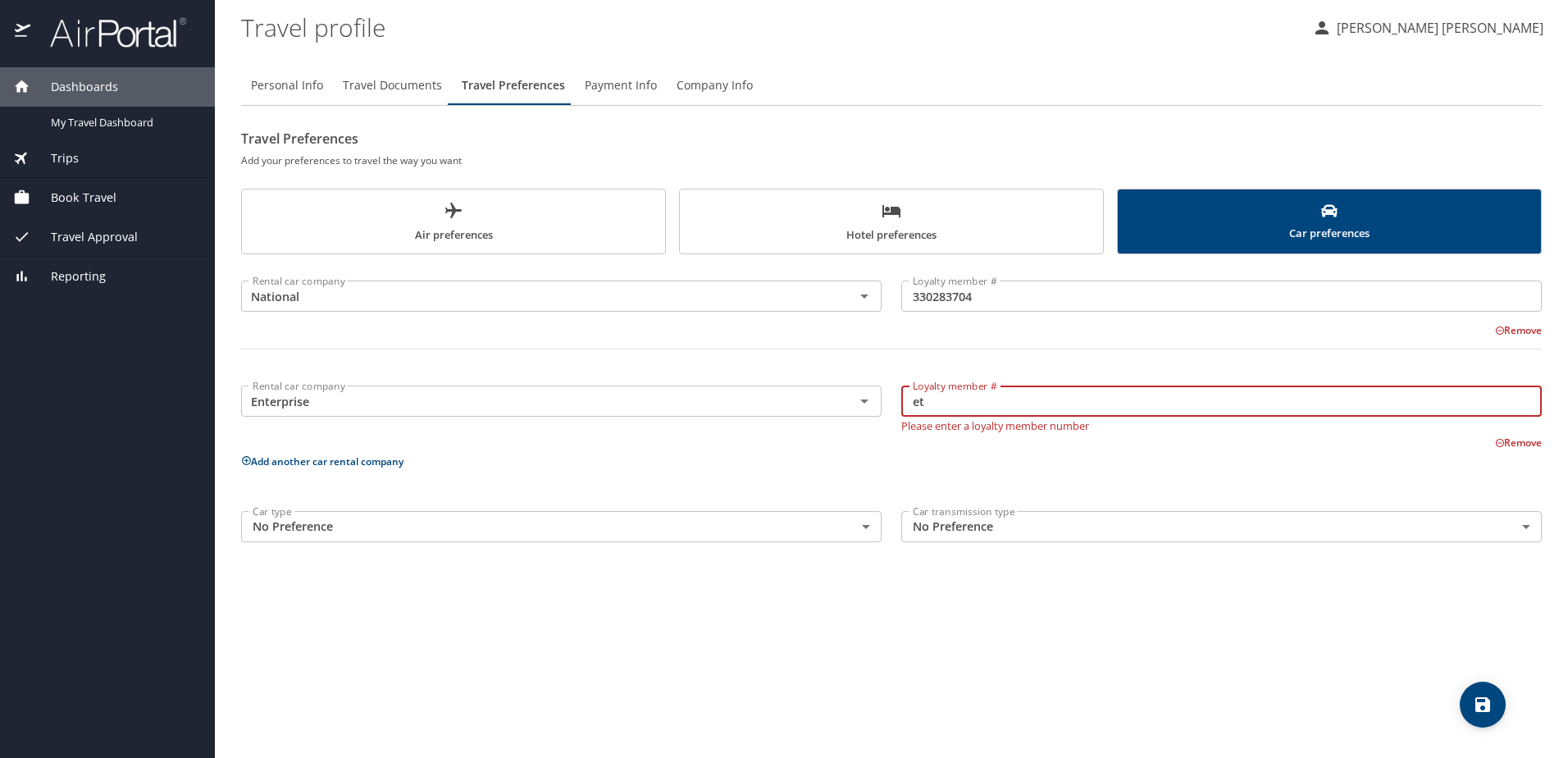
type input "e"
type input "3ts35r6"
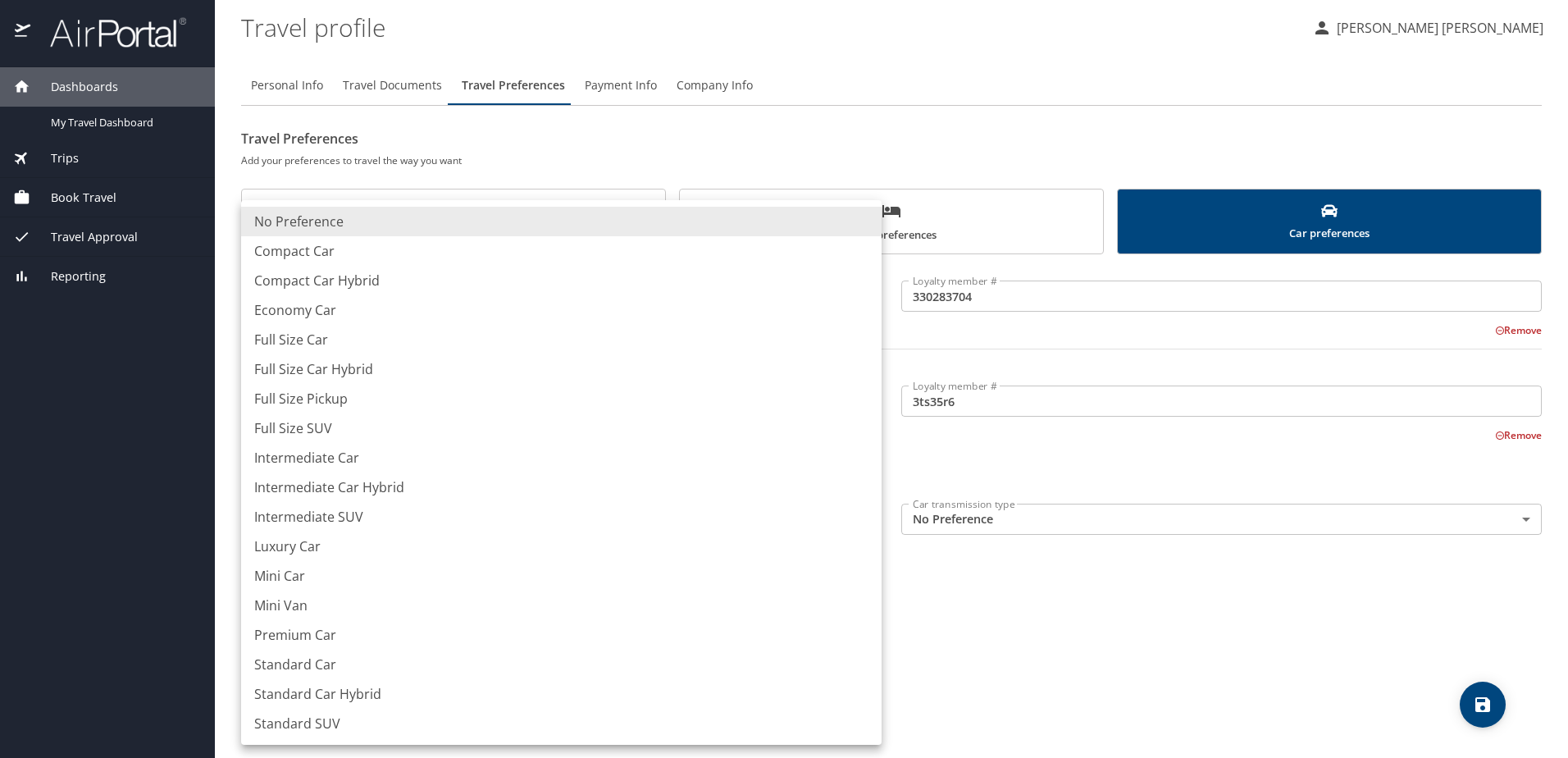
click at [668, 527] on body "Dashboards My Travel Dashboard Trips Current / Future Trips Past Trips Trips Mi…" at bounding box center [784, 379] width 1568 height 758
click at [302, 454] on li "Intermediate Car" at bounding box center [561, 458] width 641 height 30
type input "IntermediateCar"
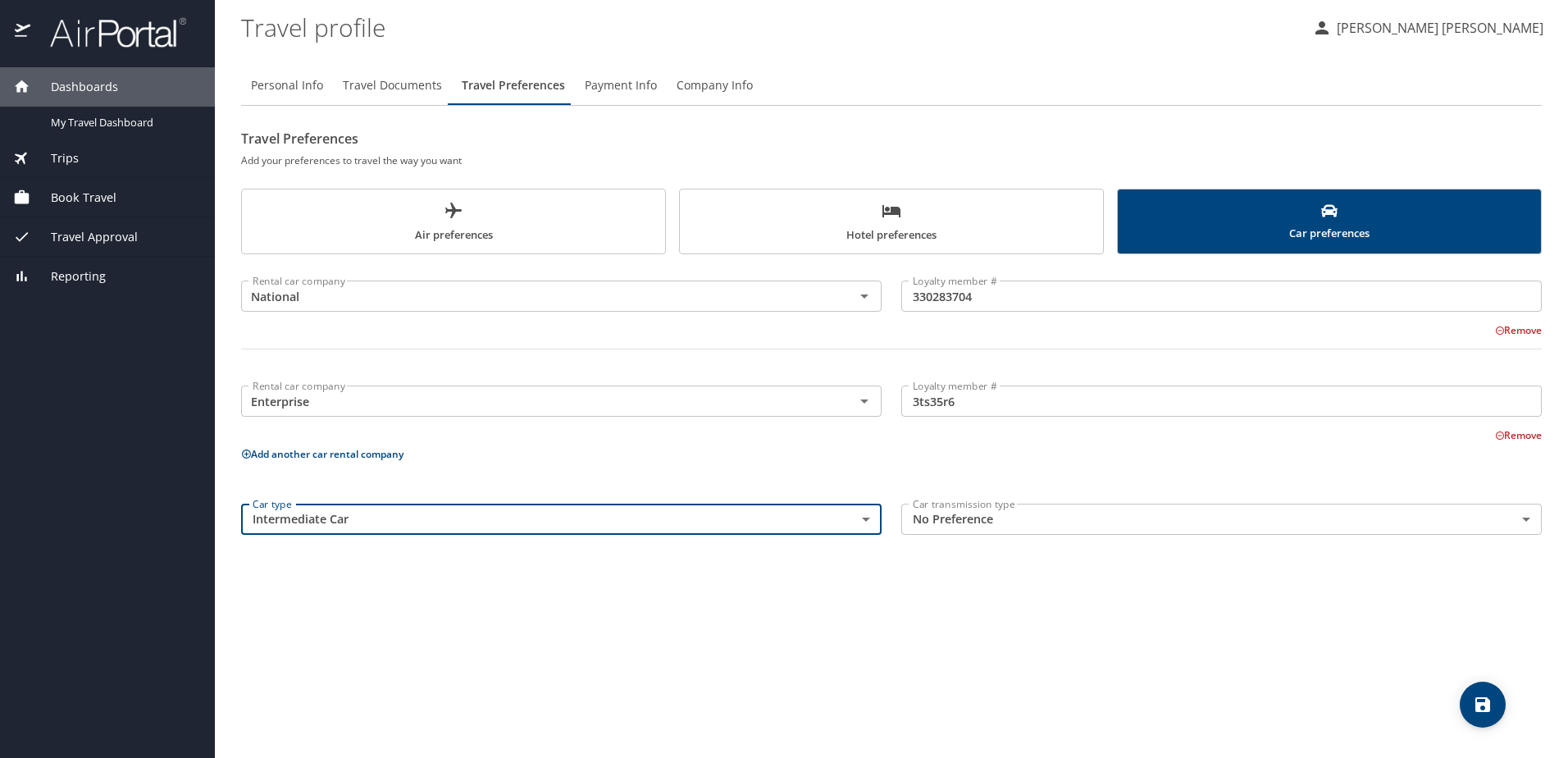
click at [975, 521] on body "Dashboards My Travel Dashboard Trips Current / Future Trips Past Trips Trips Mi…" at bounding box center [784, 379] width 1568 height 758
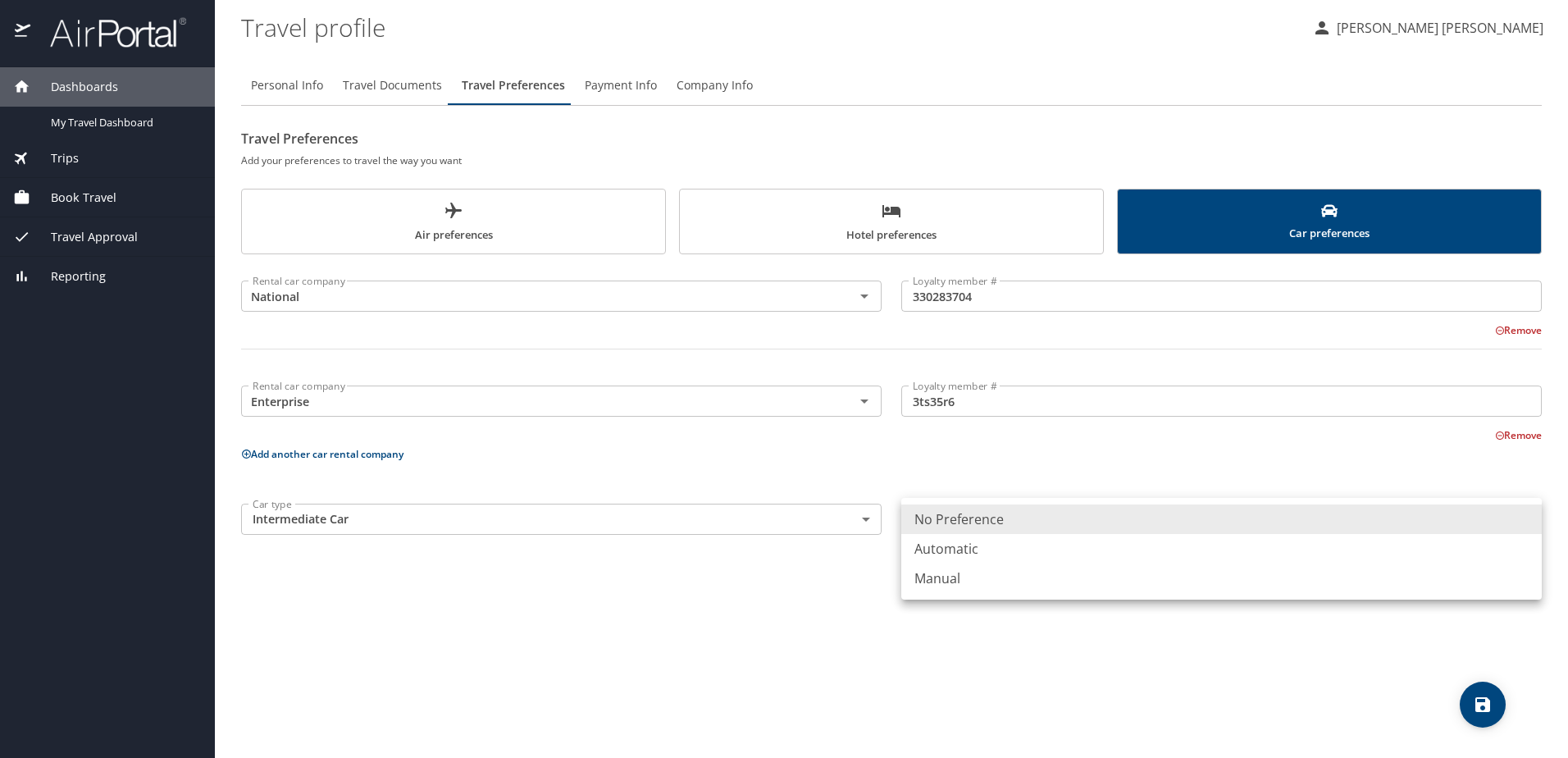
click at [945, 548] on li "Automatic" at bounding box center [1222, 549] width 641 height 30
type input "Automatic"
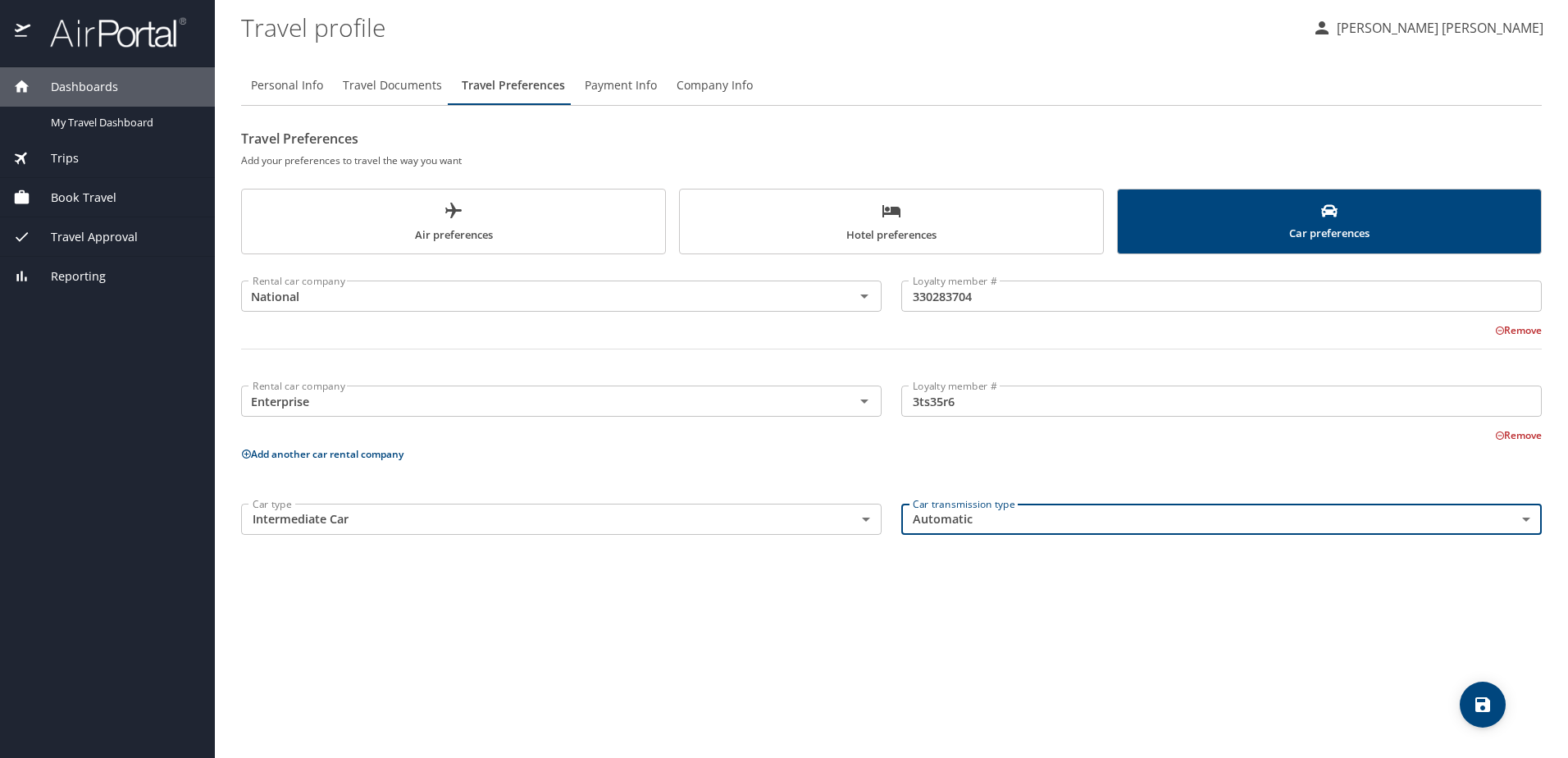
click at [1491, 698] on icon "save" at bounding box center [1483, 705] width 19 height 19
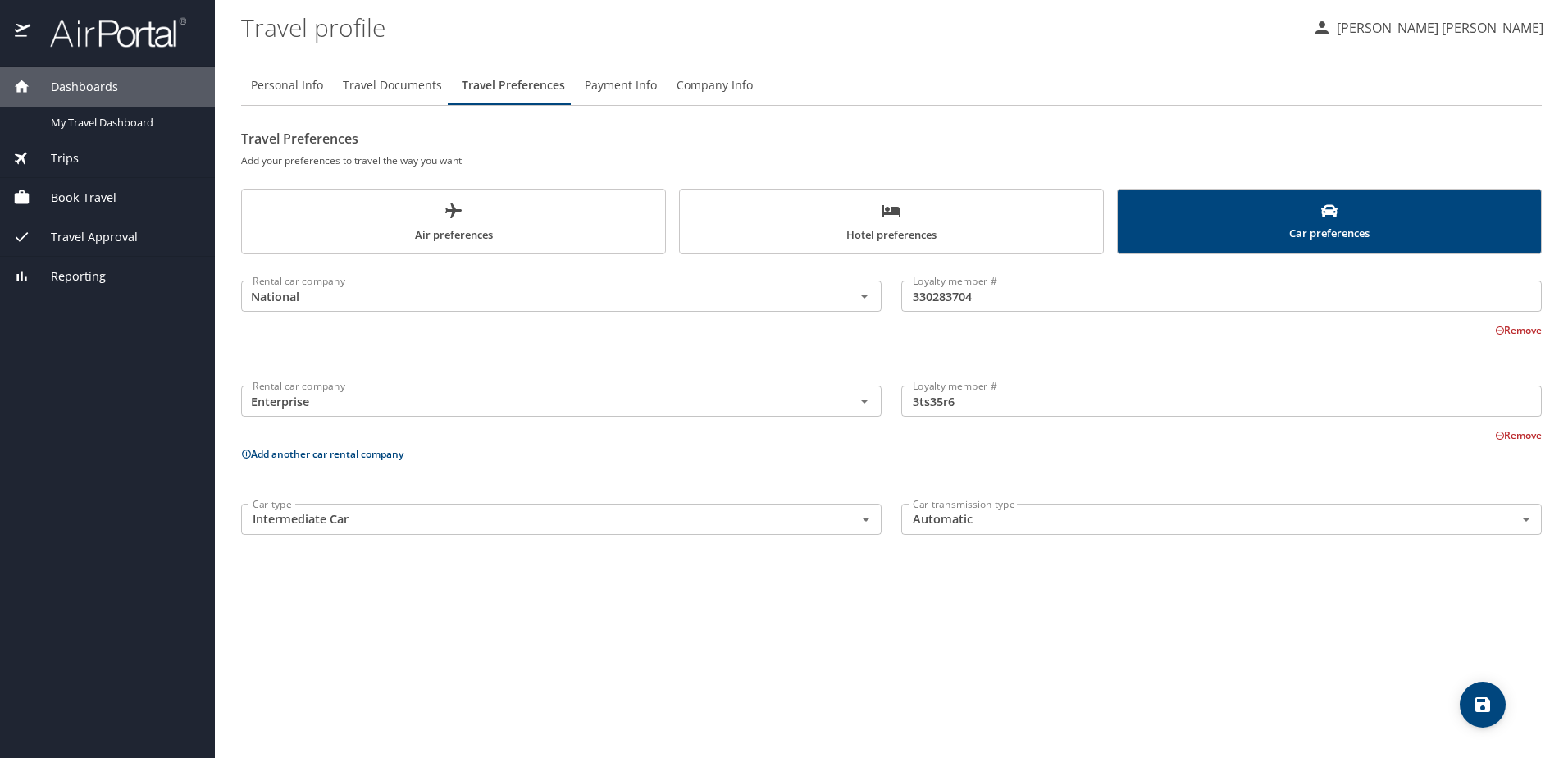
click at [804, 521] on body "Dashboards My Travel Dashboard Trips Current / Future Trips Past Trips Trips Mi…" at bounding box center [784, 379] width 1568 height 758
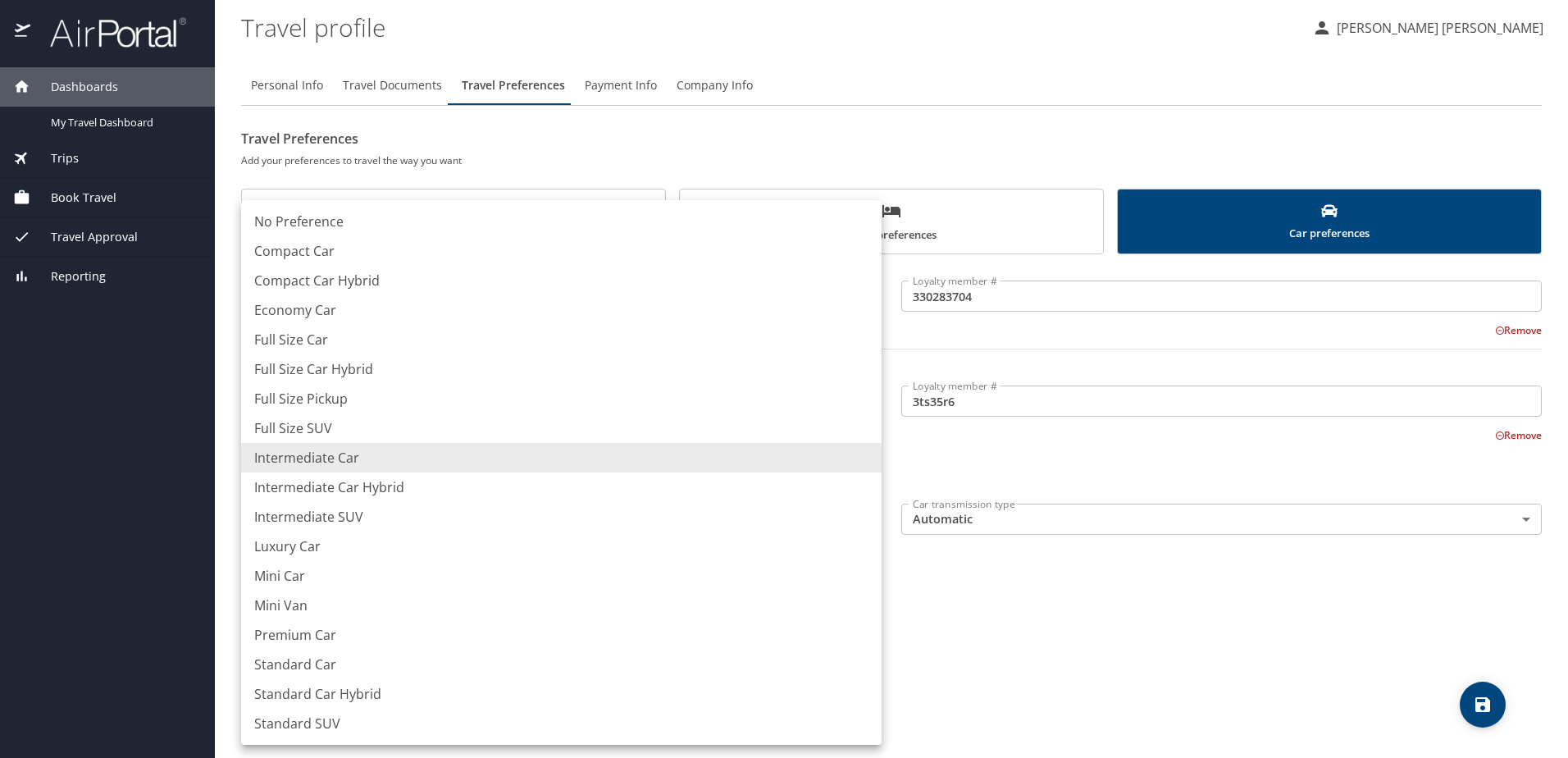
click at [1023, 630] on div at bounding box center [784, 379] width 1568 height 758
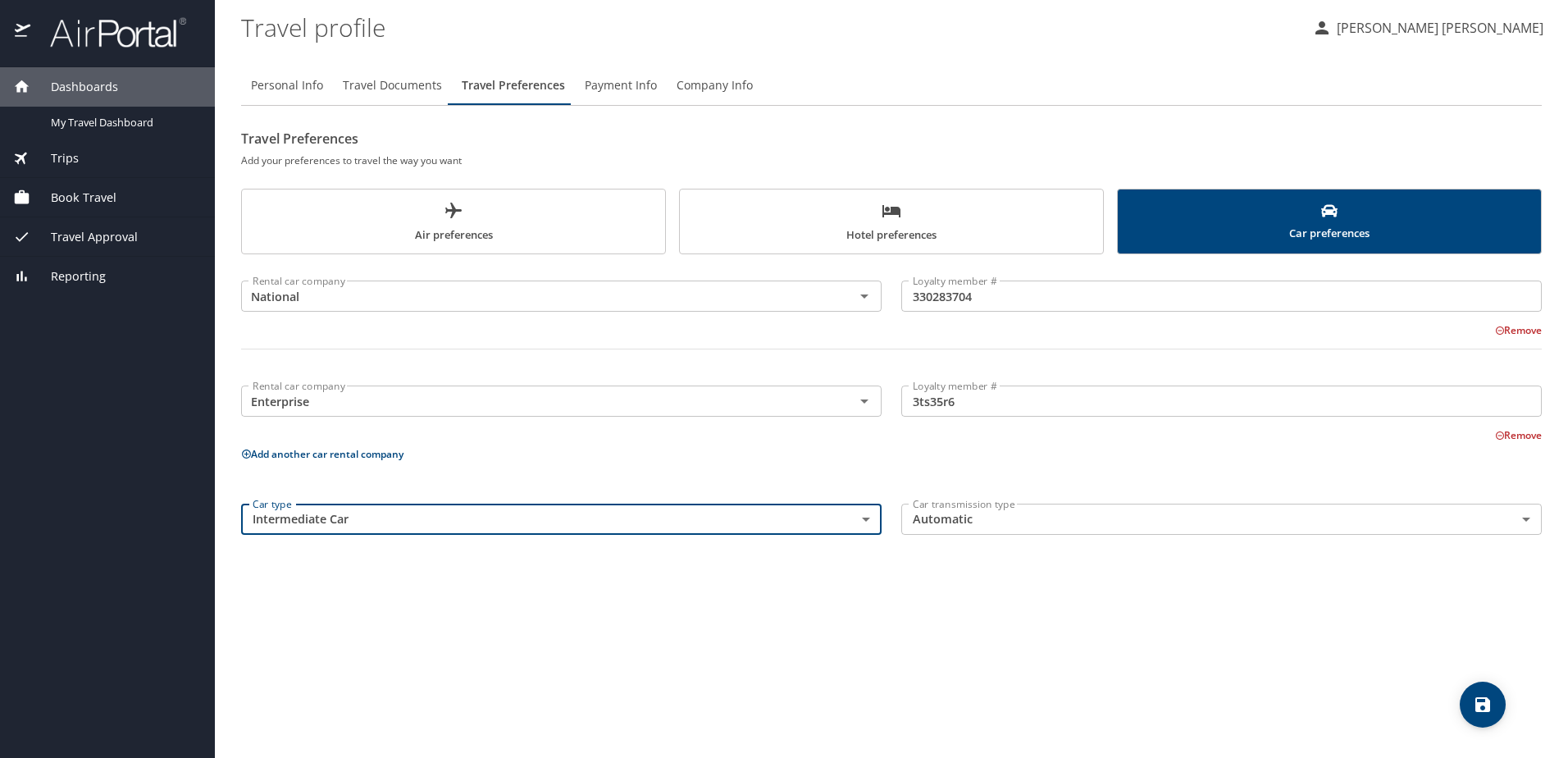
click at [496, 231] on span "Air preferences" at bounding box center [454, 223] width 404 height 44
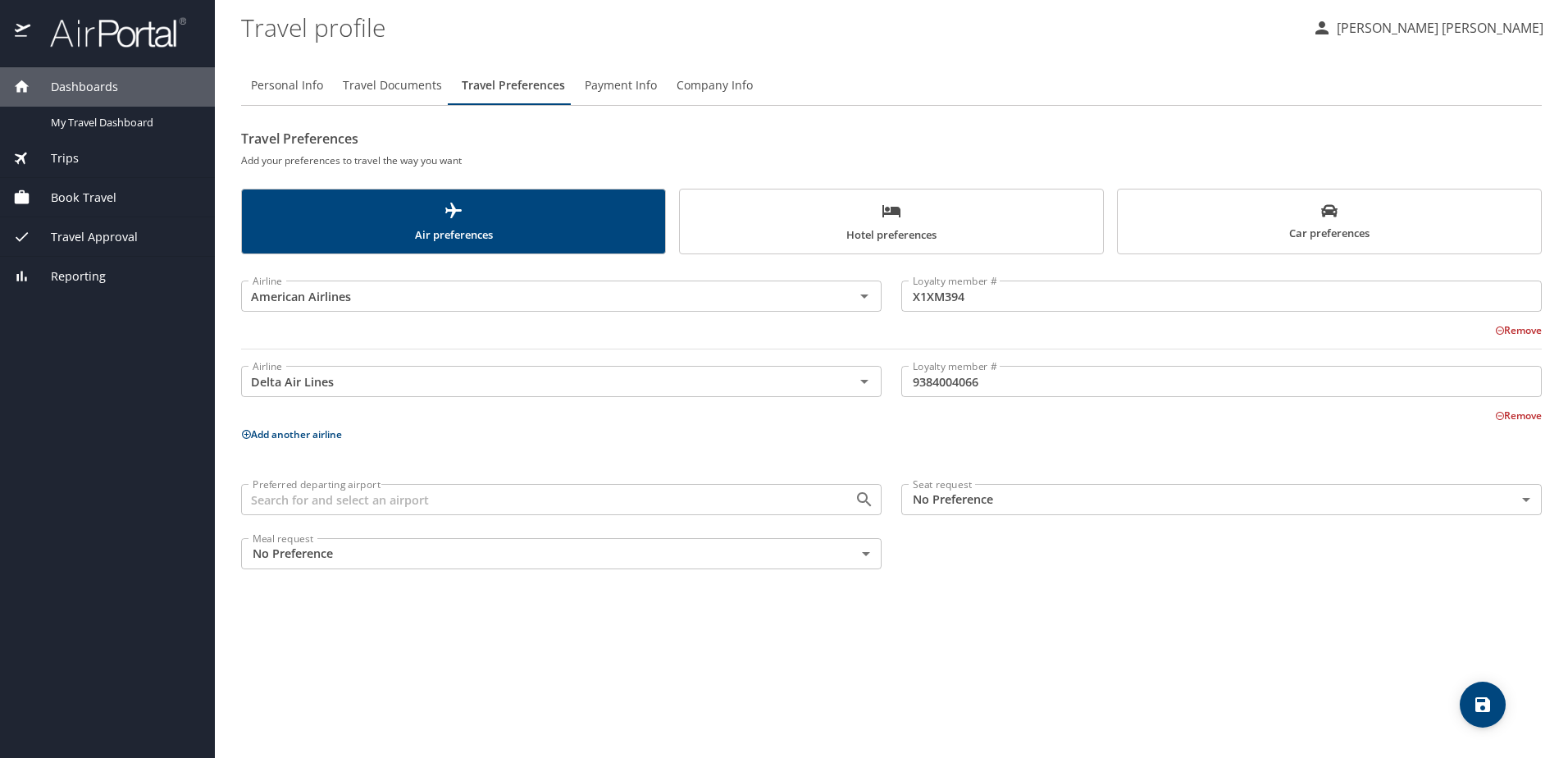
click at [493, 640] on div "Personal Info Travel Documents Travel Preferences Payment Info Company Info Tra…" at bounding box center [891, 405] width 1301 height 705
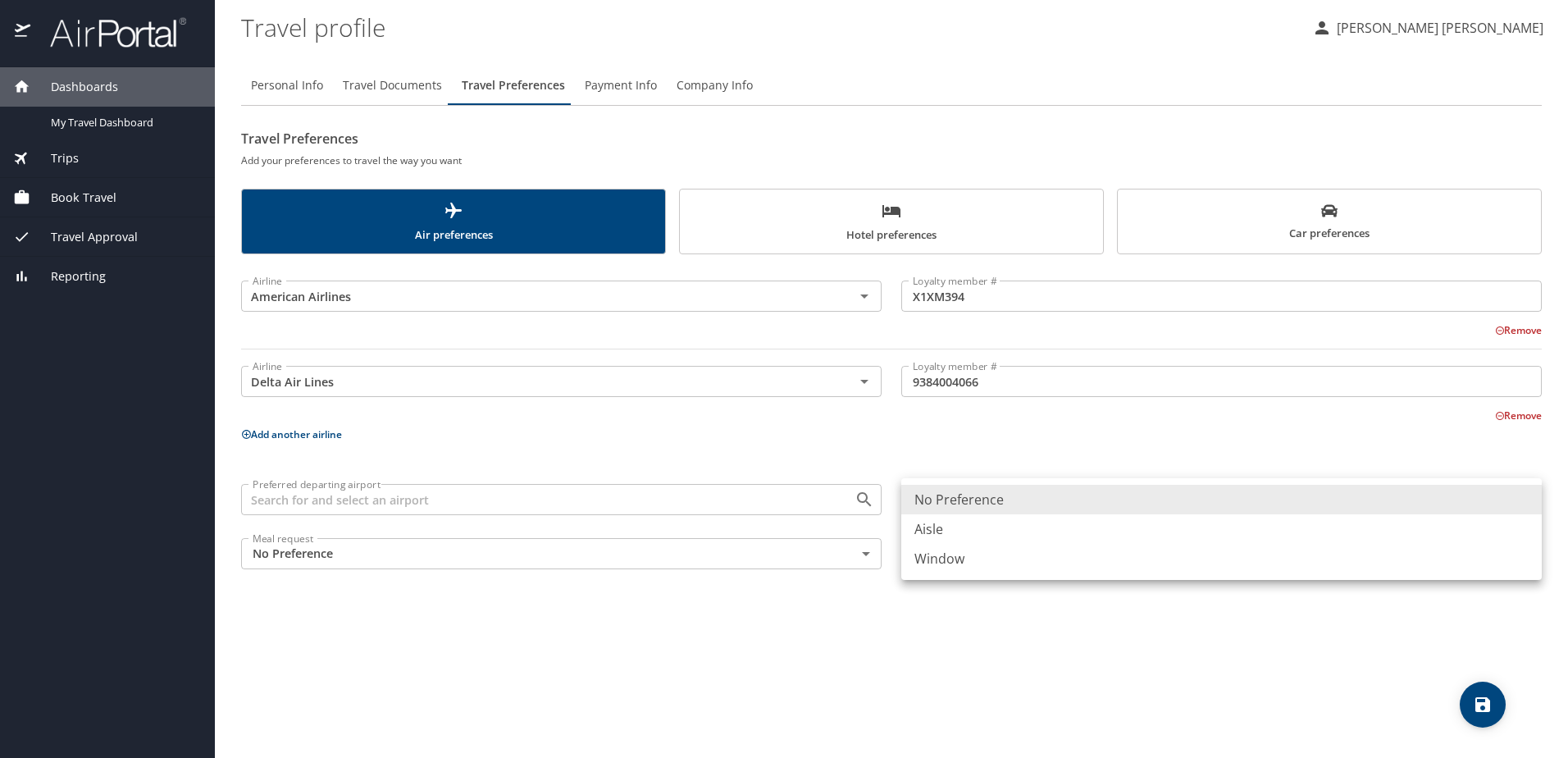
click at [1001, 496] on body "Dashboards My Travel Dashboard Trips Current / Future Trips Past Trips Trips Mi…" at bounding box center [784, 379] width 1568 height 758
click at [941, 553] on li "Window" at bounding box center [1222, 558] width 641 height 30
type input "Window"
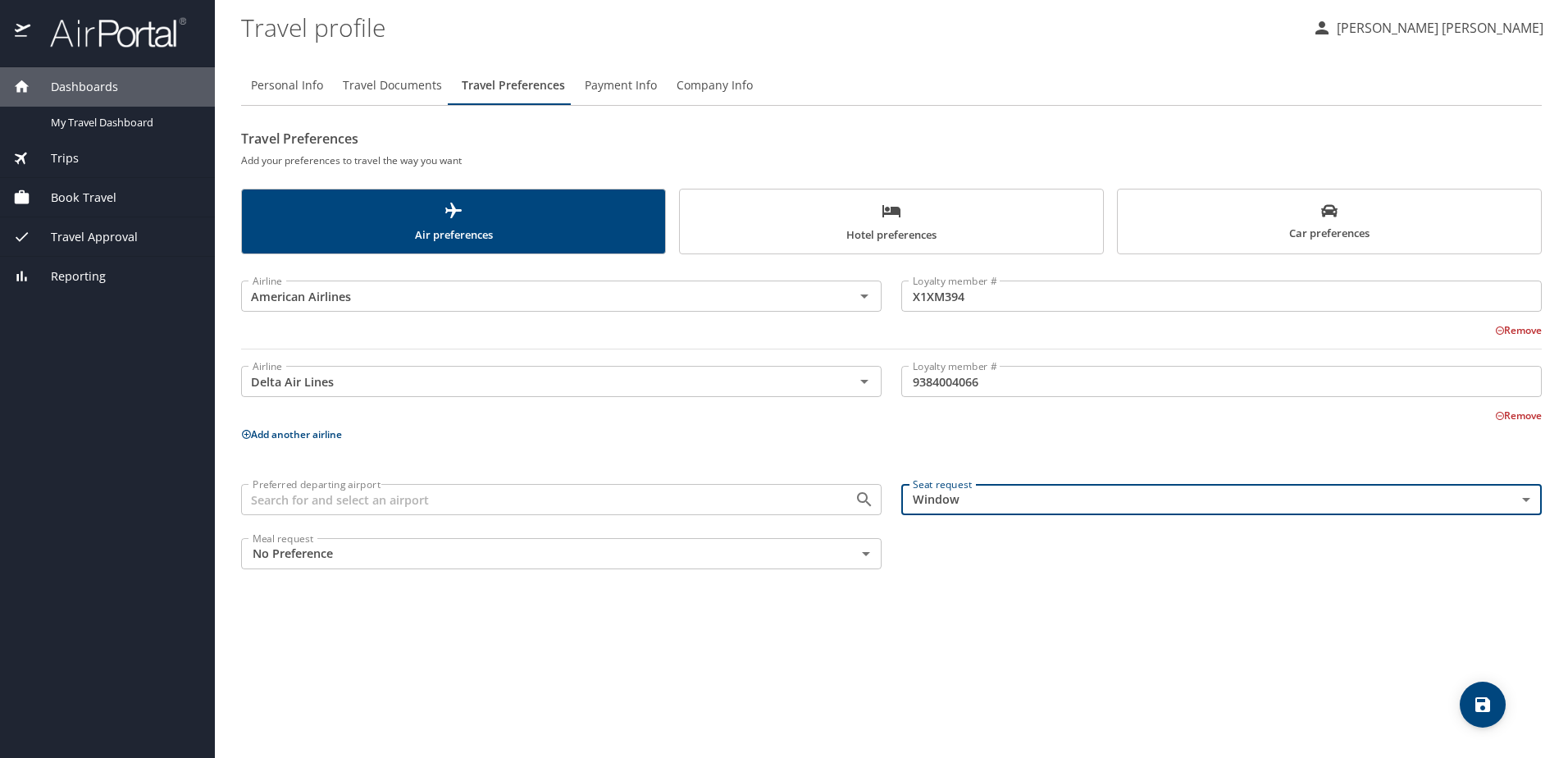
click at [691, 550] on body "Dashboards My Travel Dashboard Trips Current / Future Trips Past Trips Trips Mi…" at bounding box center [784, 379] width 1568 height 758
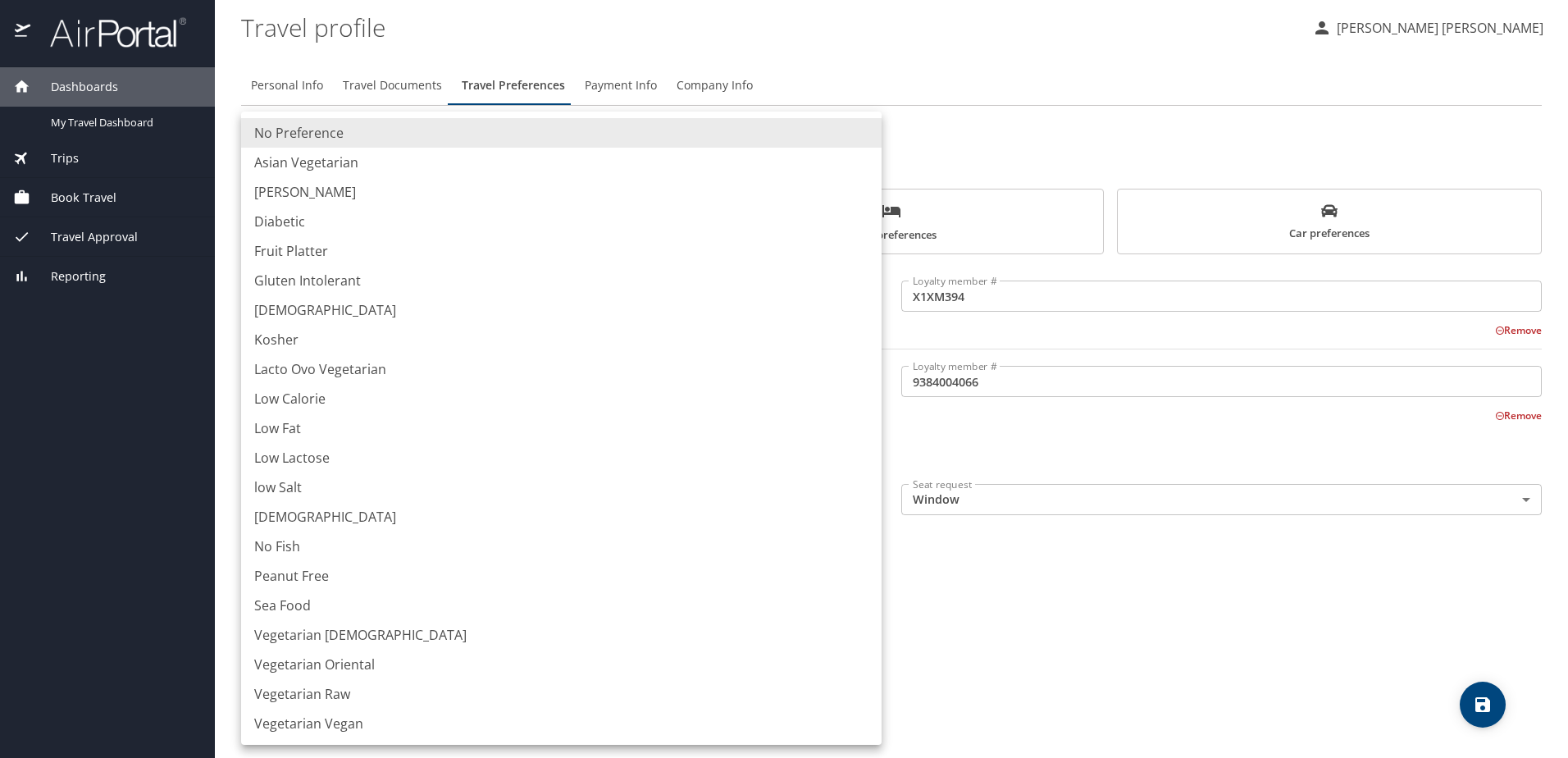
click at [1072, 573] on div at bounding box center [784, 379] width 1568 height 758
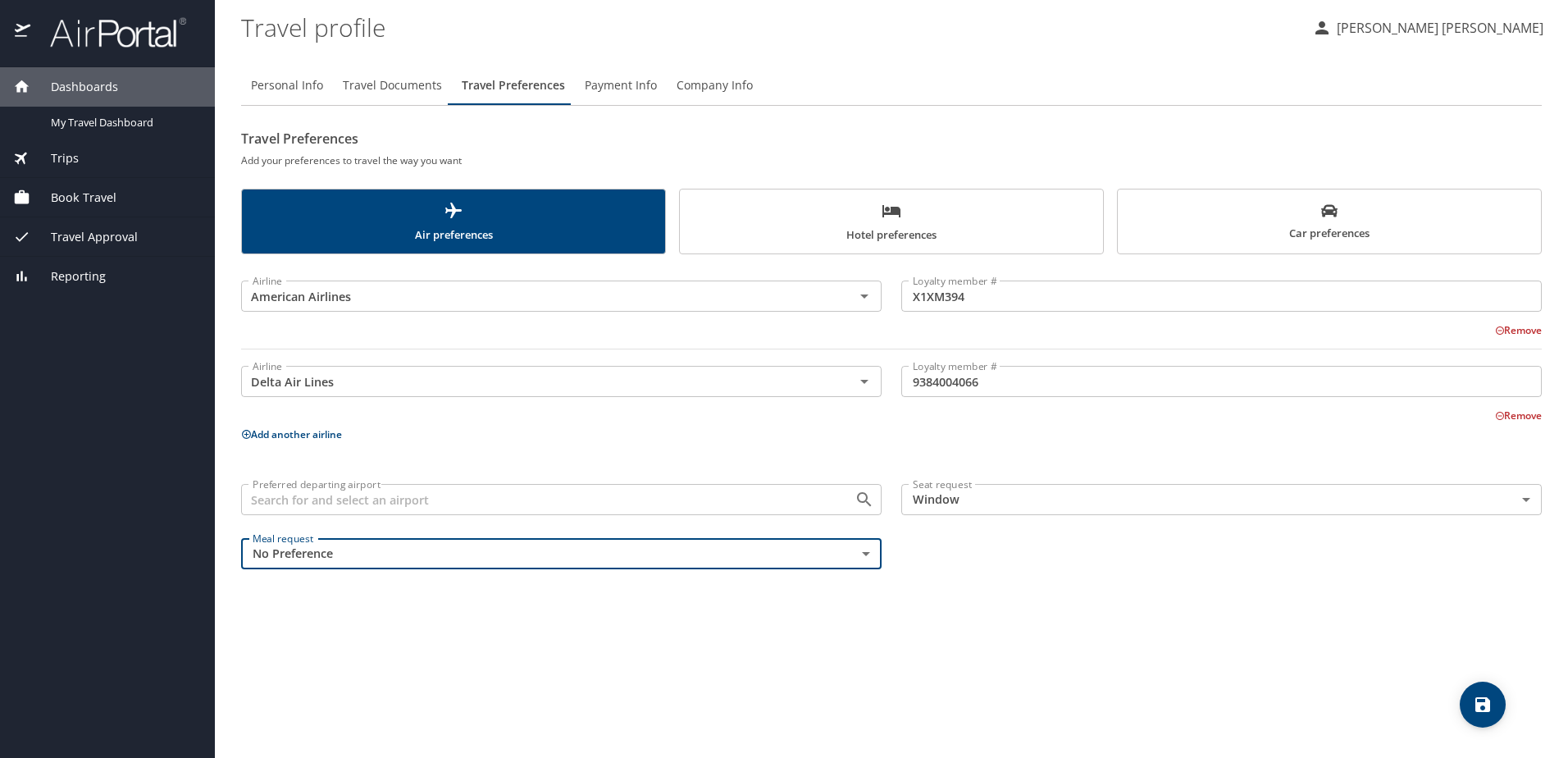
click at [704, 546] on body "Dashboards My Travel Dashboard Trips Current / Future Trips Past Trips Trips Mi…" at bounding box center [784, 379] width 1568 height 758
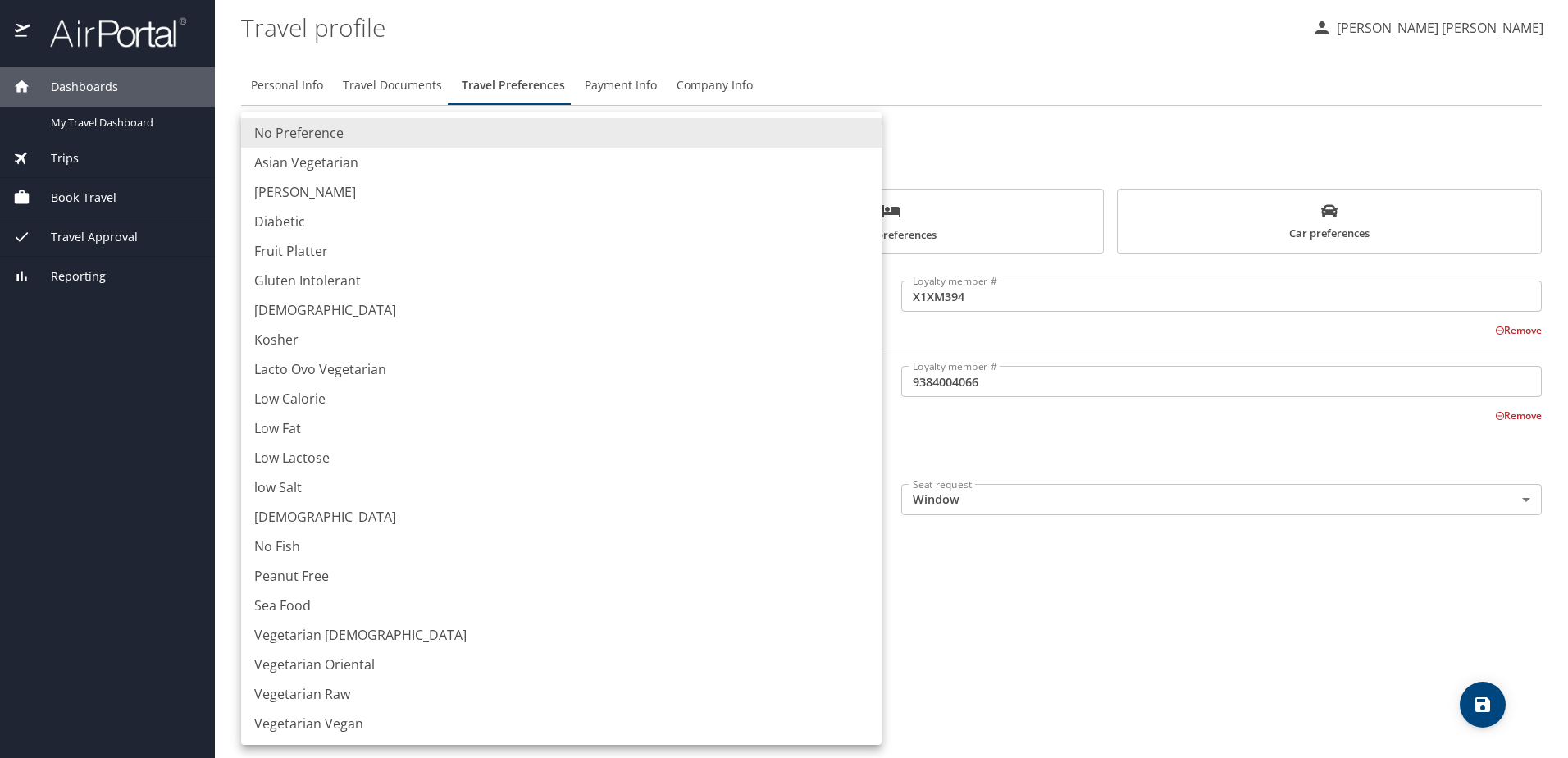
click at [1061, 552] on div at bounding box center [784, 379] width 1568 height 758
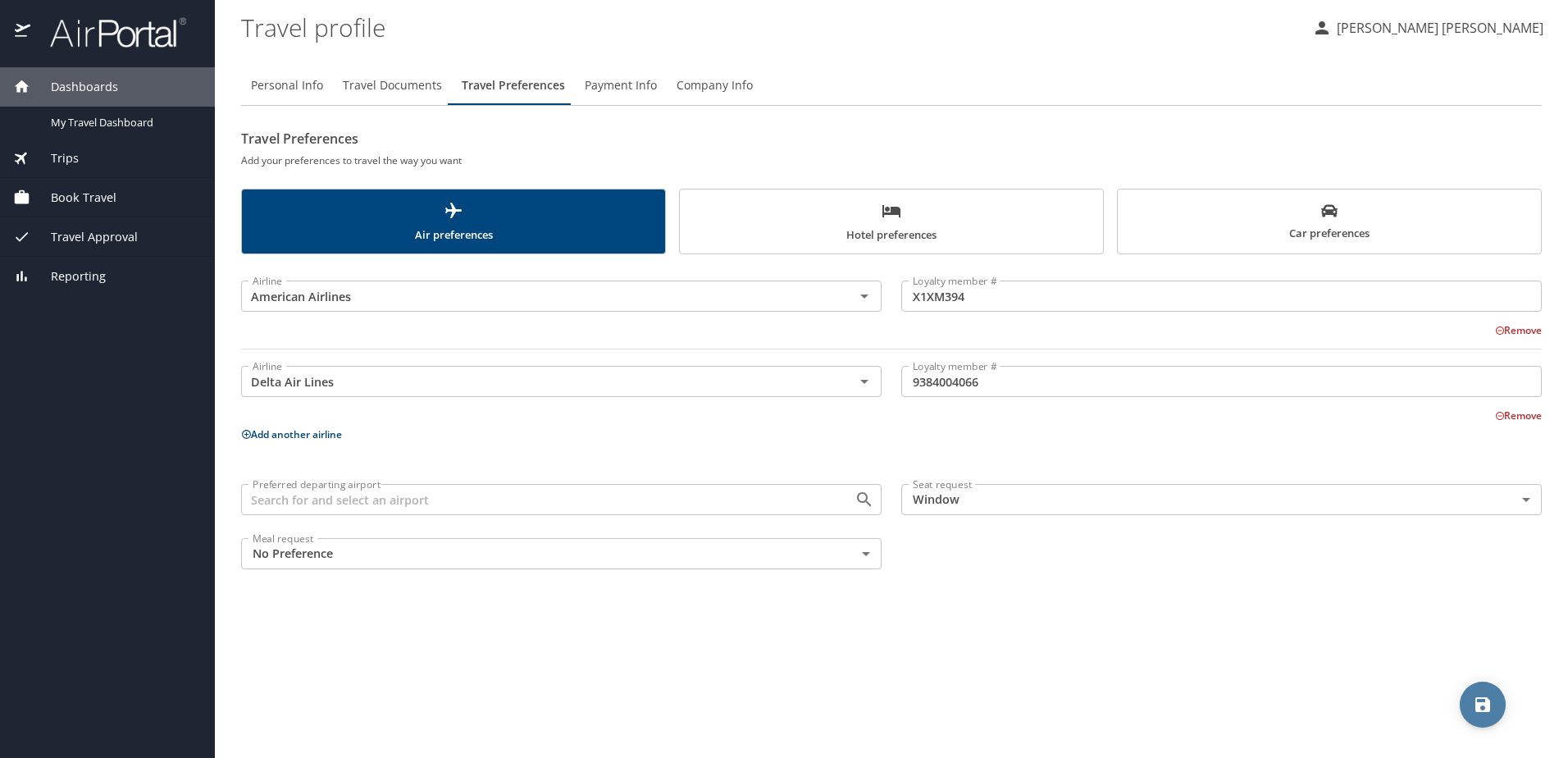
click at [1478, 695] on icon "save" at bounding box center [1483, 705] width 19 height 19
